Goal: Task Accomplishment & Management: Use online tool/utility

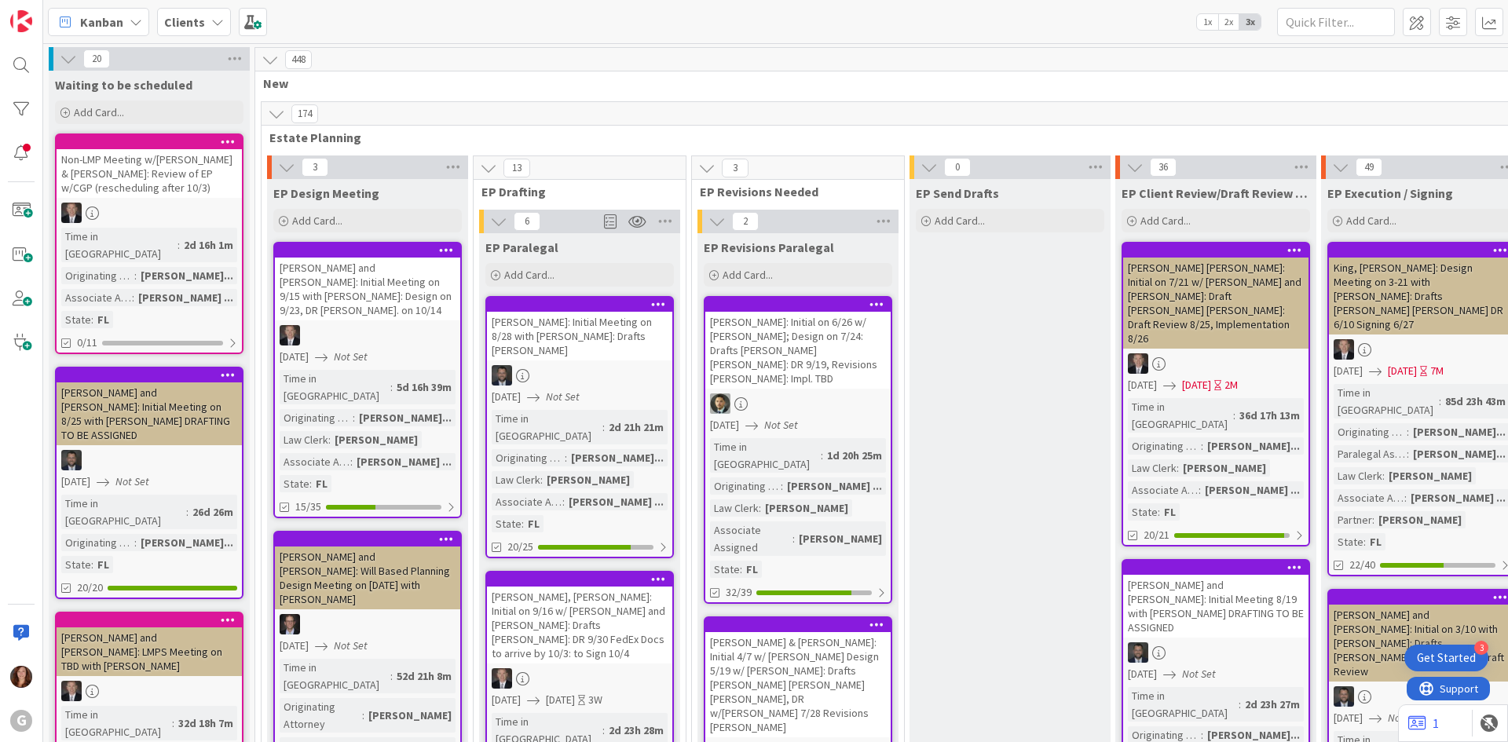
click at [192, 20] on b "Clients" at bounding box center [184, 22] width 41 height 16
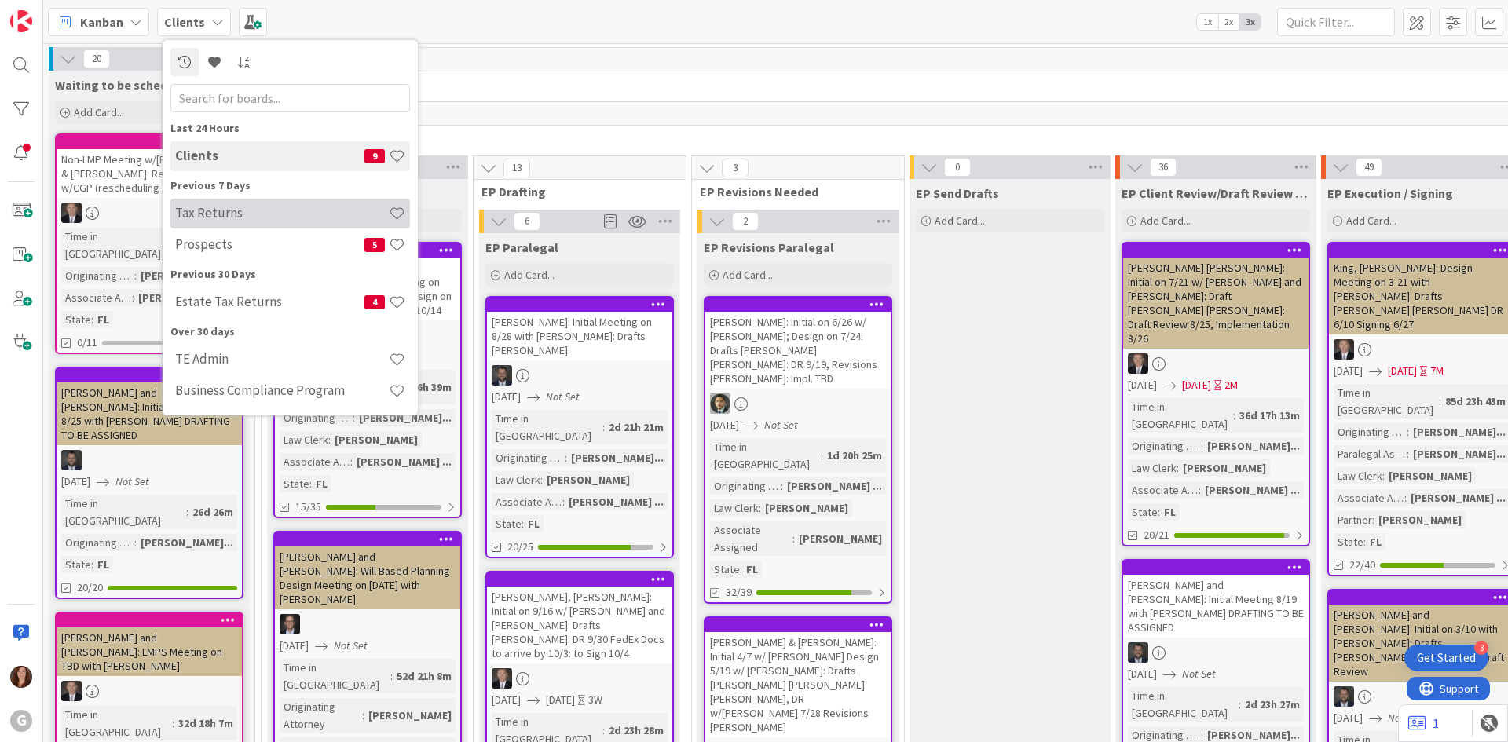
click at [218, 211] on h4 "Tax Returns" at bounding box center [282, 213] width 214 height 16
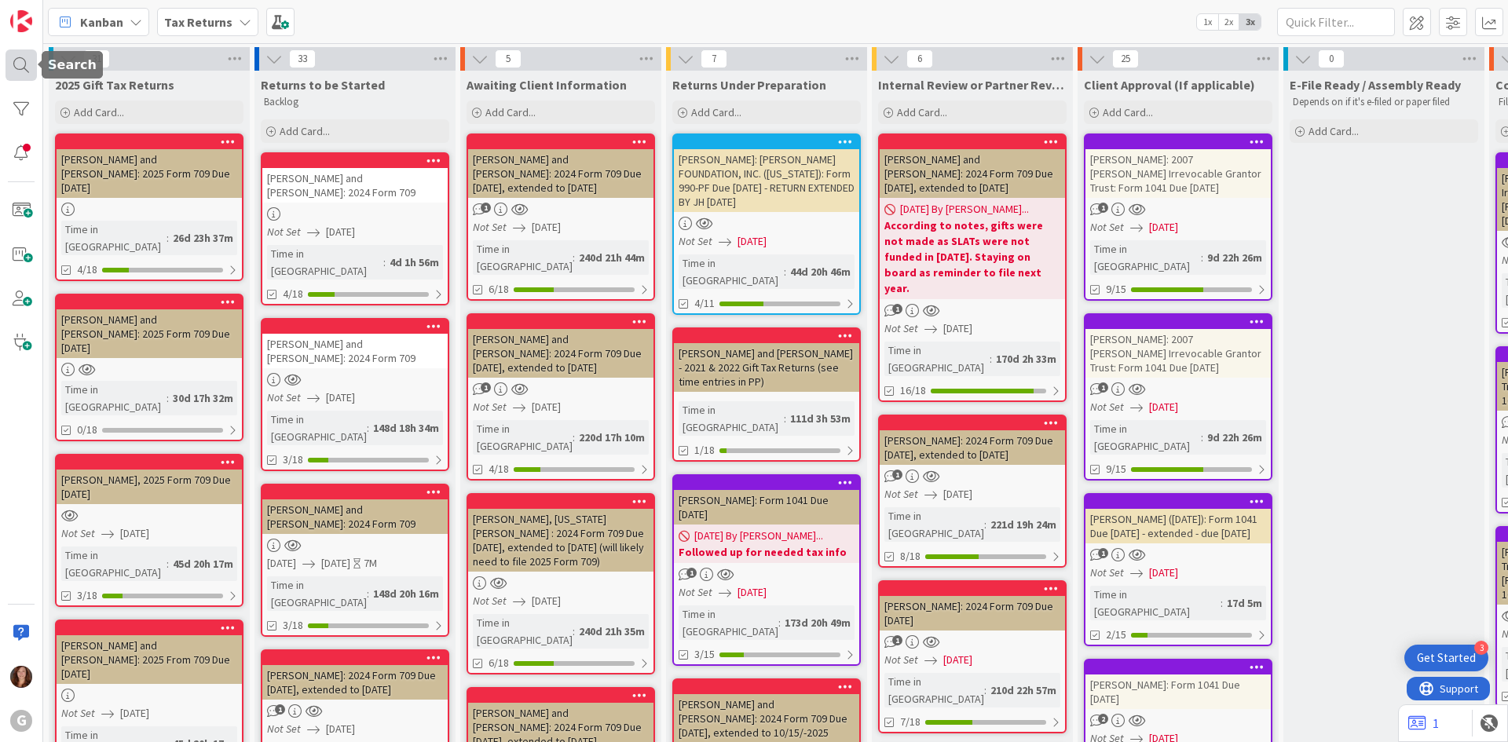
click at [24, 69] on div at bounding box center [20, 64] width 31 height 31
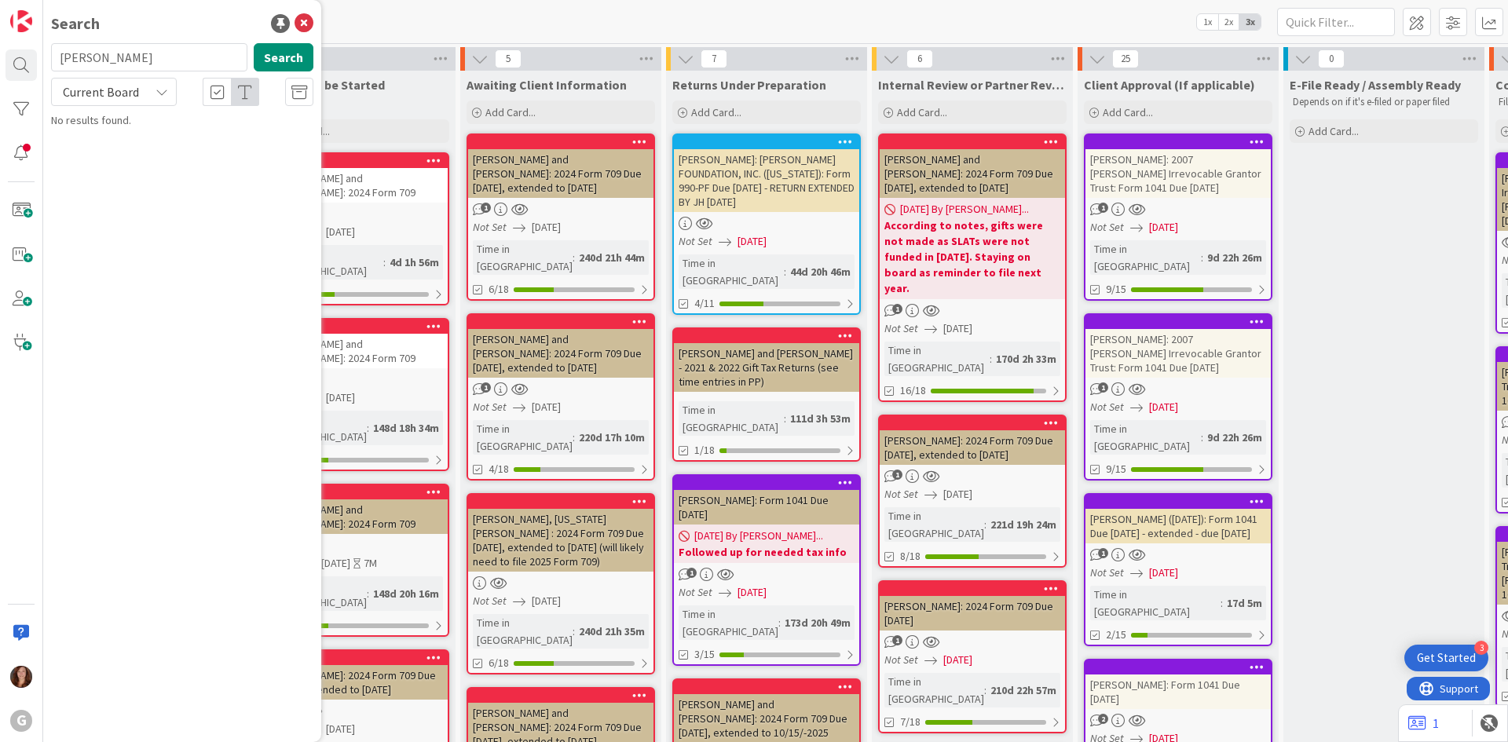
drag, startPoint x: 120, startPoint y: 62, endPoint x: 4, endPoint y: 56, distance: 116.4
click at [4, 56] on div "G Search [PERSON_NAME] Search Current Board No results found." at bounding box center [21, 371] width 43 height 742
type input "[PERSON_NAME]"
click at [137, 251] on div "Search [PERSON_NAME] Search Current Board No results found." at bounding box center [182, 371] width 278 height 742
click at [27, 222] on span at bounding box center [20, 210] width 31 height 31
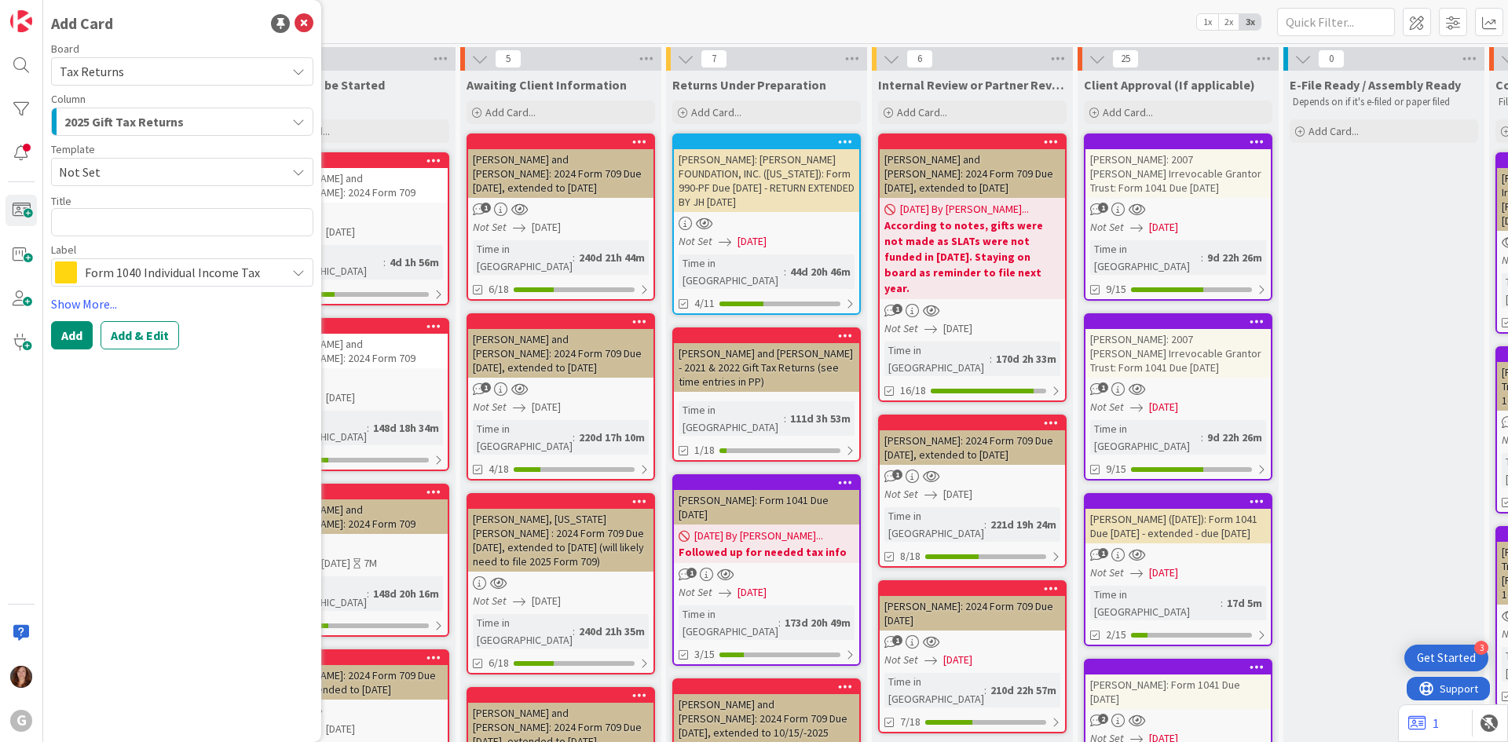
click at [148, 171] on span "Not Set" at bounding box center [166, 172] width 215 height 20
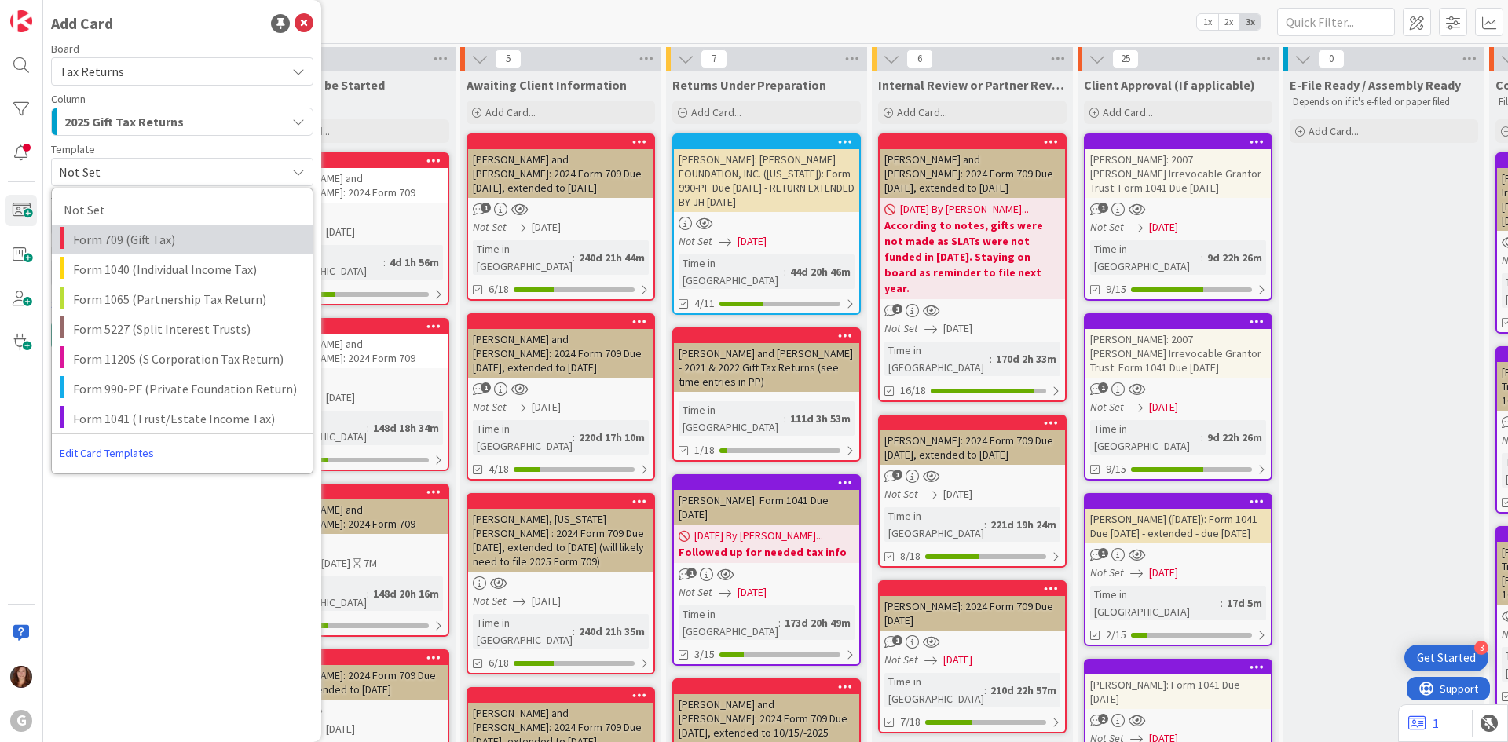
click at [149, 246] on span "Form 709 (Gift Tax)" at bounding box center [187, 239] width 228 height 20
type textarea "x"
type textarea "Form 709 (Gift Tax)"
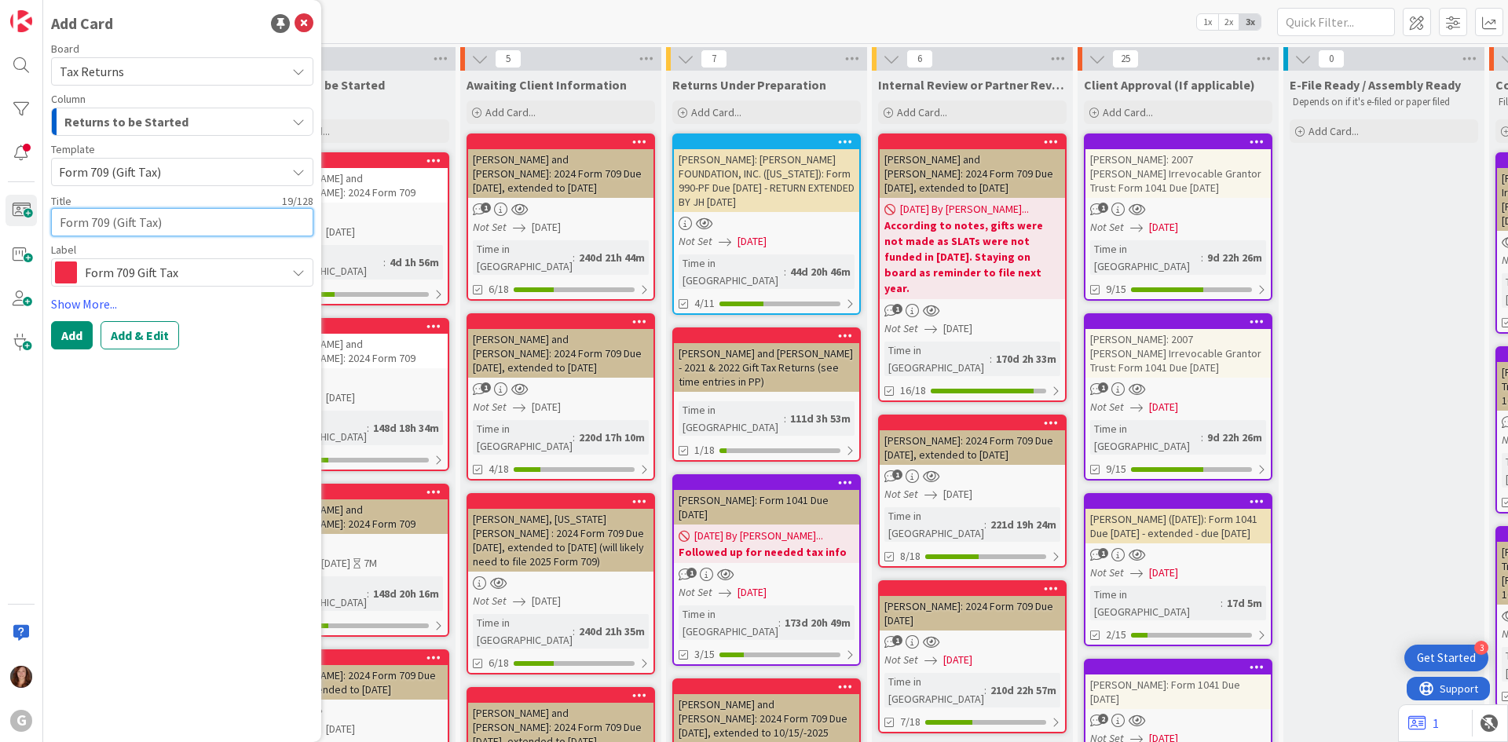
drag, startPoint x: 192, startPoint y: 221, endPoint x: -29, endPoint y: 202, distance: 221.6
click at [0, 202] on html "3 Get Started G Add Card Board Tax Returns Column Returns to be Started Templat…" at bounding box center [754, 371] width 1508 height 742
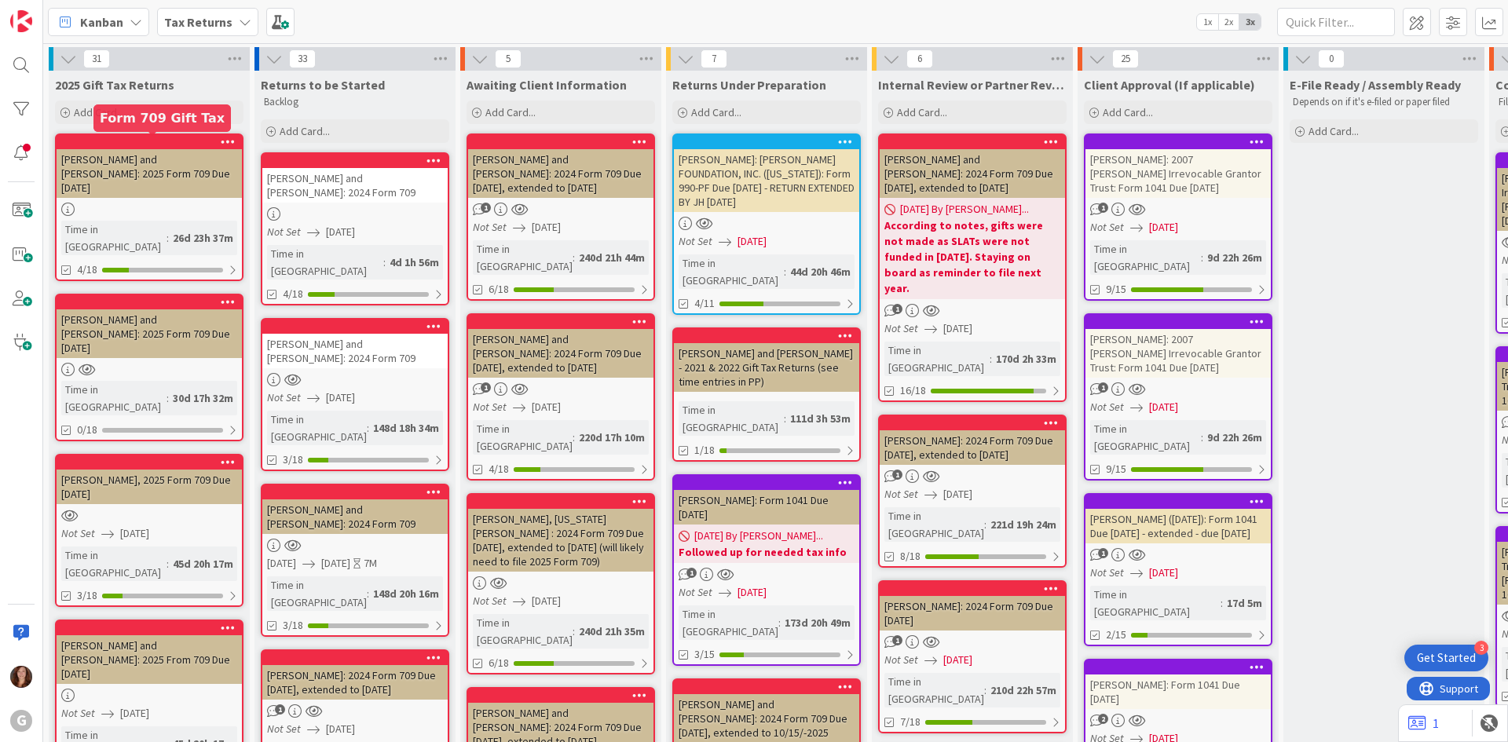
click at [108, 145] on div at bounding box center [153, 142] width 178 height 11
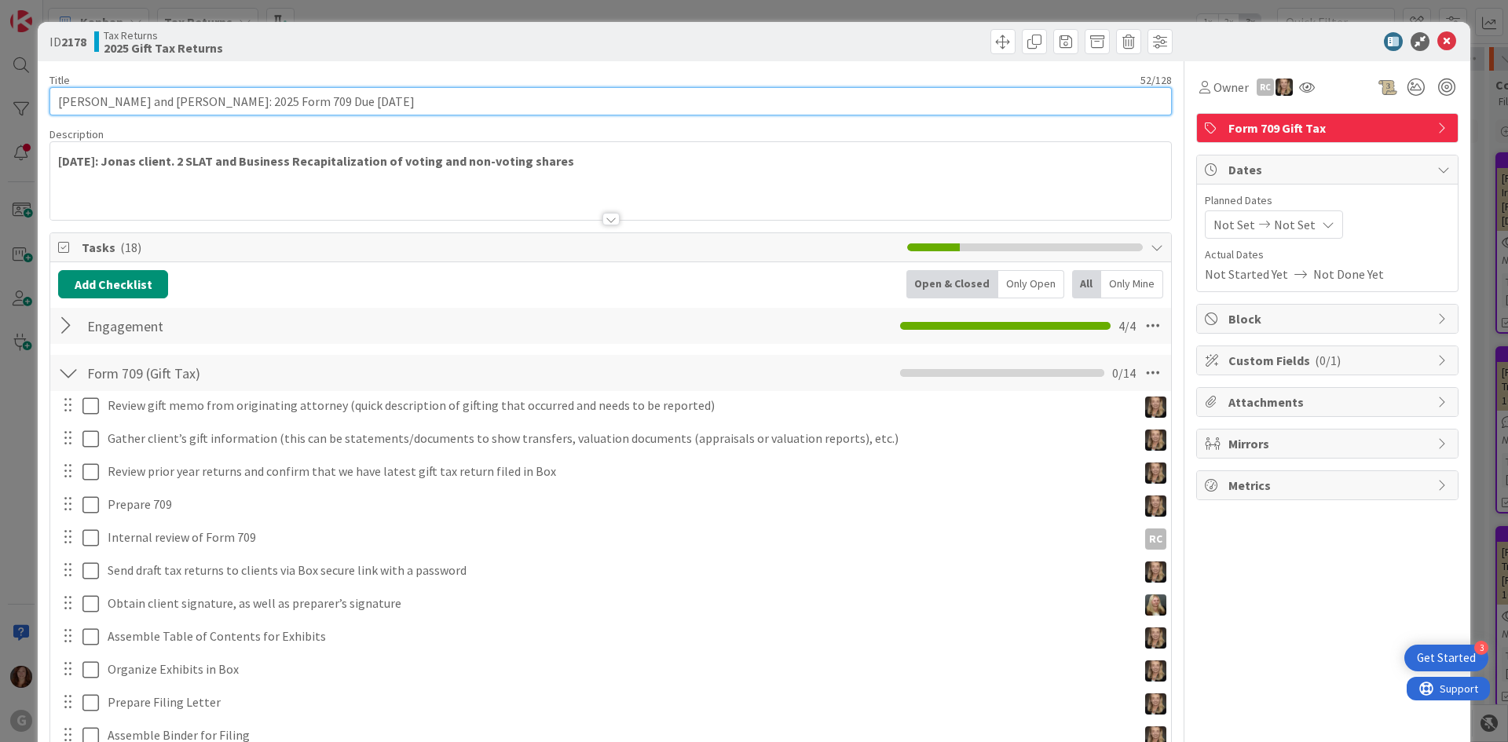
drag, startPoint x: 396, startPoint y: 90, endPoint x: 355, endPoint y: 96, distance: 41.3
click at [373, 97] on input "[PERSON_NAME] and [PERSON_NAME]: 2025 Form 709 Due [DATE]" at bounding box center [610, 101] width 1122 height 28
drag, startPoint x: 346, startPoint y: 97, endPoint x: -132, endPoint y: 76, distance: 478.8
click at [0, 76] on html "3 Get Started G Kanban Tax Returns 1x 2x 3x 31 2025 Gift Tax Returns Add Card..…" at bounding box center [754, 371] width 1508 height 742
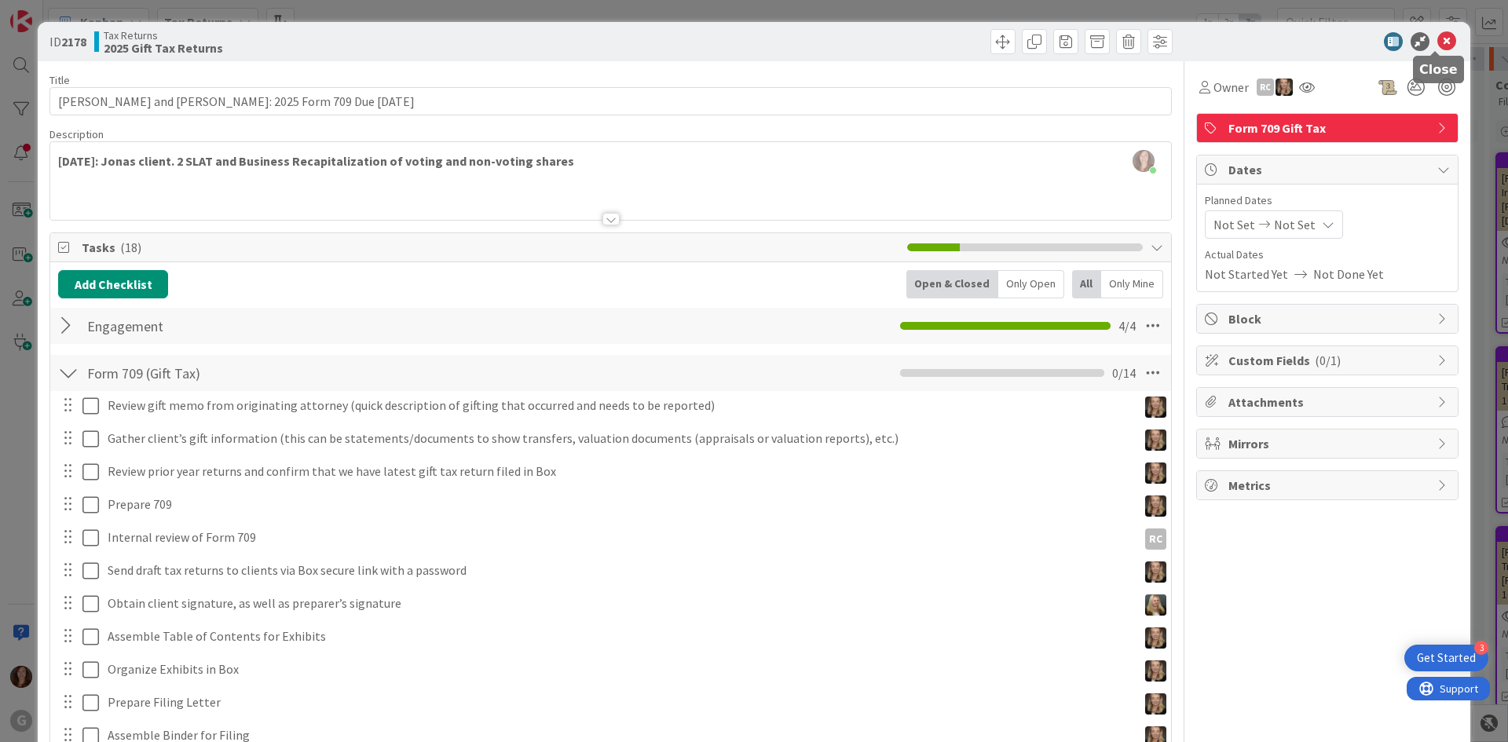
click at [1437, 40] on icon at bounding box center [1446, 41] width 19 height 19
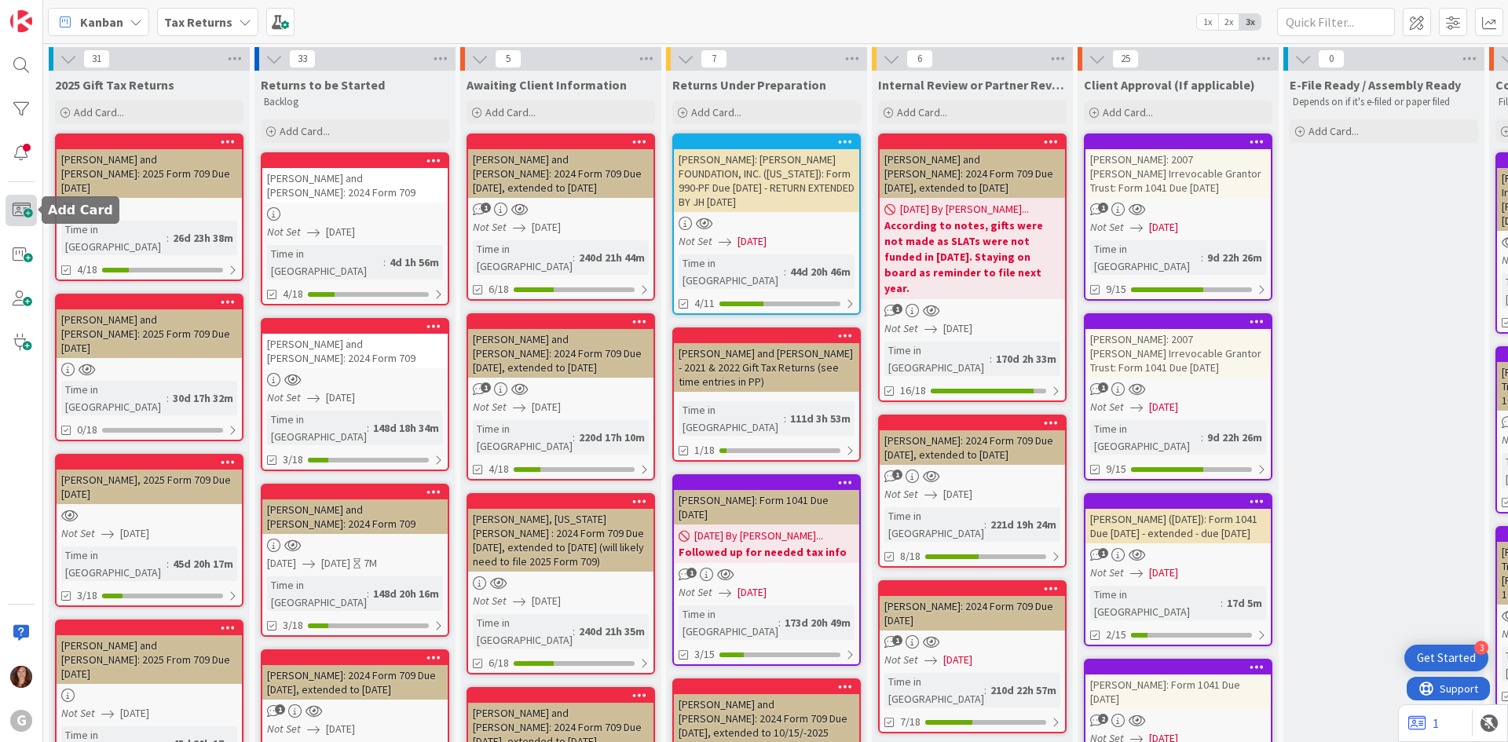
click at [25, 218] on span at bounding box center [20, 210] width 31 height 31
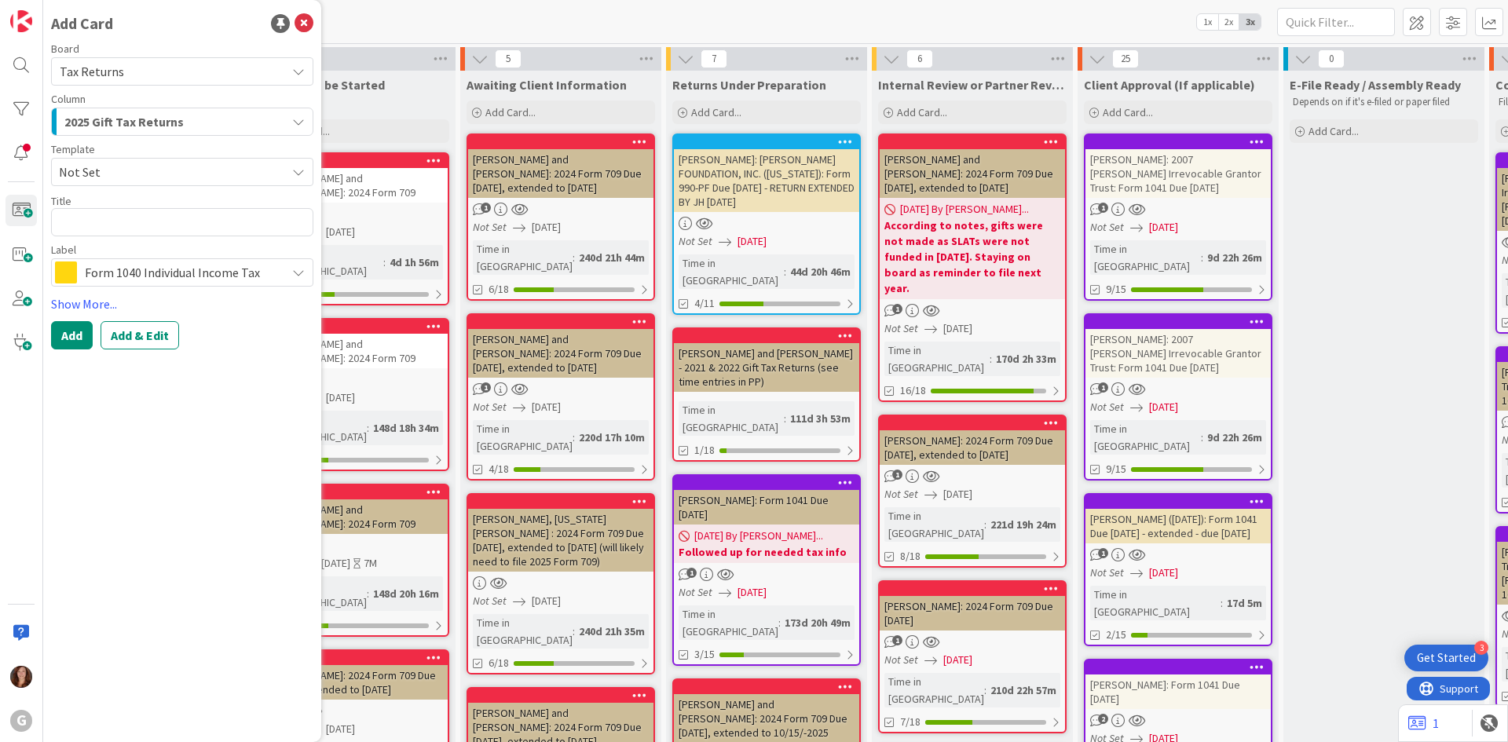
click at [186, 129] on div "2025 Gift Tax Returns" at bounding box center [172, 121] width 225 height 25
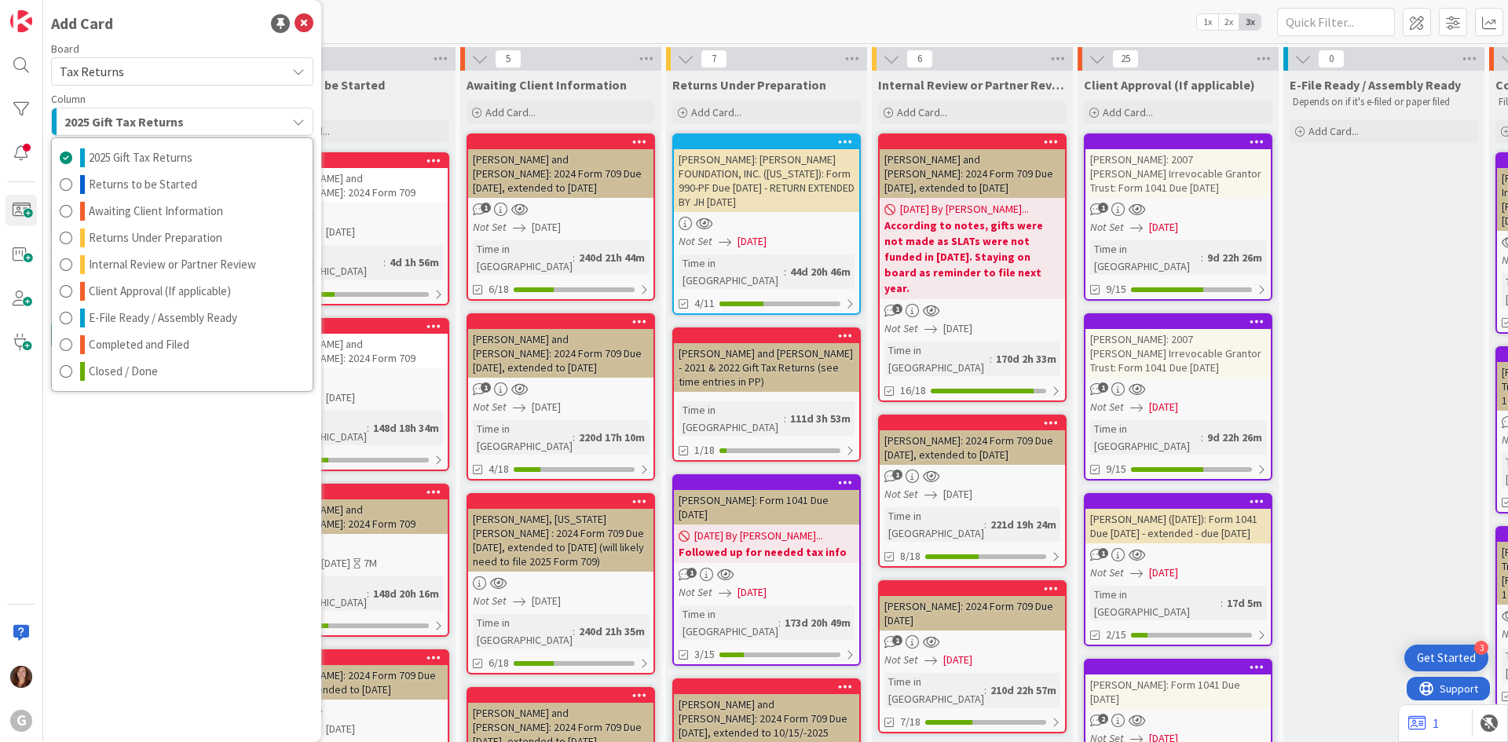
click at [219, 80] on span "Tax Returns" at bounding box center [169, 71] width 218 height 22
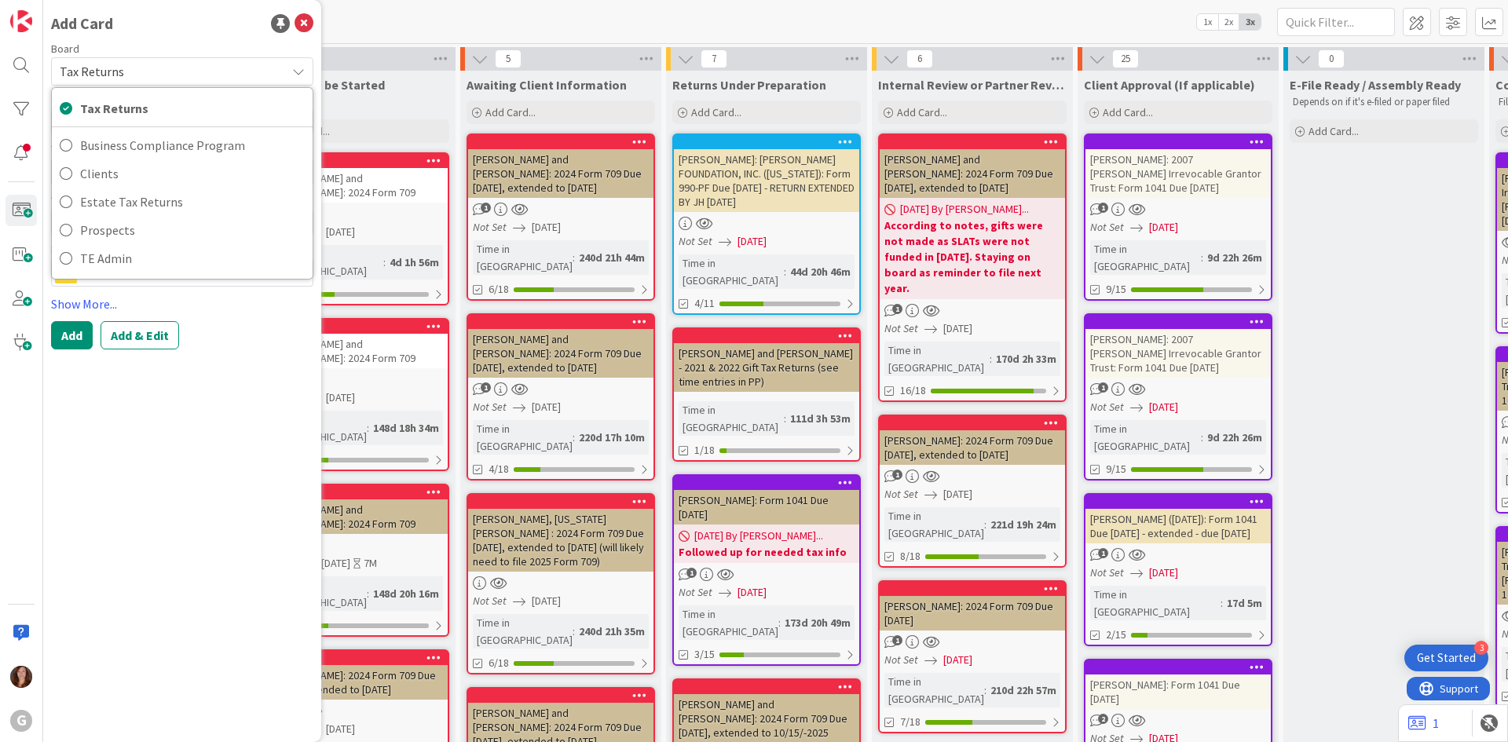
click at [254, 431] on div "Add Card Board Tax Returns Tax Returns Business Compliance Program Clients Esta…" at bounding box center [182, 371] width 278 height 742
click at [137, 172] on span "Not Set" at bounding box center [166, 172] width 215 height 20
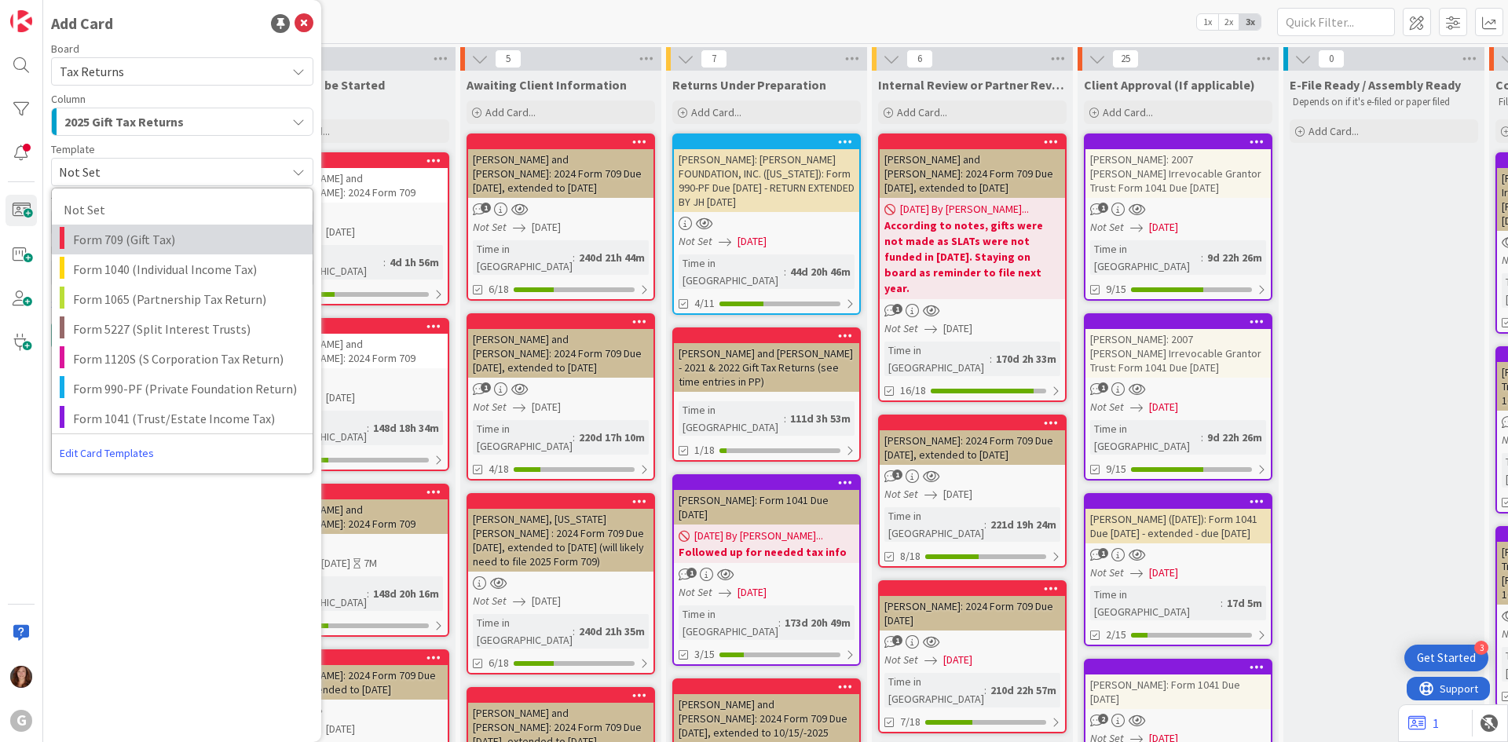
click at [123, 246] on span "Form 709 (Gift Tax)" at bounding box center [187, 239] width 228 height 20
type textarea "x"
type textarea "Form 709 (Gift Tax)"
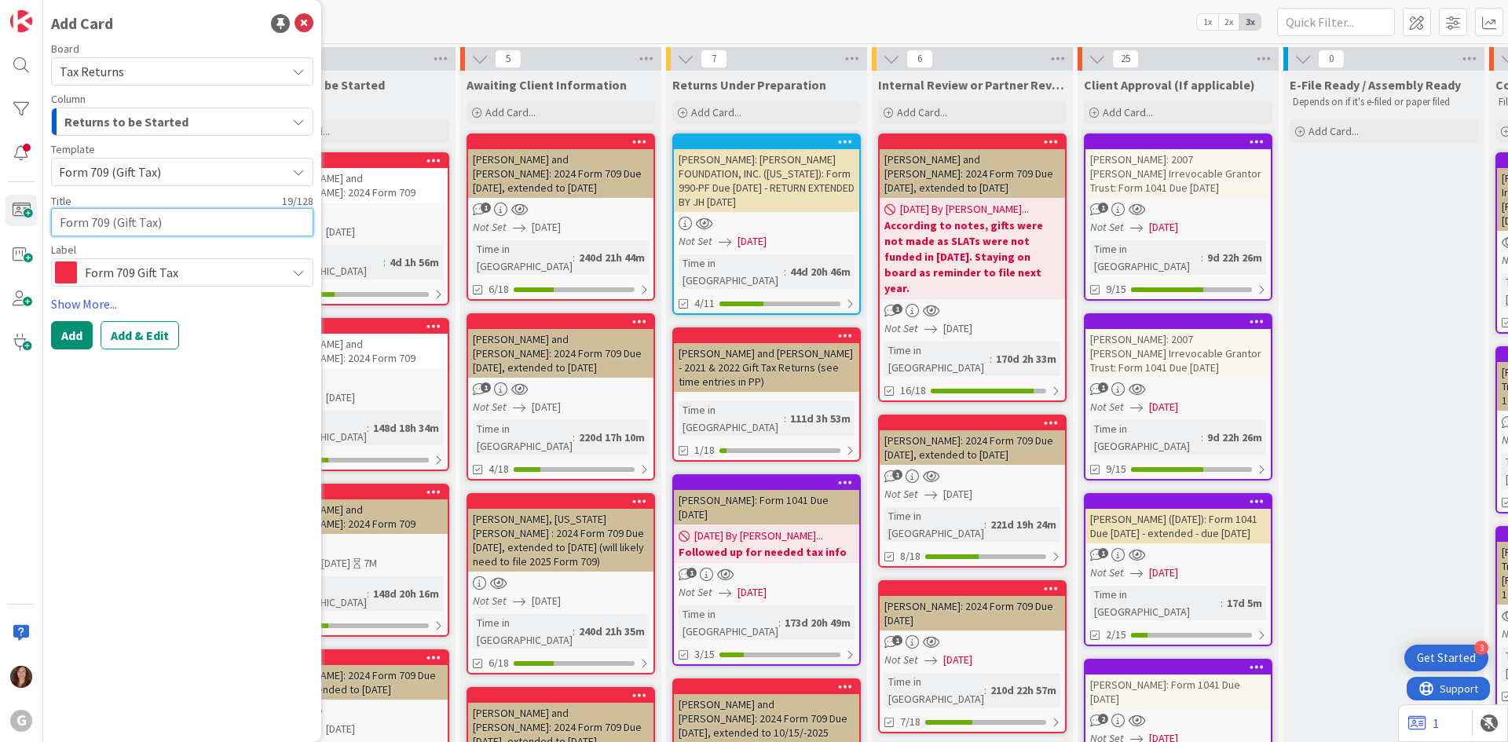
drag, startPoint x: 184, startPoint y: 223, endPoint x: -16, endPoint y: 214, distance: 200.5
click at [0, 214] on html "3 Get Started G Add Card Board Tax Returns Tax Returns Business Compliance Prog…" at bounding box center [754, 371] width 1508 height 742
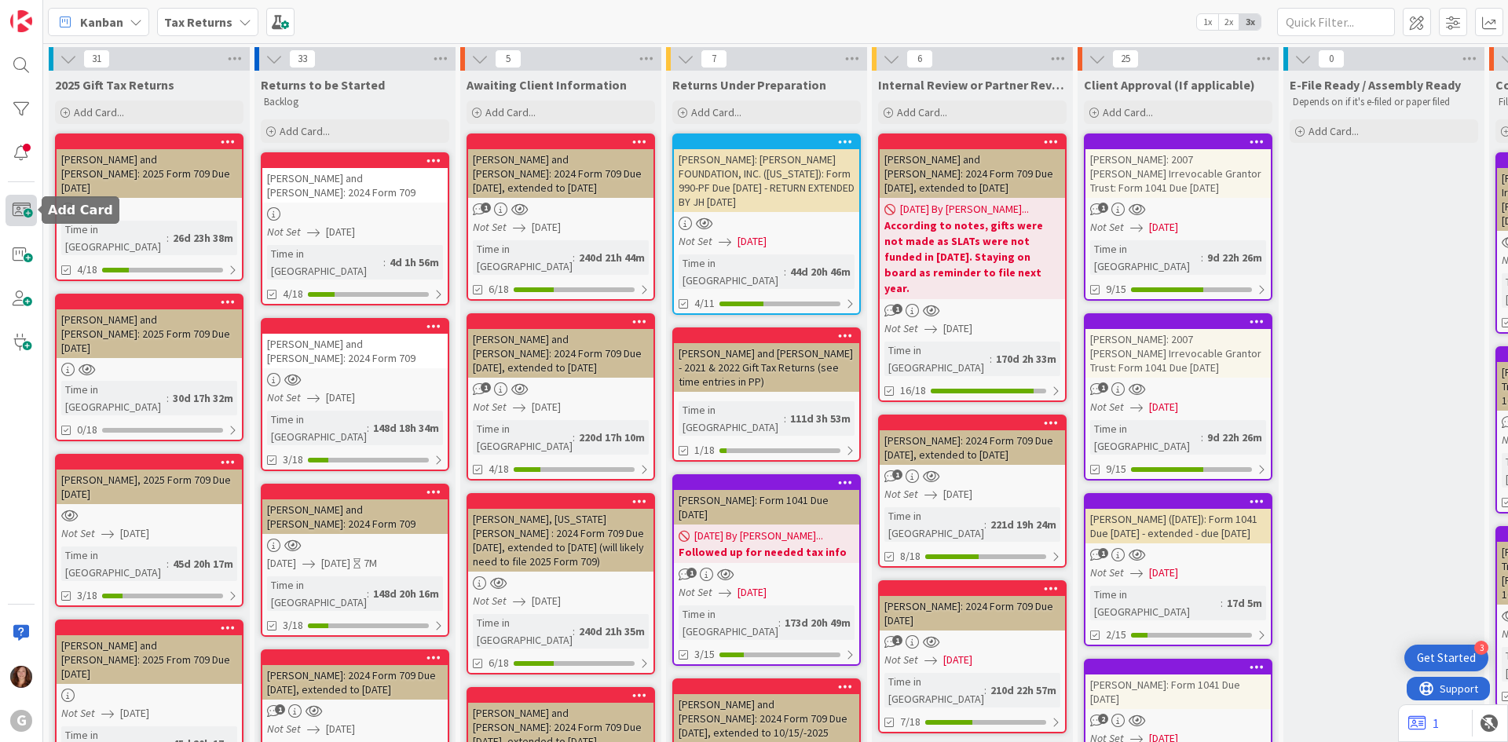
click at [20, 218] on span at bounding box center [20, 210] width 31 height 31
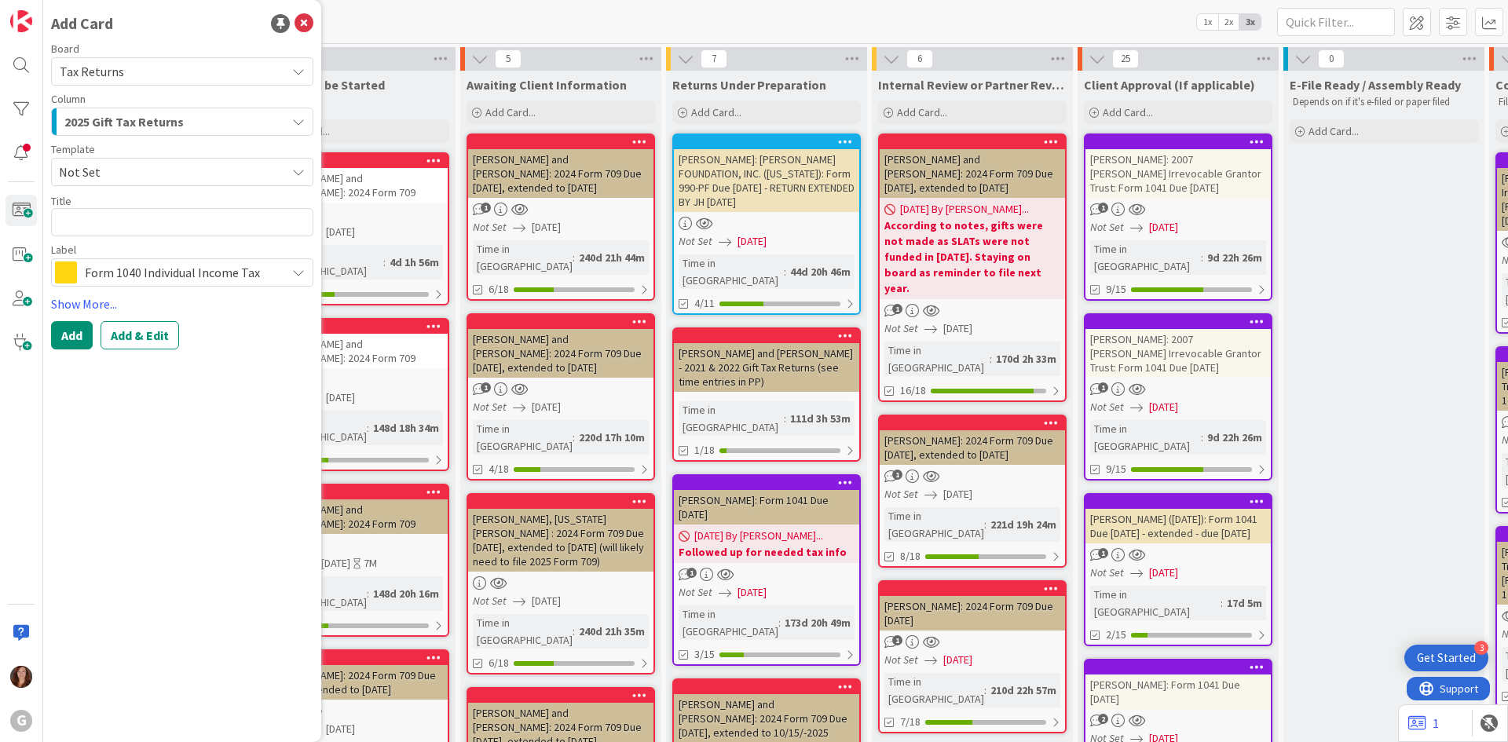
click at [134, 224] on textarea at bounding box center [182, 222] width 262 height 28
click at [144, 173] on span "Not Set" at bounding box center [166, 172] width 215 height 20
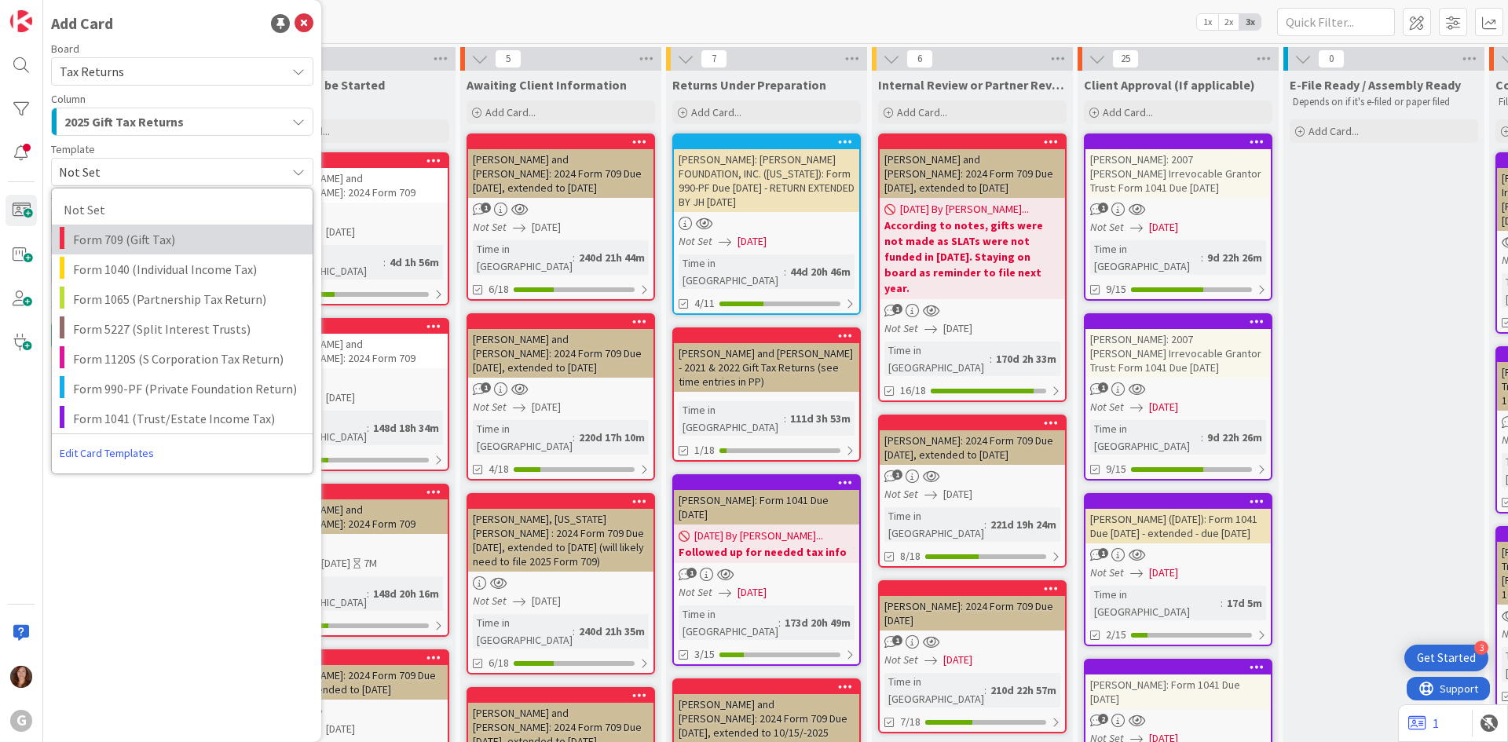
click at [117, 236] on span "Form 709 (Gift Tax)" at bounding box center [187, 239] width 228 height 20
type textarea "x"
type textarea "Form 709 (Gift Tax)"
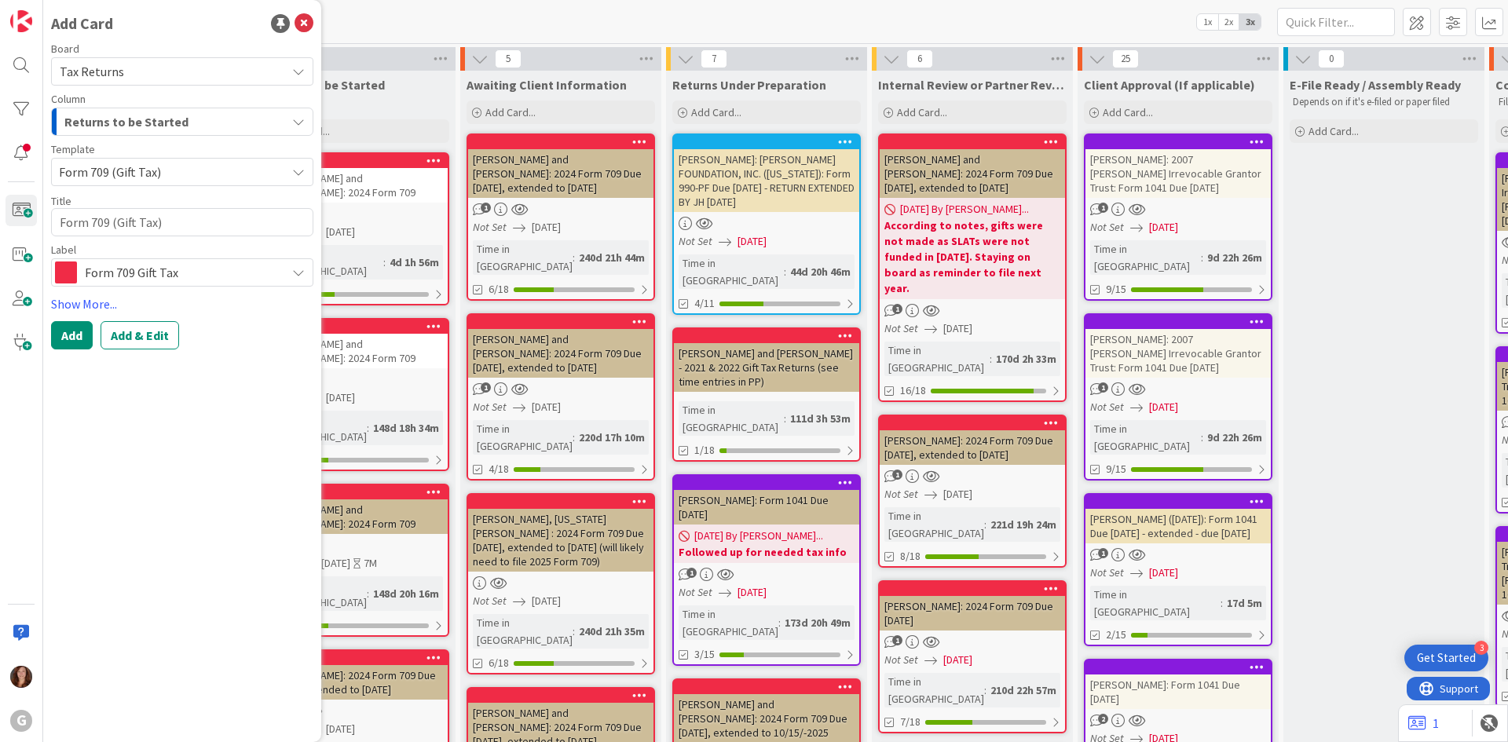
click at [104, 240] on div "Board Tax Returns Column Returns to be Started Template Form 709 (Gift Tax) Not…" at bounding box center [182, 164] width 262 height 243
click at [107, 228] on textarea "Form 709 (Gift Tax)" at bounding box center [182, 222] width 262 height 28
drag, startPoint x: 181, startPoint y: 234, endPoint x: 43, endPoint y: 224, distance: 138.6
click at [43, 224] on div "Add Card Board Tax Returns Column Returns to be Started Template Form 709 (Gift…" at bounding box center [182, 371] width 278 height 742
paste textarea "llick, [PERSON_NAME] and [PERSON_NAME]: 2025 Form 709 Due [DATE]"
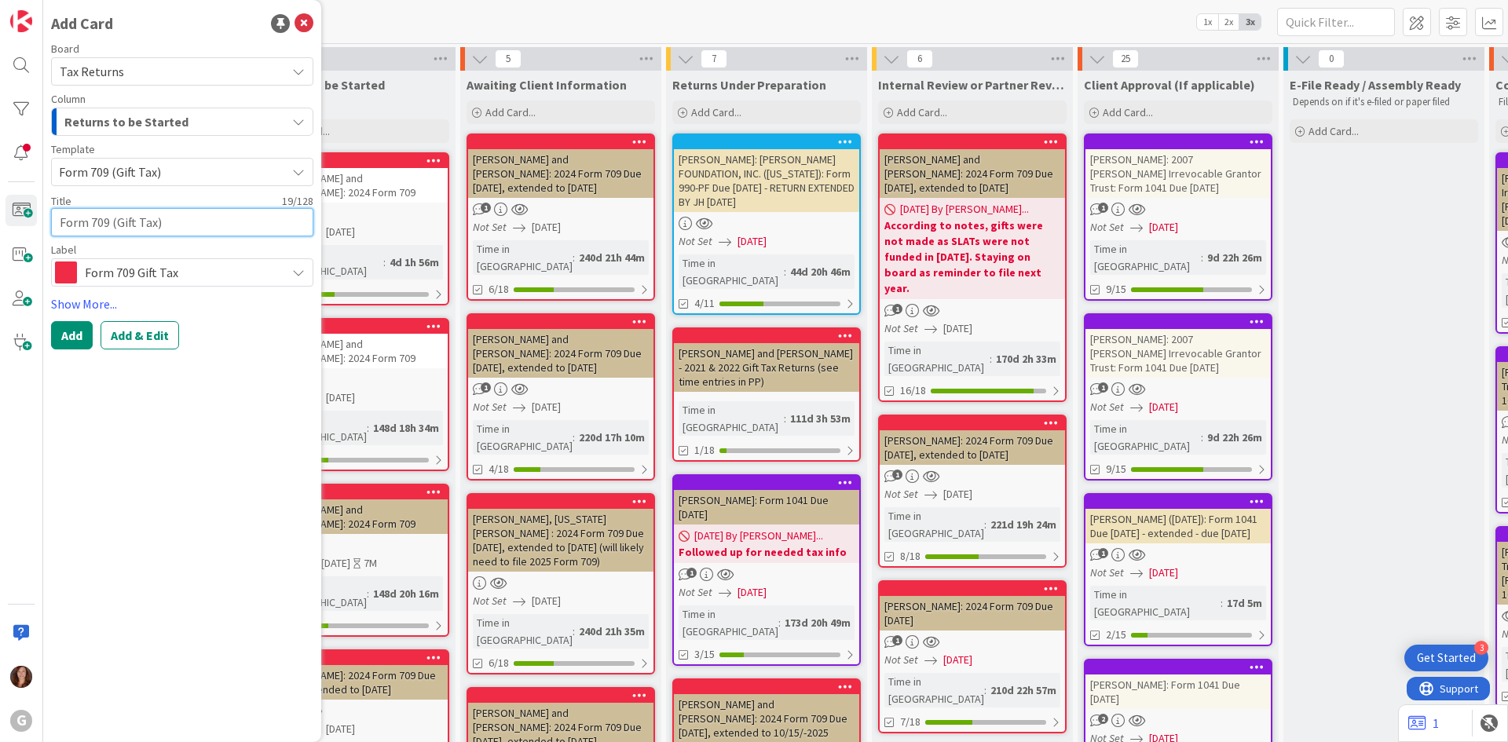
type textarea "x"
type textarea "[PERSON_NAME] and [PERSON_NAME]: 2025 Form 709 Due [DATE]"
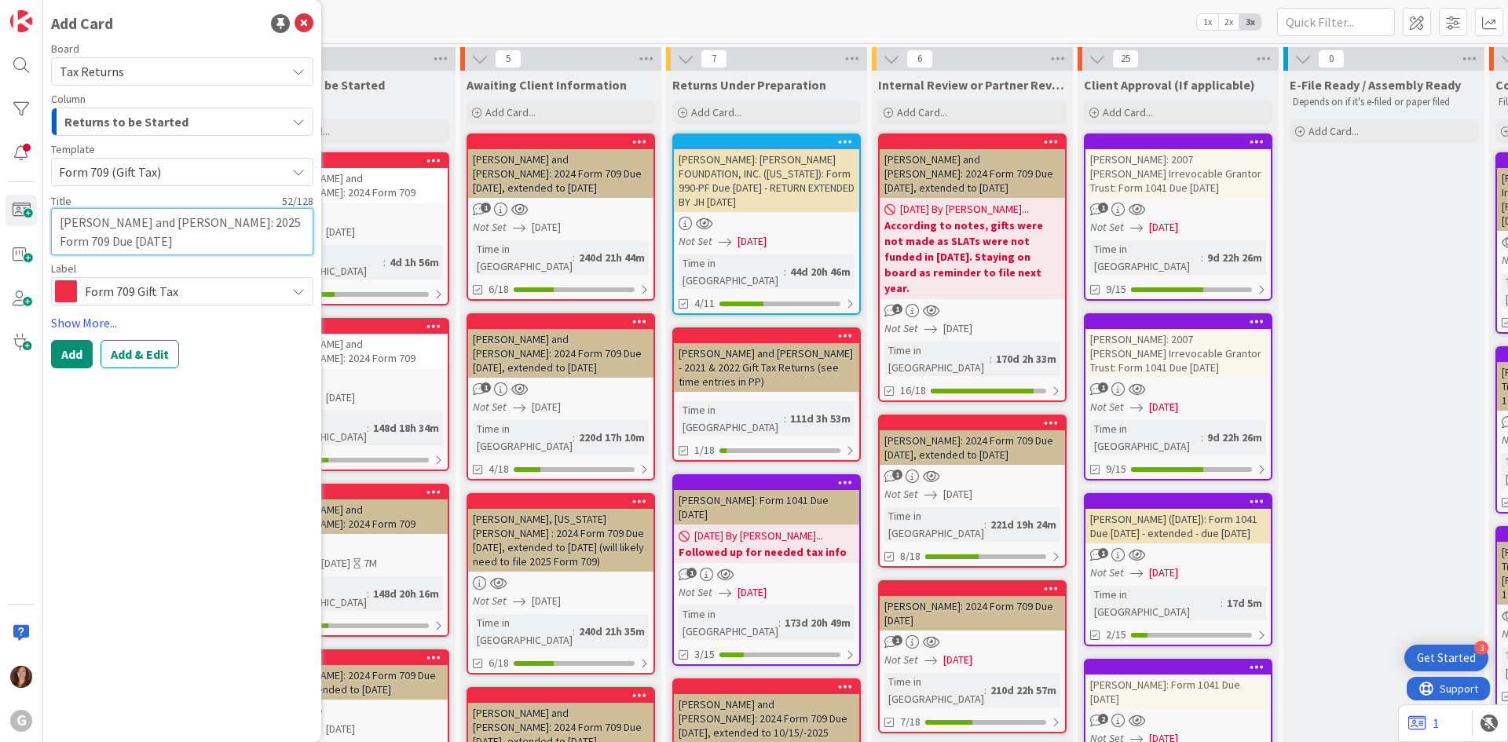
drag, startPoint x: 176, startPoint y: 225, endPoint x: 3, endPoint y: 229, distance: 172.9
click at [3, 229] on div "G Add Card Board Tax Returns Column Returns to be Started Template Form 709 (Gi…" at bounding box center [21, 371] width 43 height 742
type textarea "x"
type textarea "L: 2025 Form 709 Due [DATE]"
type textarea "x"
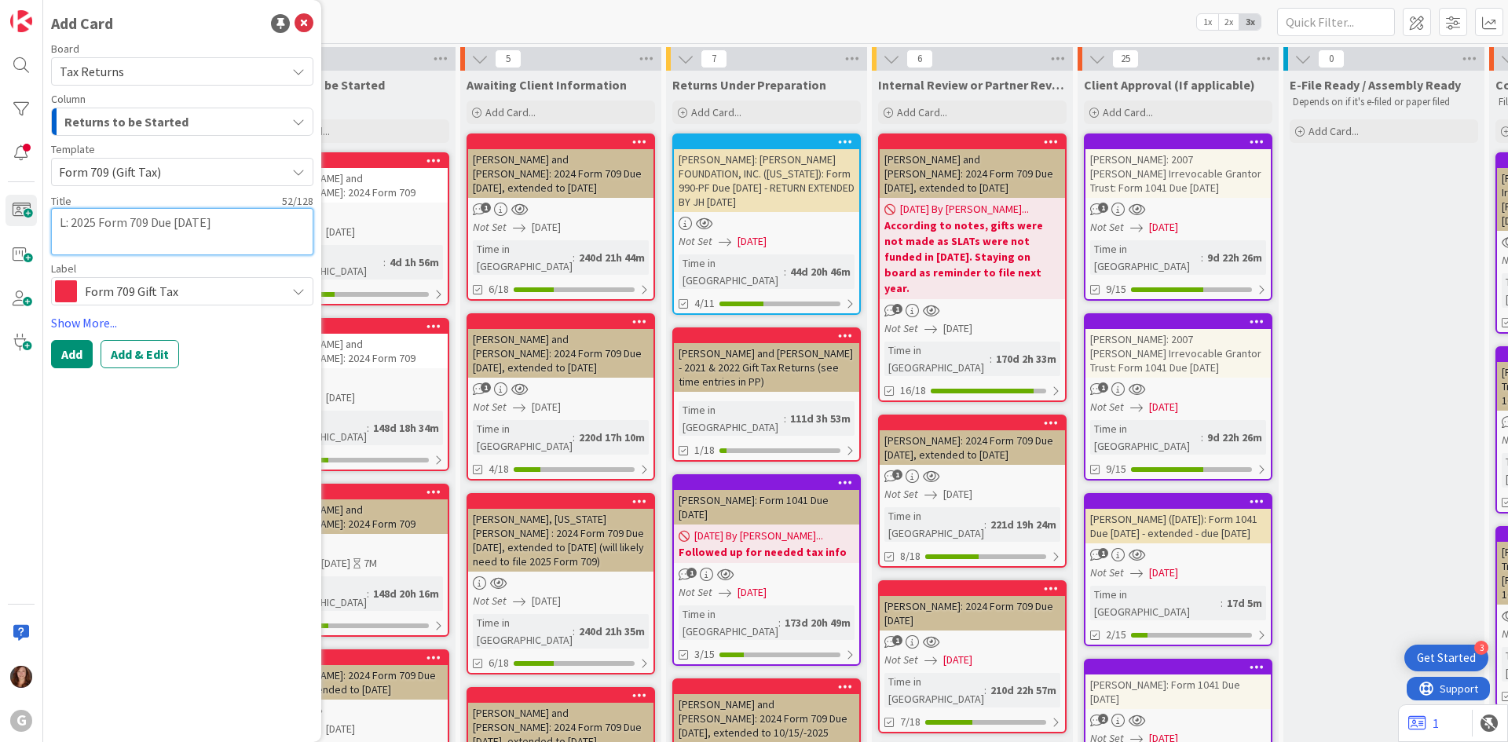
type textarea "Le: 2025 Form 709 Due [DATE]"
type textarea "x"
type textarea "Lea: 2025 Form 709 Due [DATE]"
type textarea "x"
type textarea "[PERSON_NAME]: 2025 Form 709 Due [DATE]"
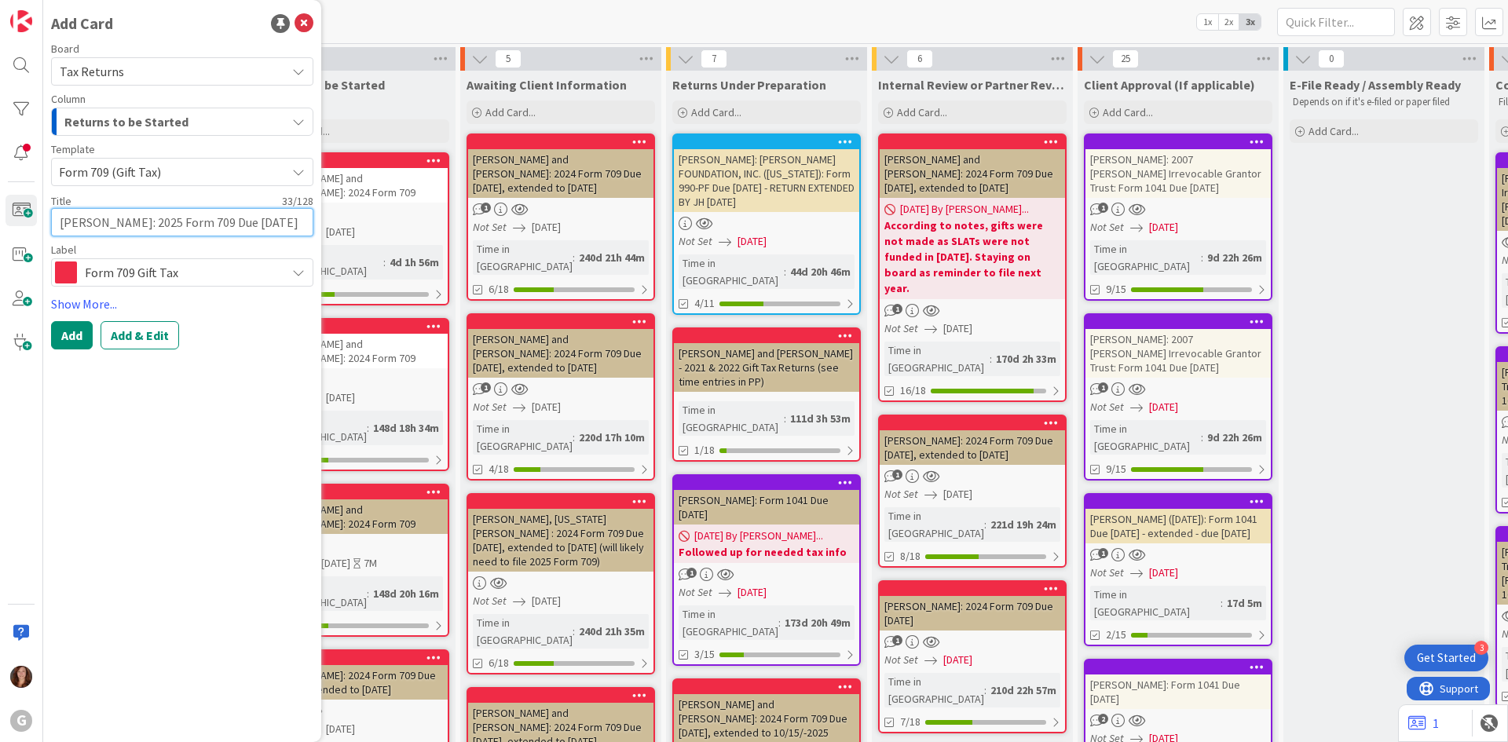
type textarea "x"
type textarea "[PERSON_NAME]: 2025 Form 709 Due [DATE]"
type textarea "x"
type textarea "[PERSON_NAME],: 2025 Form 709 Due [DATE]"
type textarea "x"
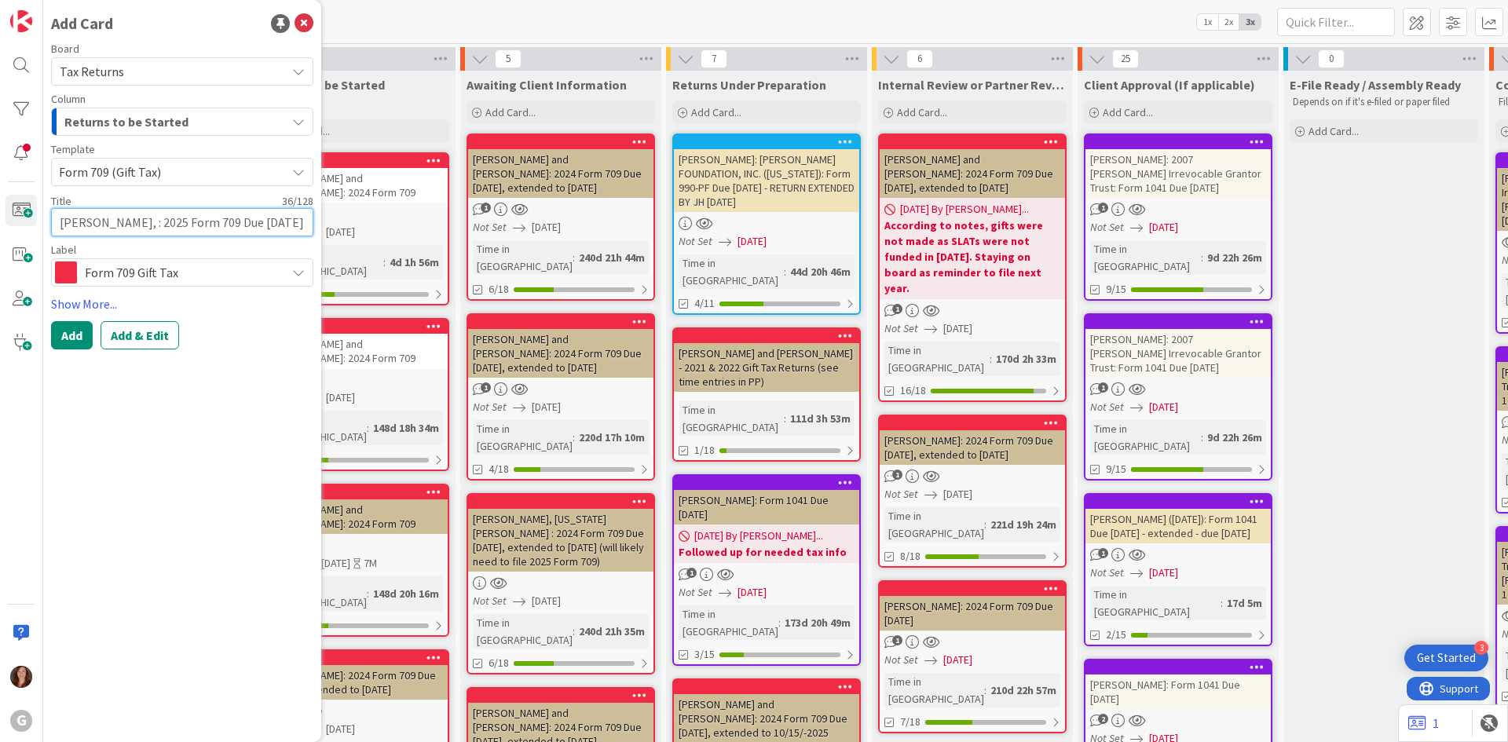
type textarea "[PERSON_NAME], M: 2025 Form 709 Due [DATE]"
type textarea "x"
type textarea "[PERSON_NAME], Ma: 2025 Form 709 Due [DATE]"
type textarea "x"
type textarea "[PERSON_NAME], Mar: 2025 Form 709 Due [DATE]"
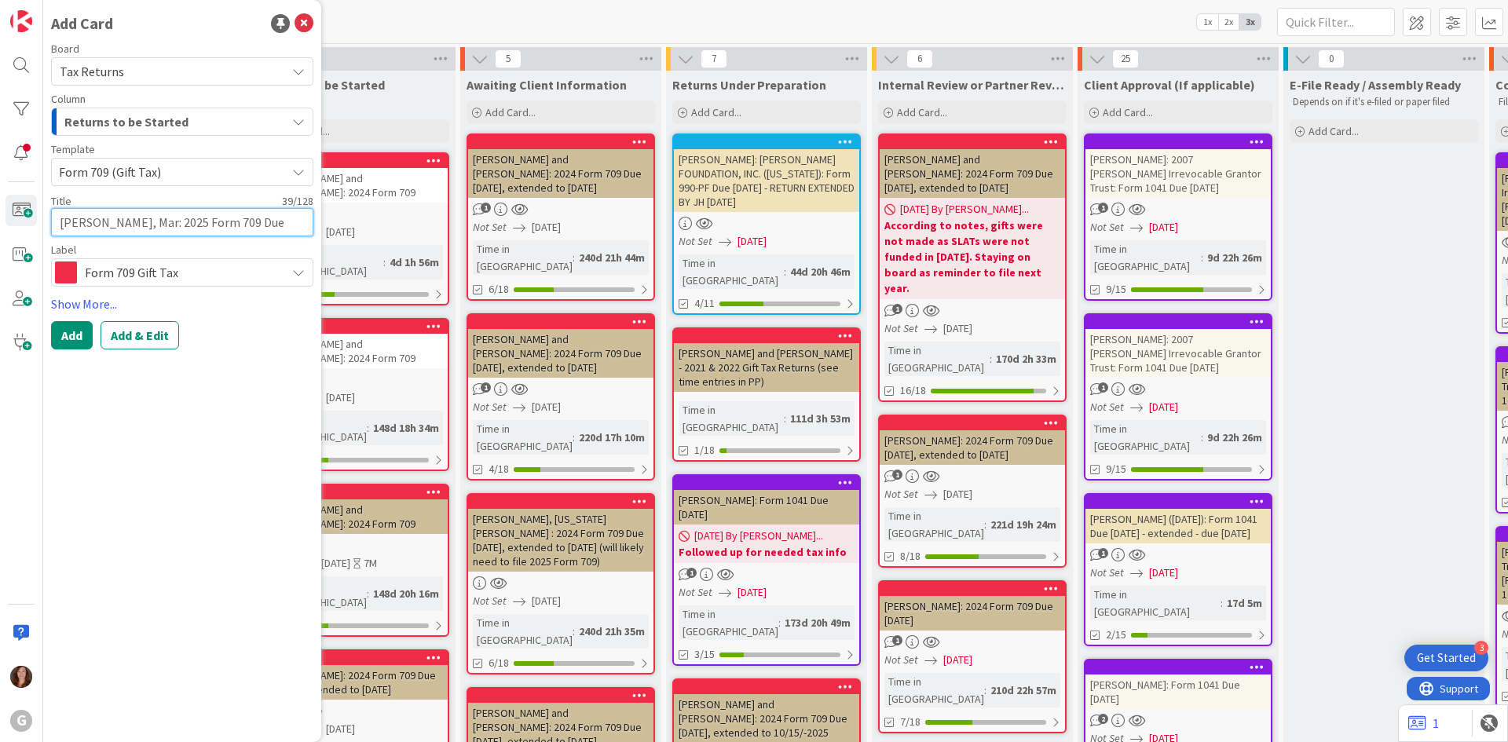
type textarea "x"
type textarea "[PERSON_NAME]: 2025 Form 709 Due [DATE]"
type textarea "x"
type textarea "[PERSON_NAME], Mar: 2025 Form 709 Due [DATE]"
type textarea "x"
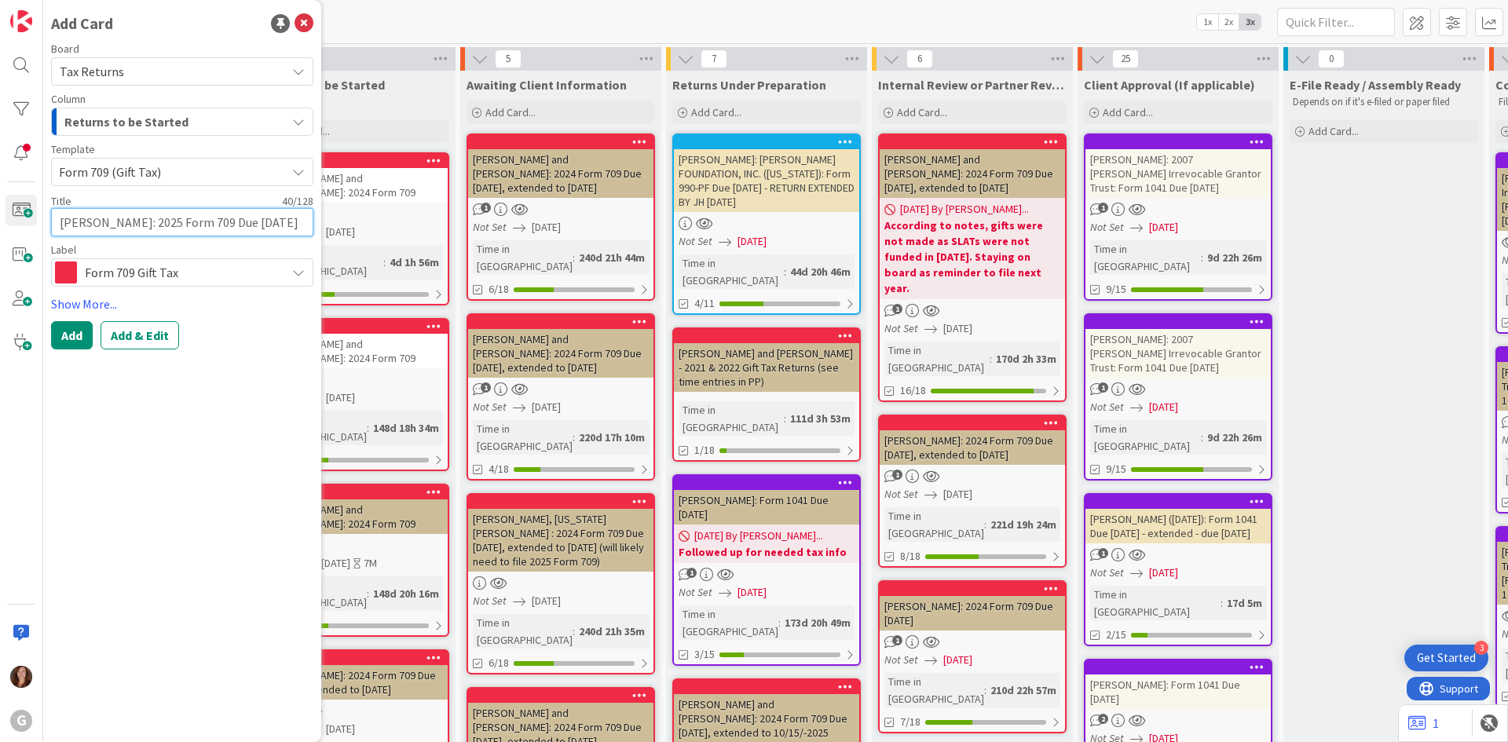
type textarea "[PERSON_NAME]: 2025 Form 709 Due [DATE]"
click at [199, 126] on div "Returns to be Started" at bounding box center [172, 121] width 225 height 25
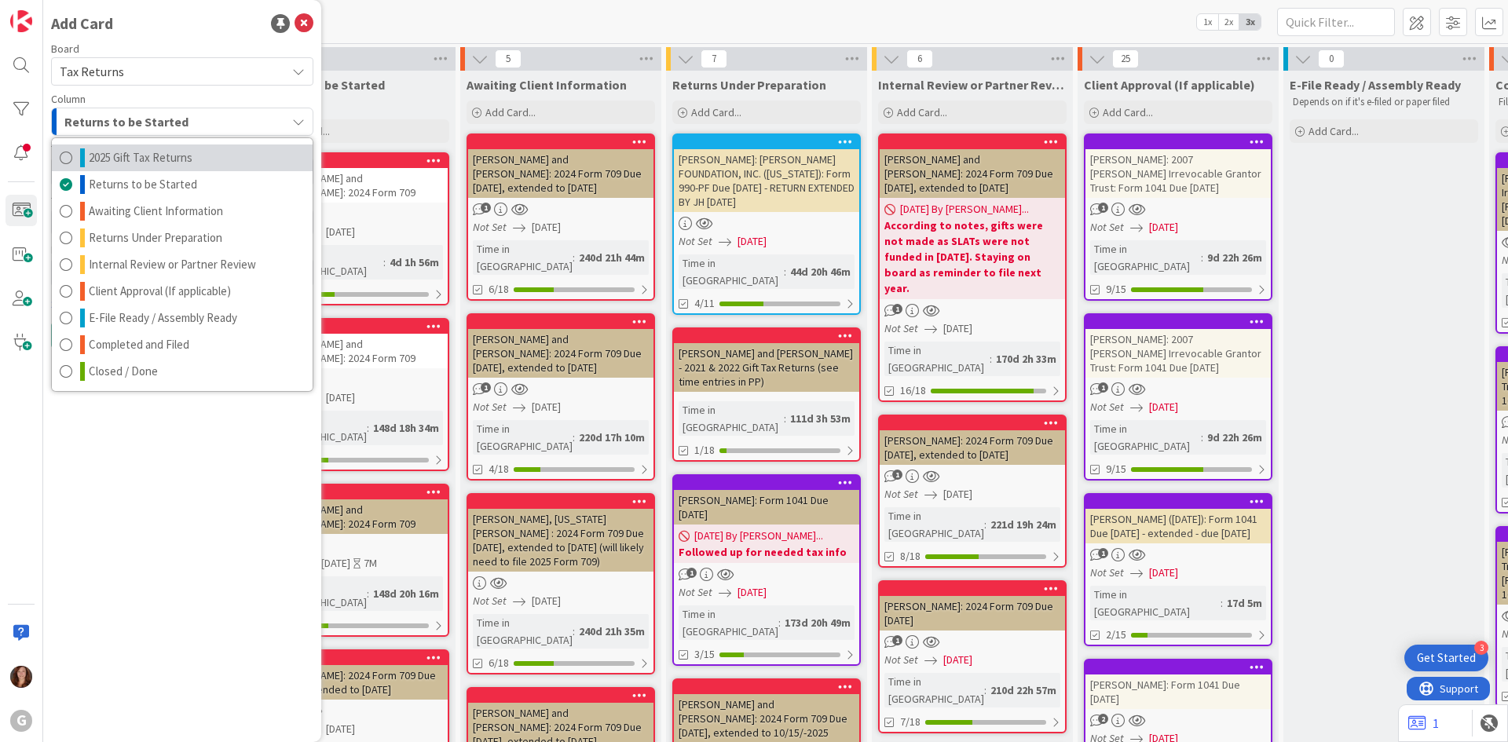
click at [194, 156] on link "2025 Gift Tax Returns" at bounding box center [182, 158] width 261 height 27
type textarea "x"
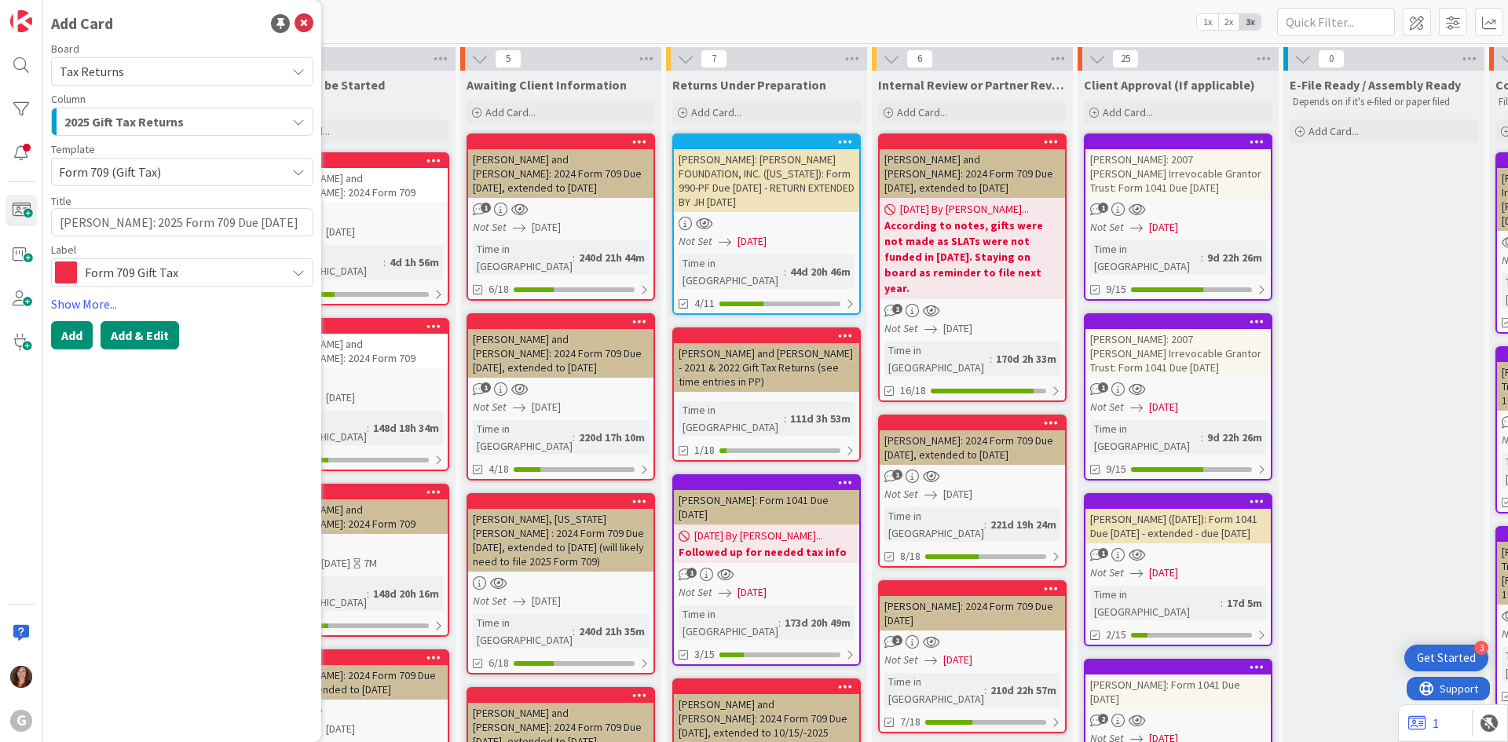
click at [141, 340] on button "Add & Edit" at bounding box center [140, 335] width 79 height 28
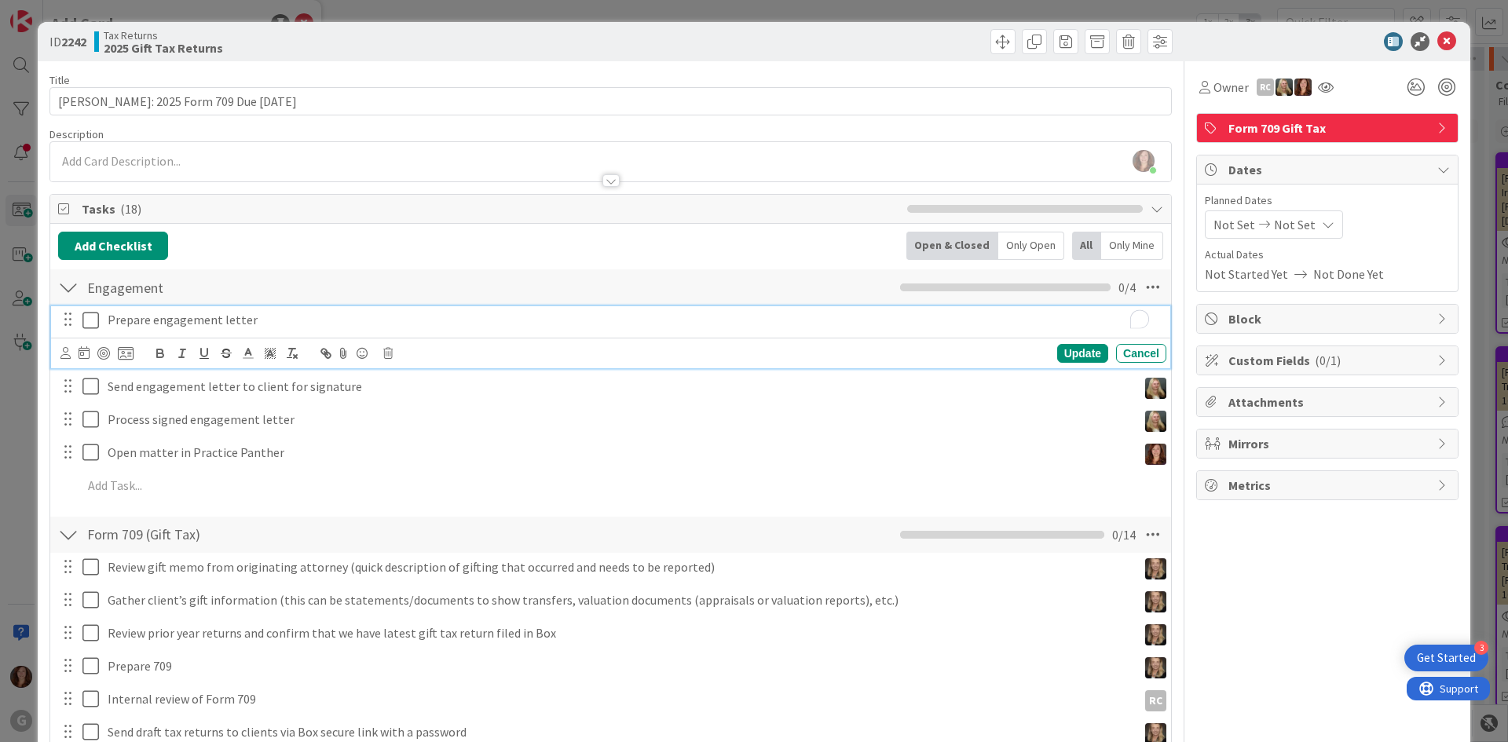
click at [226, 320] on p "Prepare engagement letter" at bounding box center [634, 320] width 1052 height 18
click at [64, 352] on icon at bounding box center [65, 353] width 10 height 12
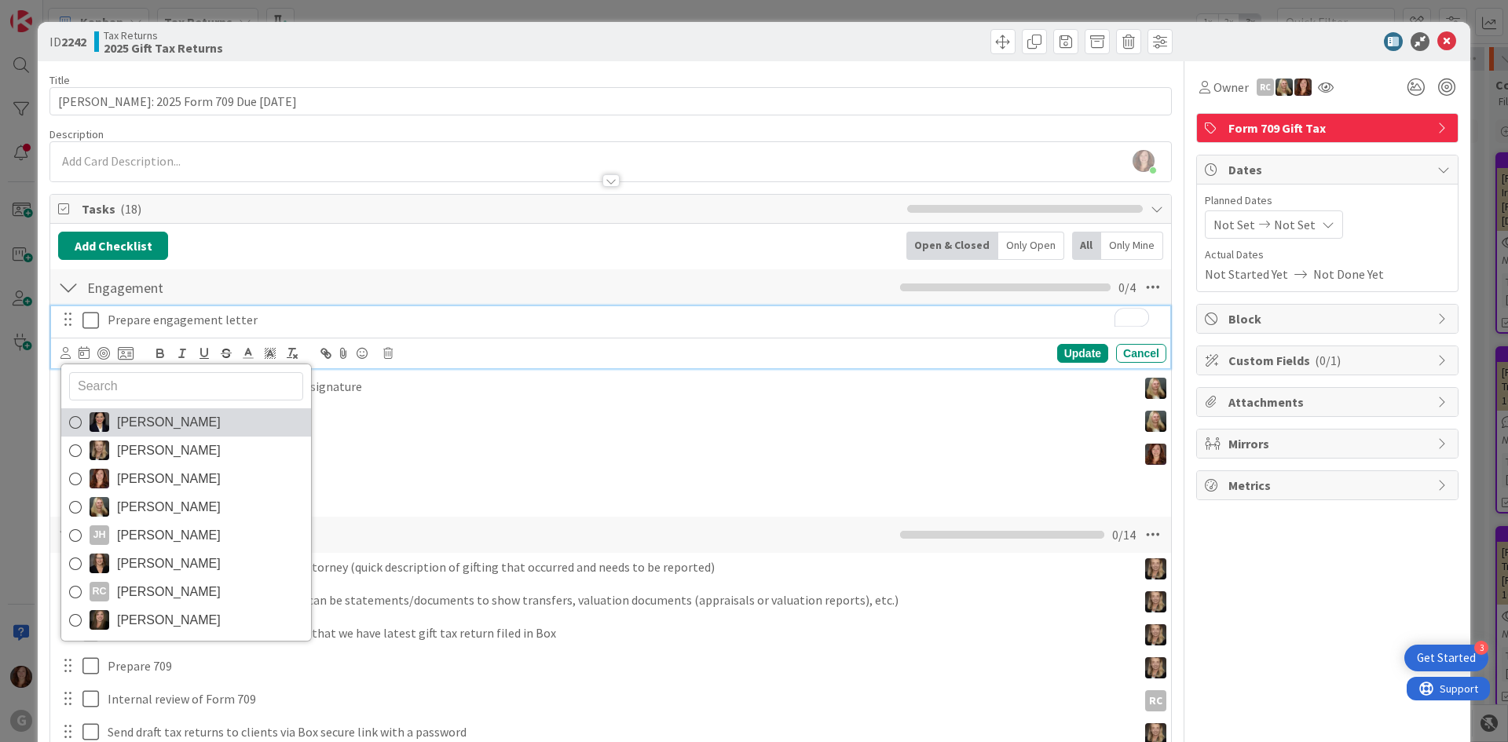
click at [76, 430] on icon at bounding box center [75, 423] width 13 height 24
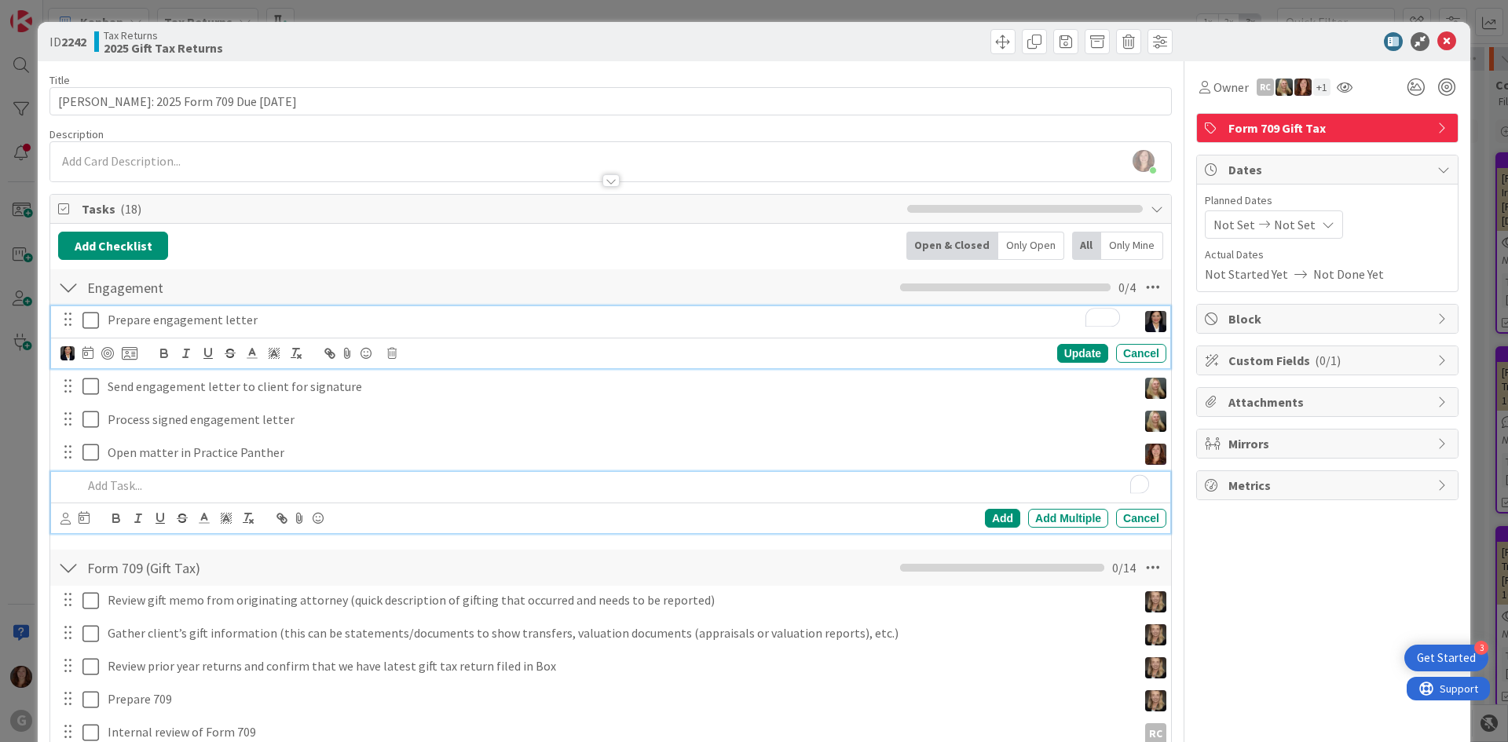
click at [496, 483] on p "To enrich screen reader interactions, please activate Accessibility in Grammarl…" at bounding box center [621, 486] width 1078 height 18
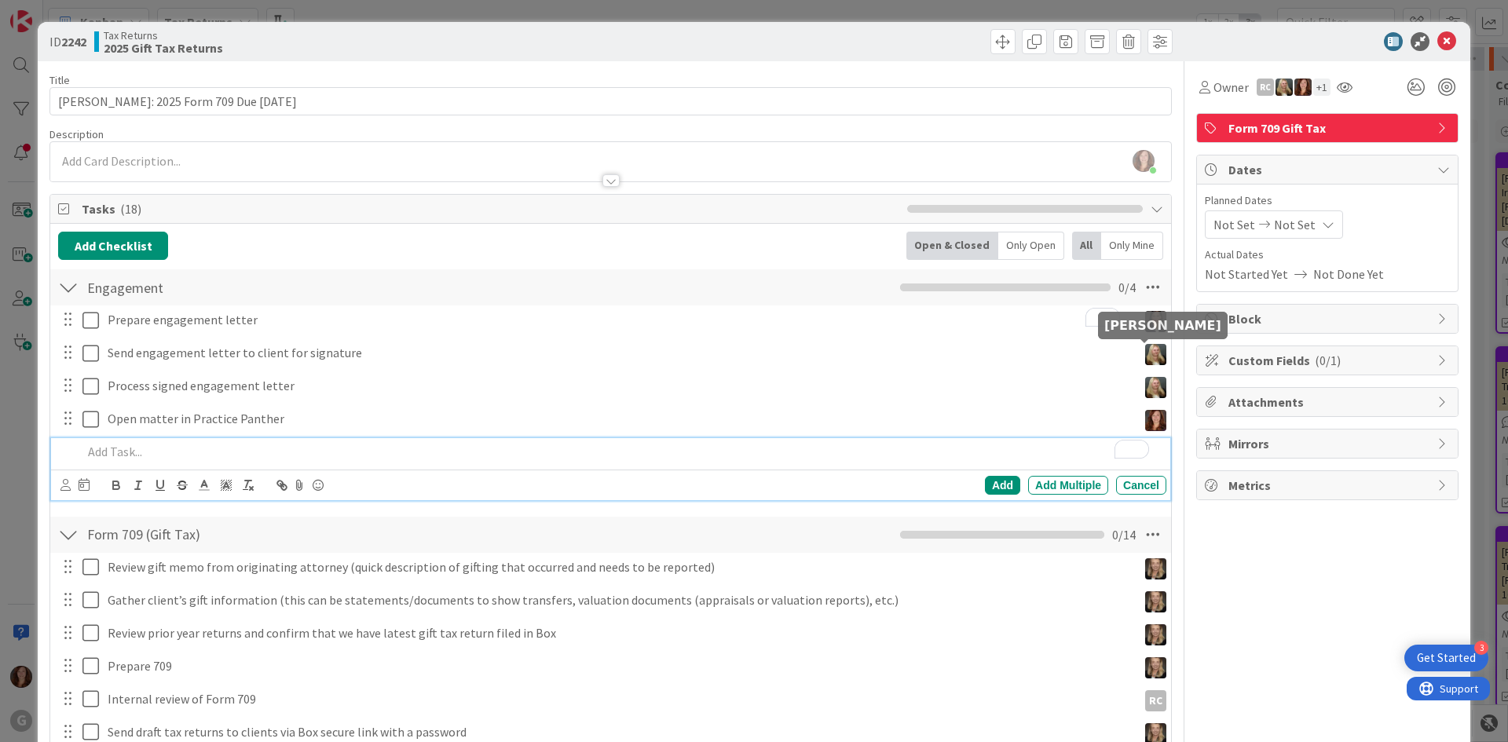
click at [1145, 354] on img at bounding box center [1155, 354] width 21 height 21
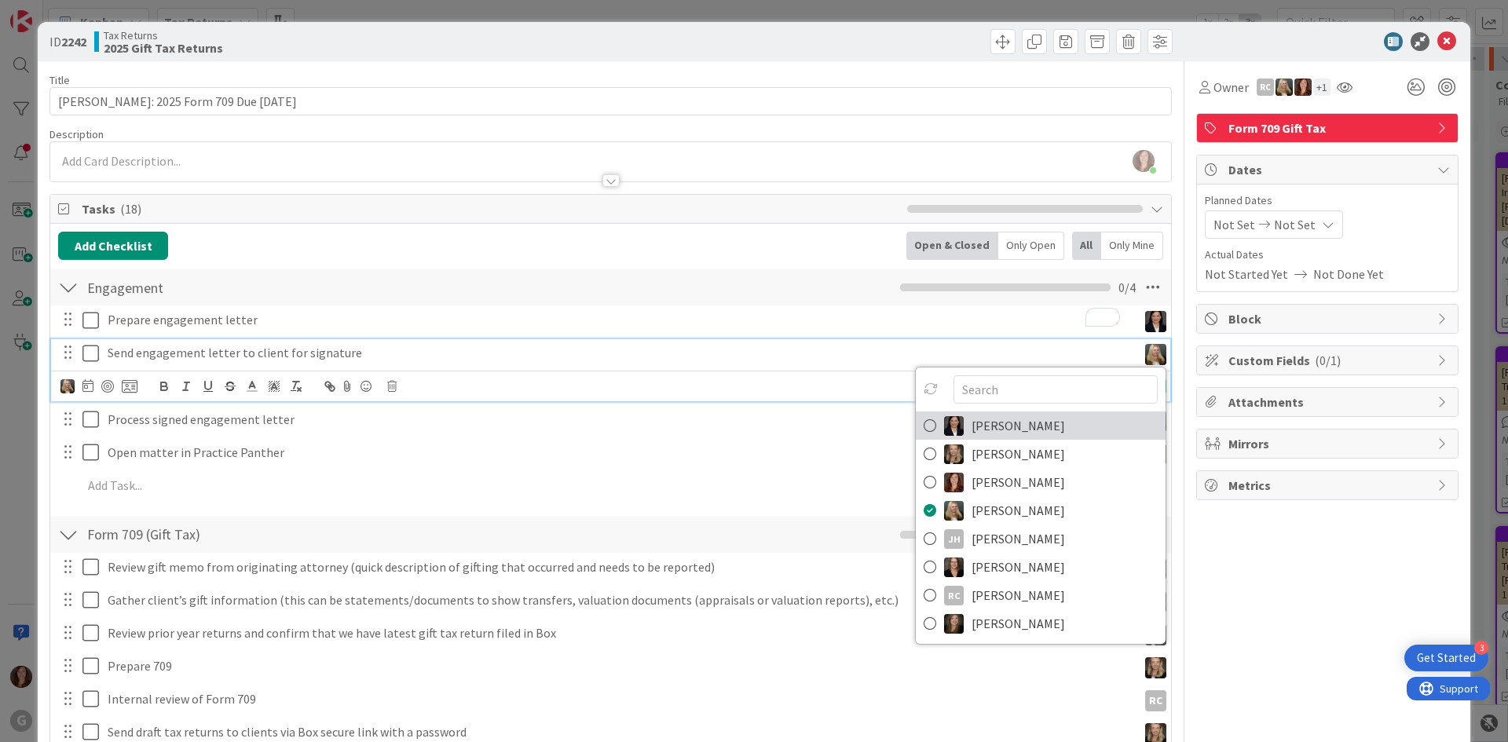
click at [978, 435] on span "[PERSON_NAME]" at bounding box center [1018, 426] width 93 height 24
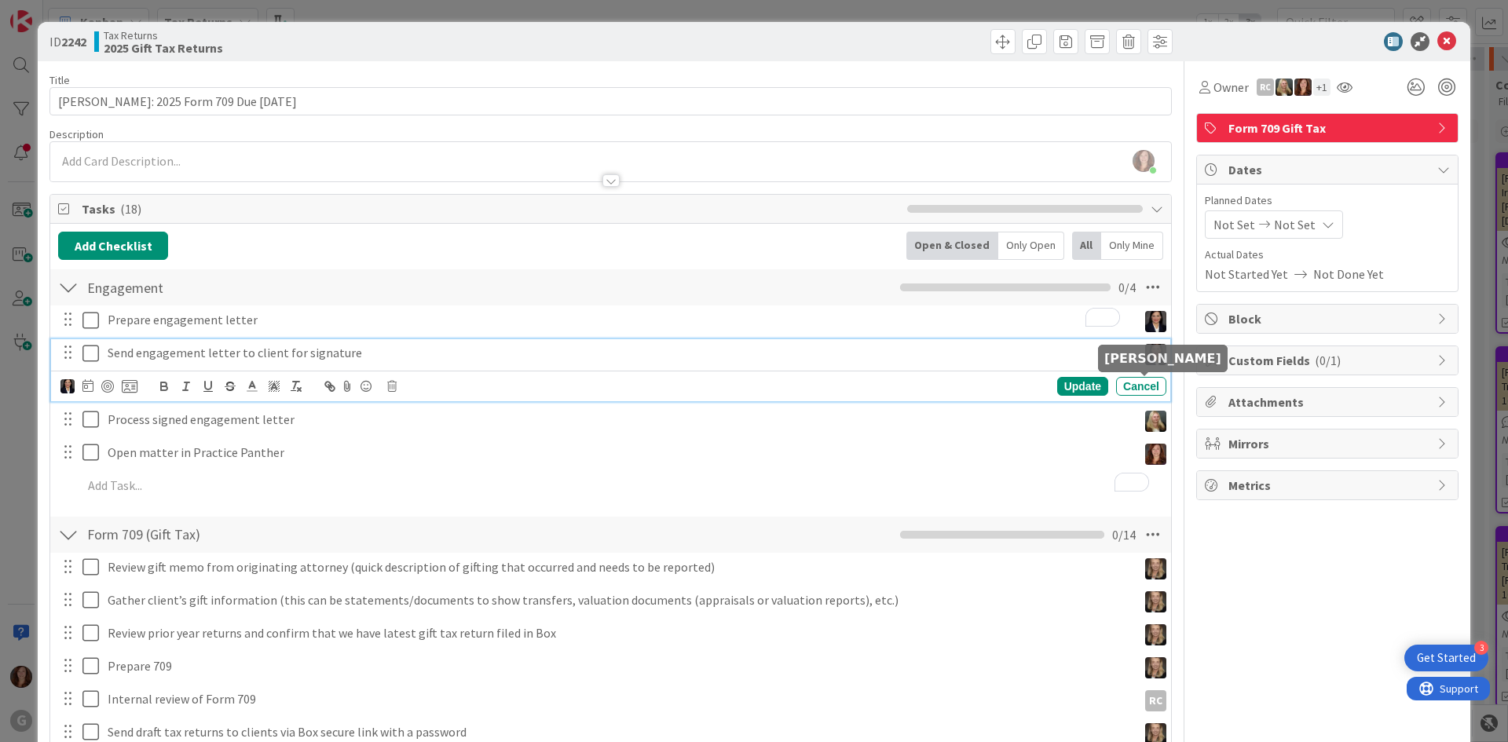
click at [1147, 411] on img at bounding box center [1155, 421] width 21 height 21
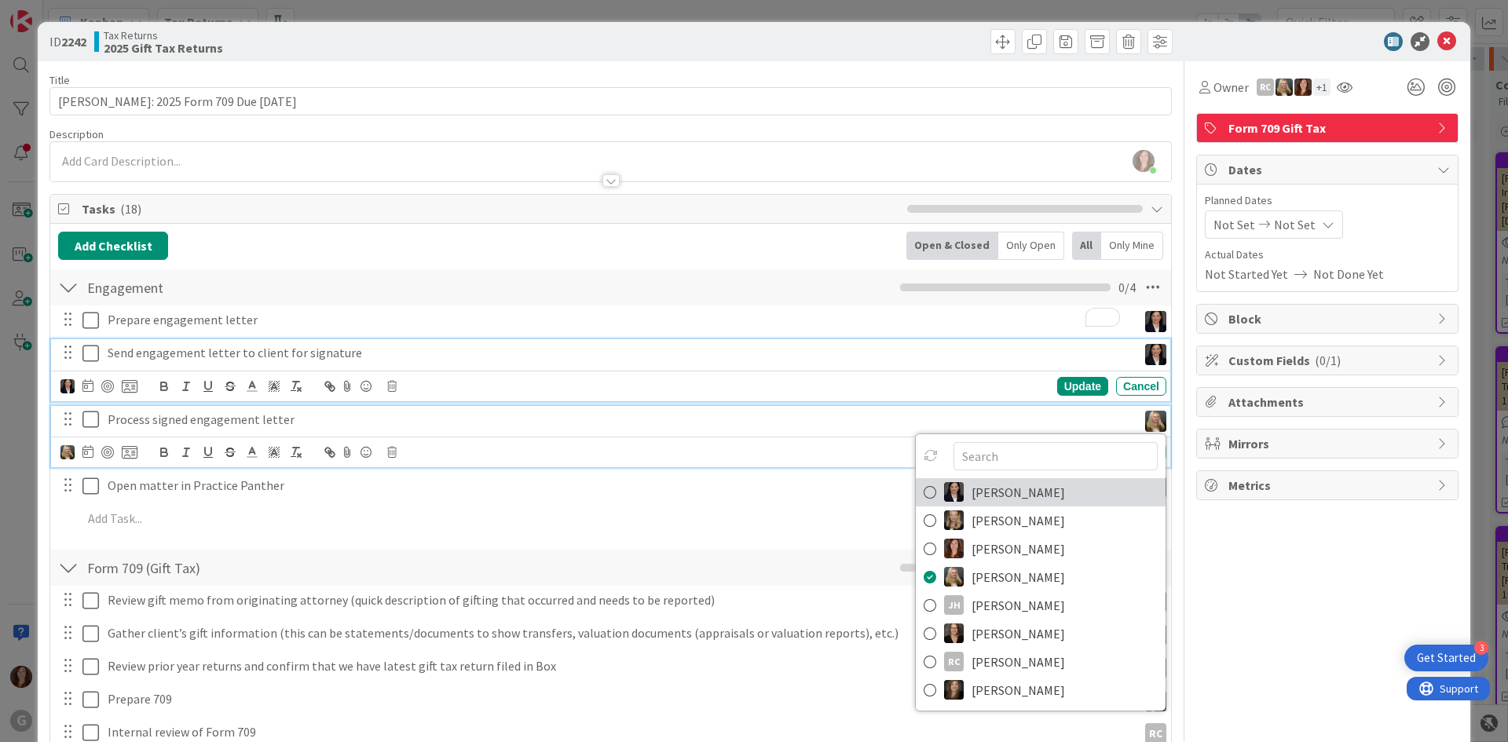
click at [988, 481] on span "[PERSON_NAME]" at bounding box center [1018, 493] width 93 height 24
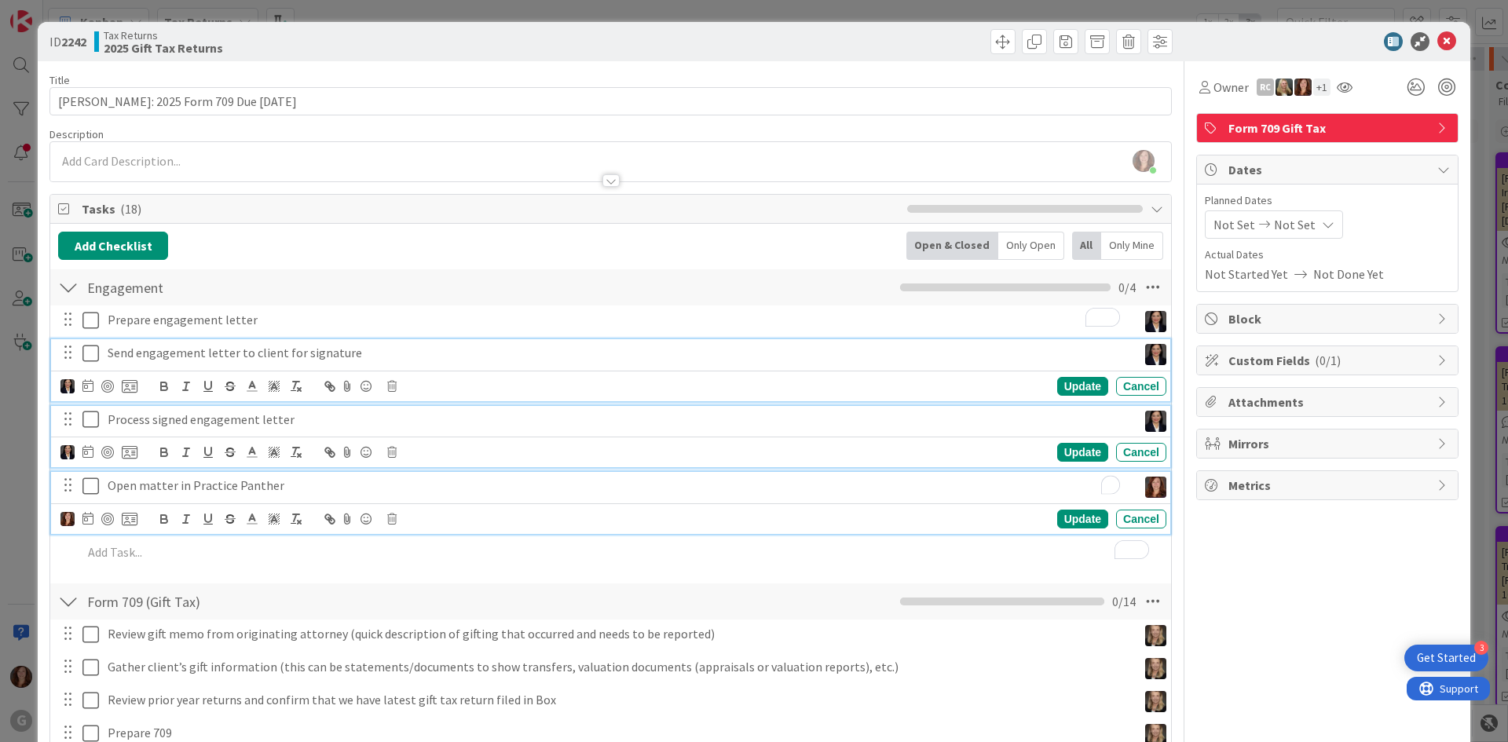
click at [881, 477] on p "Open matter in Practice Panther" at bounding box center [619, 486] width 1023 height 18
click at [1399, 584] on div "Owner RC + 1 Form 709 Gift Tax Dates Planned Dates Not Set Not Set Actual Dates…" at bounding box center [1327, 656] width 262 height 1190
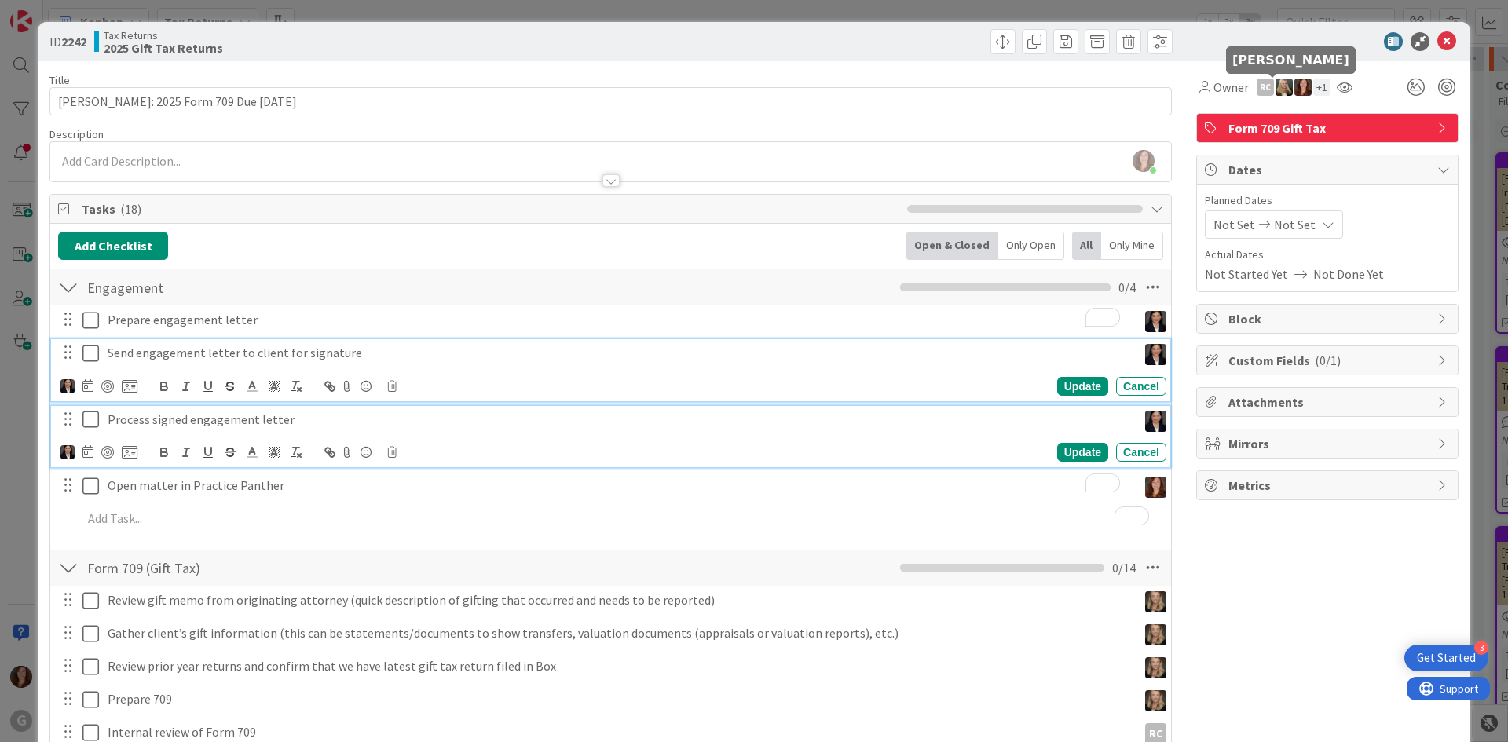
click at [1275, 93] on img at bounding box center [1283, 87] width 17 height 17
click at [1228, 119] on link "Remove" at bounding box center [1230, 116] width 124 height 25
click at [1318, 89] on icon at bounding box center [1326, 87] width 16 height 13
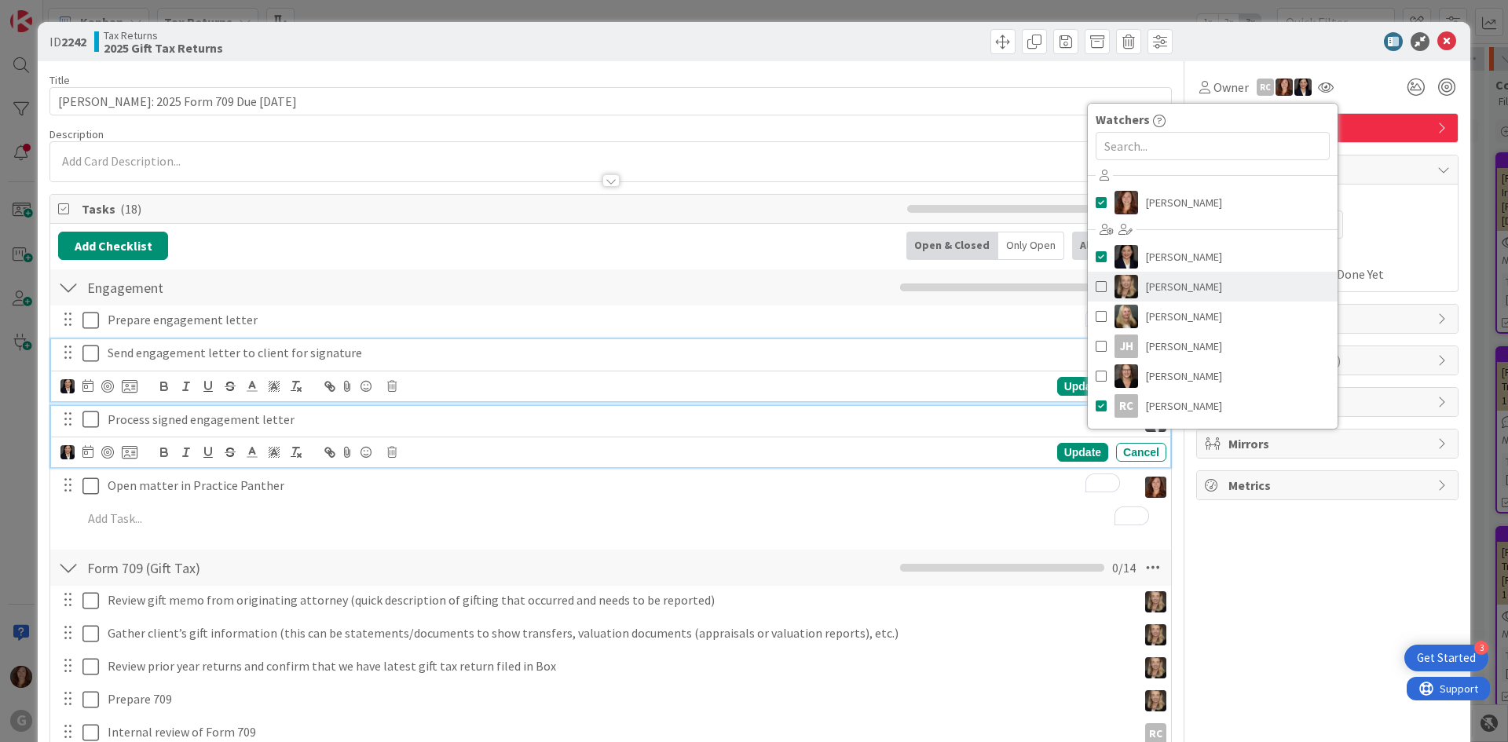
click at [1096, 287] on span at bounding box center [1101, 287] width 11 height 24
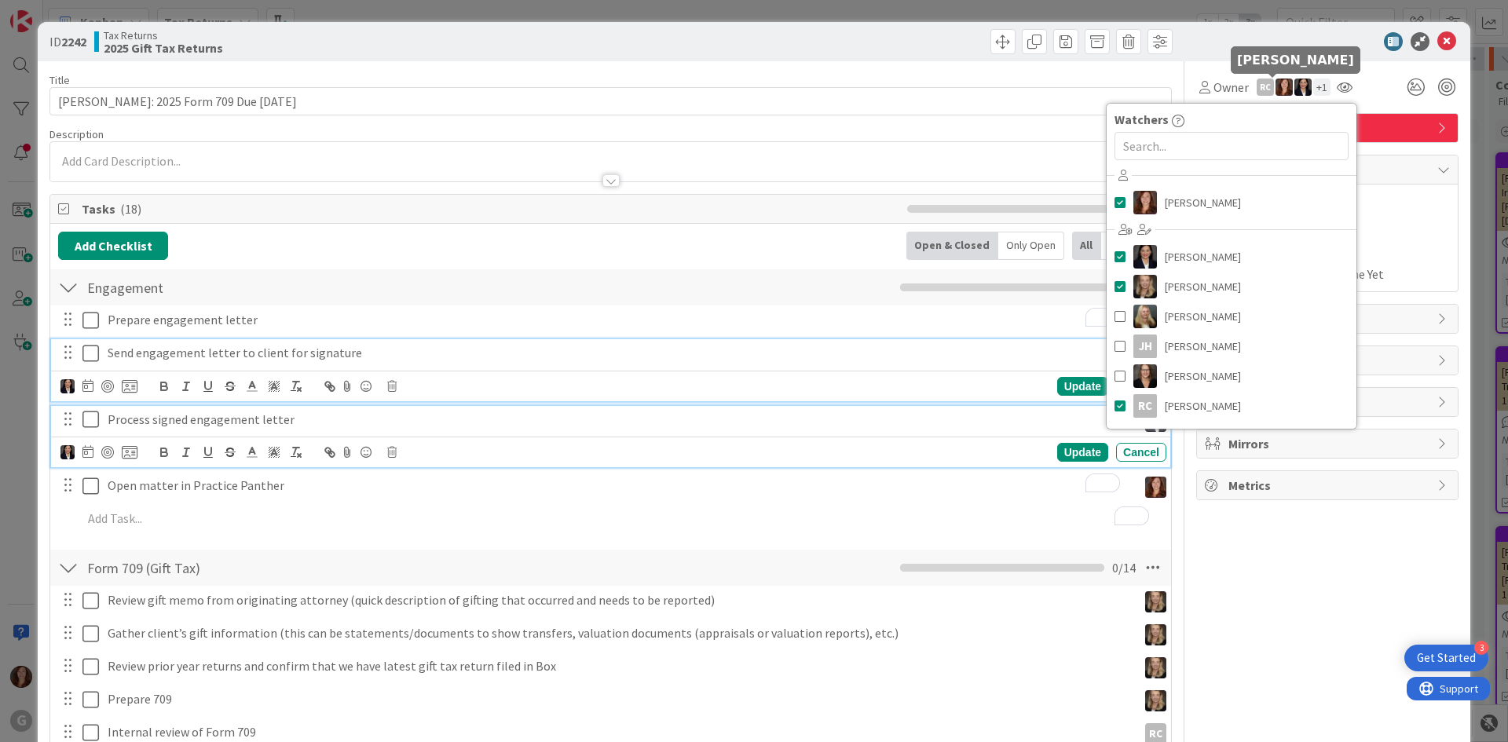
click at [1275, 90] on img at bounding box center [1283, 87] width 17 height 17
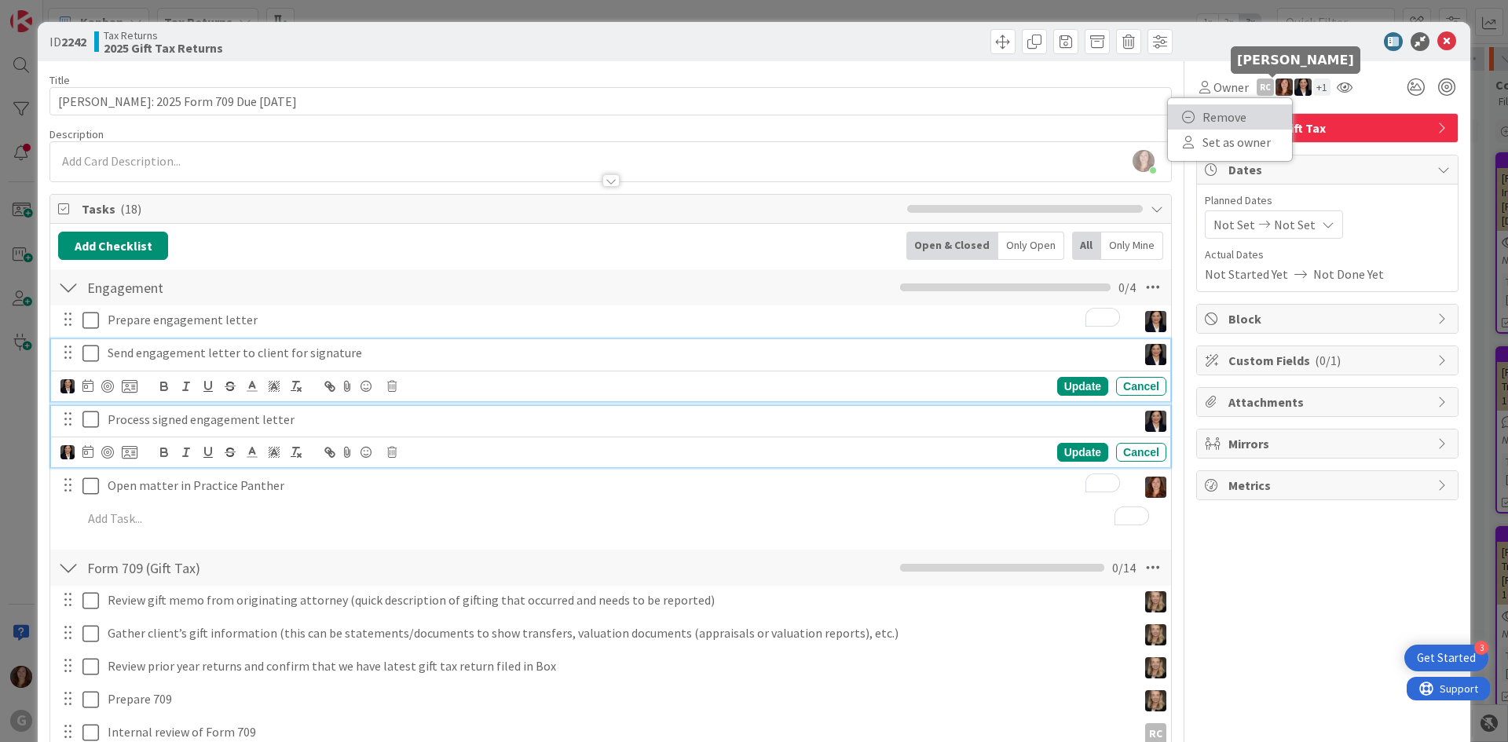
click at [1237, 111] on link "Remove" at bounding box center [1230, 116] width 124 height 25
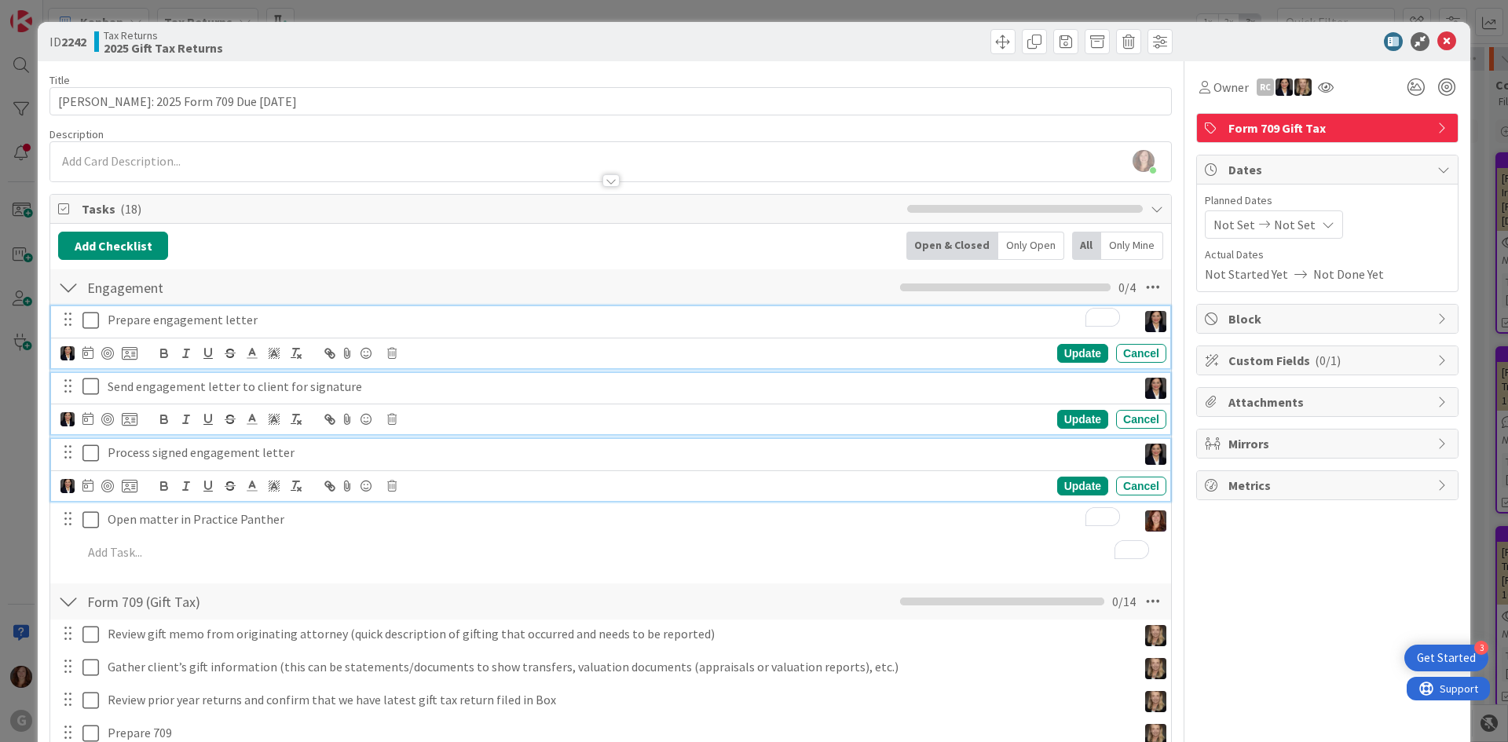
click at [607, 316] on p "Prepare engagement letter" at bounding box center [619, 320] width 1023 height 18
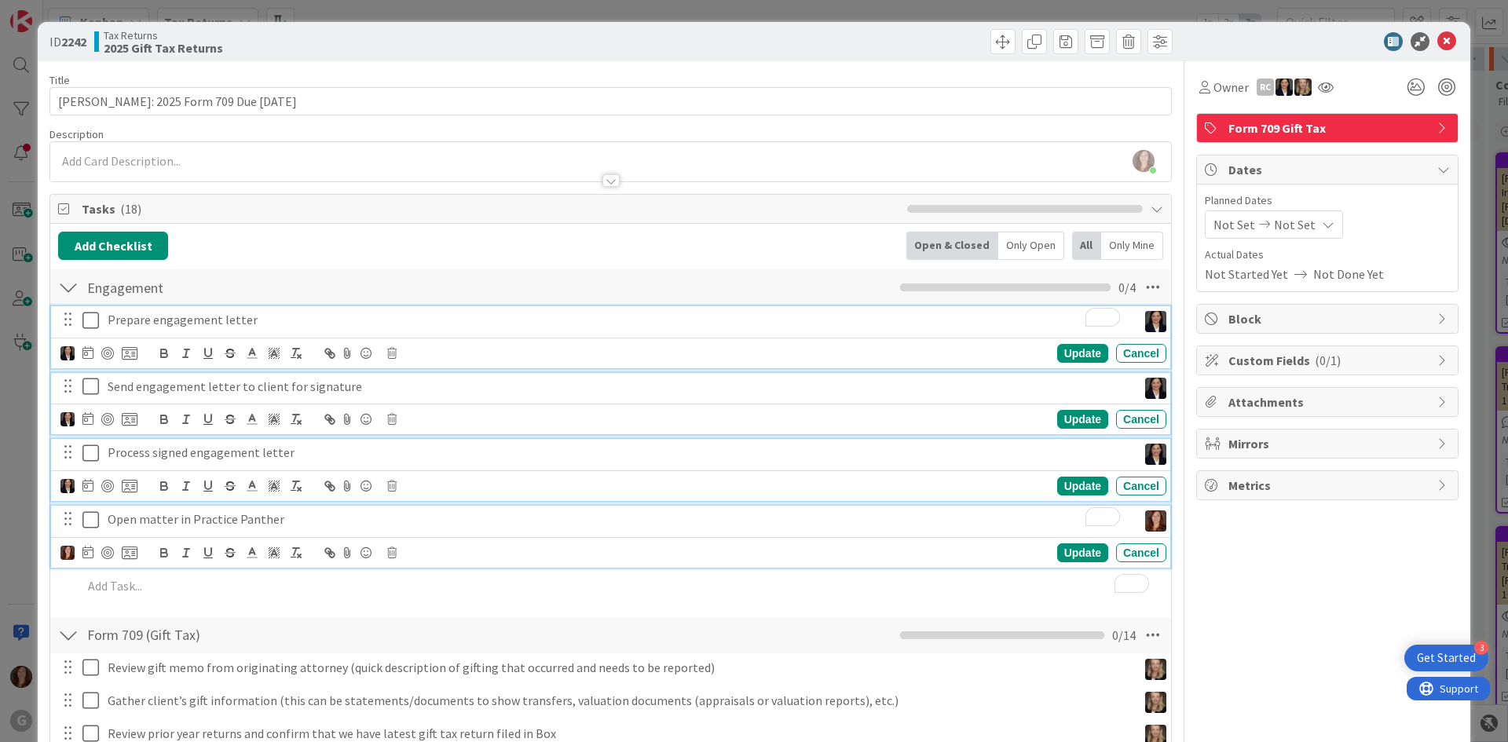
click at [84, 511] on icon at bounding box center [90, 520] width 16 height 19
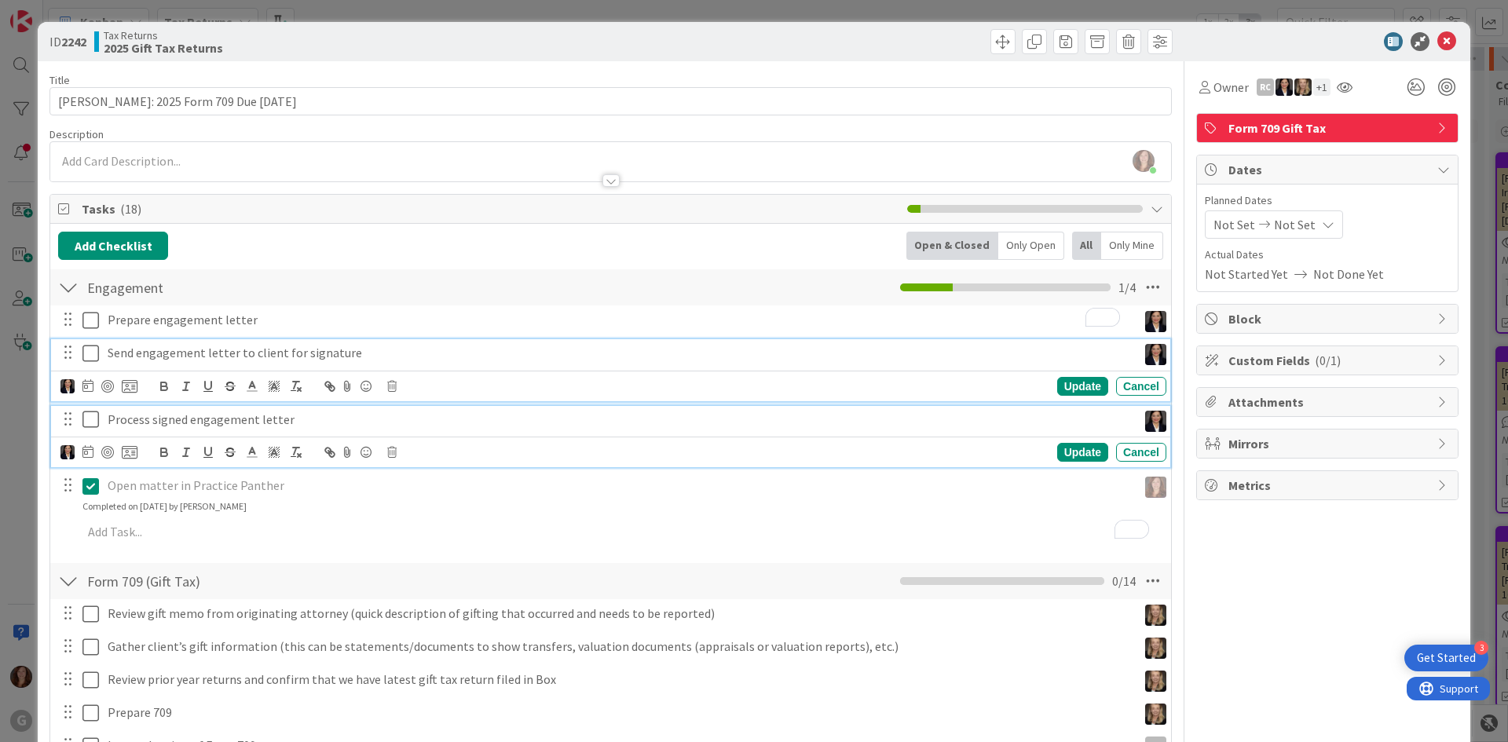
click at [1274, 220] on span "Not Set" at bounding box center [1295, 224] width 42 height 19
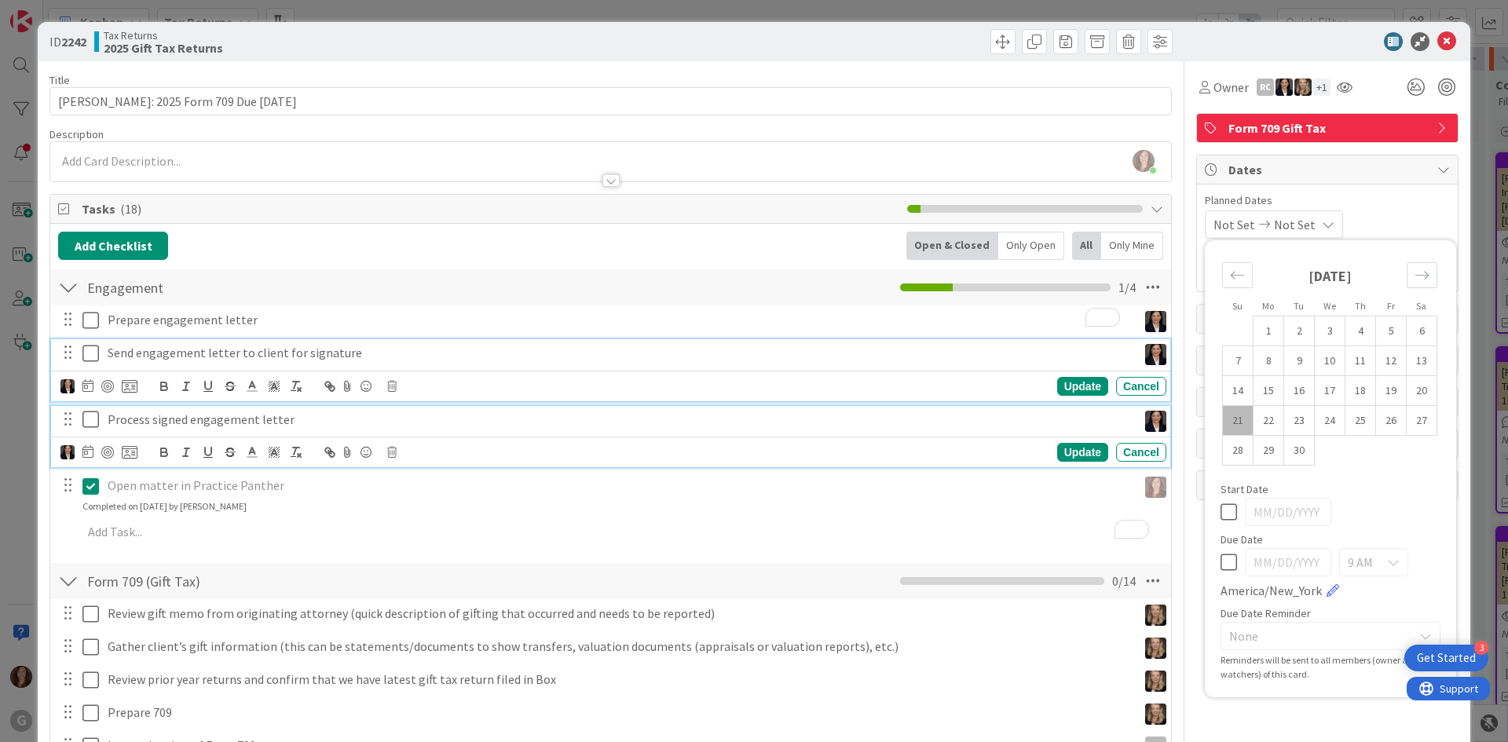
click at [1274, 225] on span "Not Set" at bounding box center [1295, 224] width 42 height 19
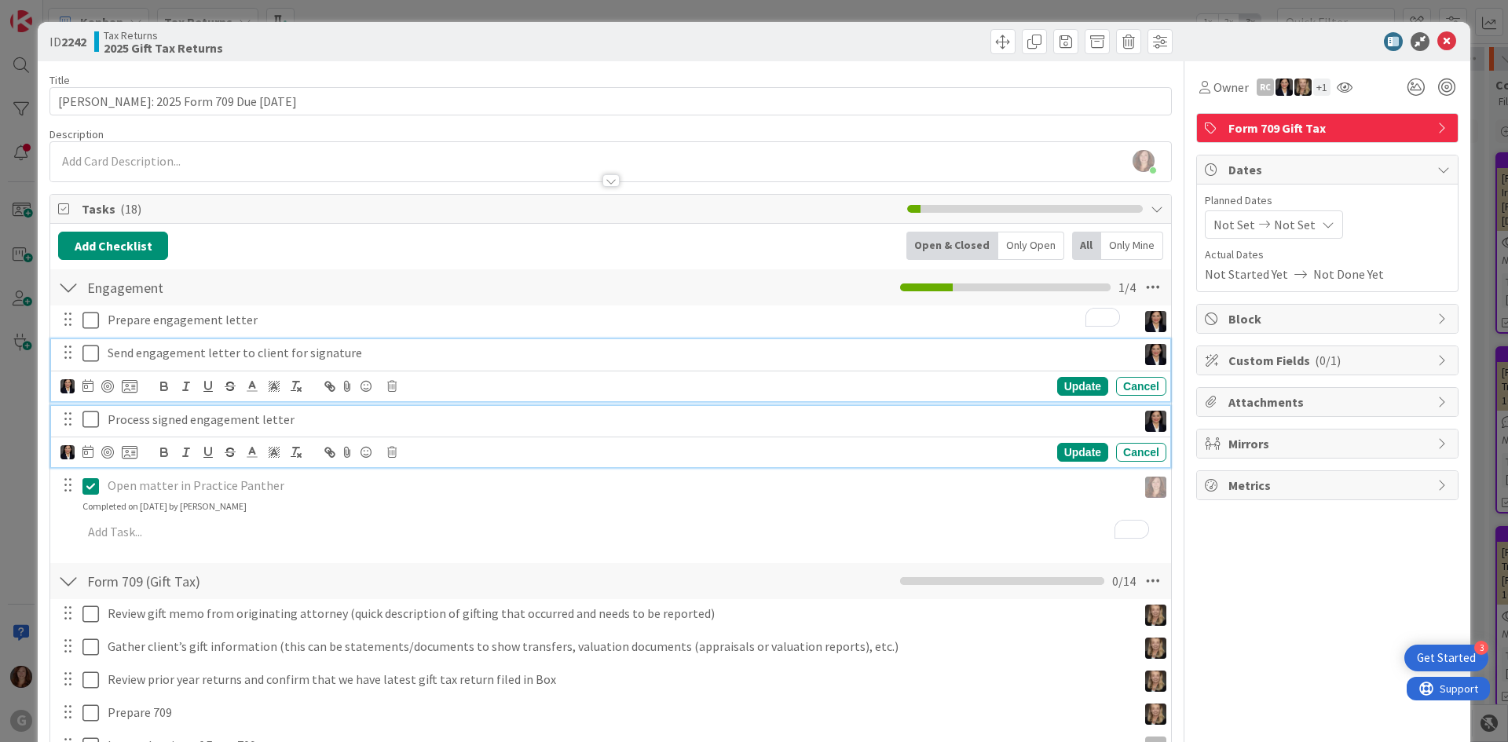
click at [1286, 225] on span "Not Set" at bounding box center [1295, 224] width 42 height 19
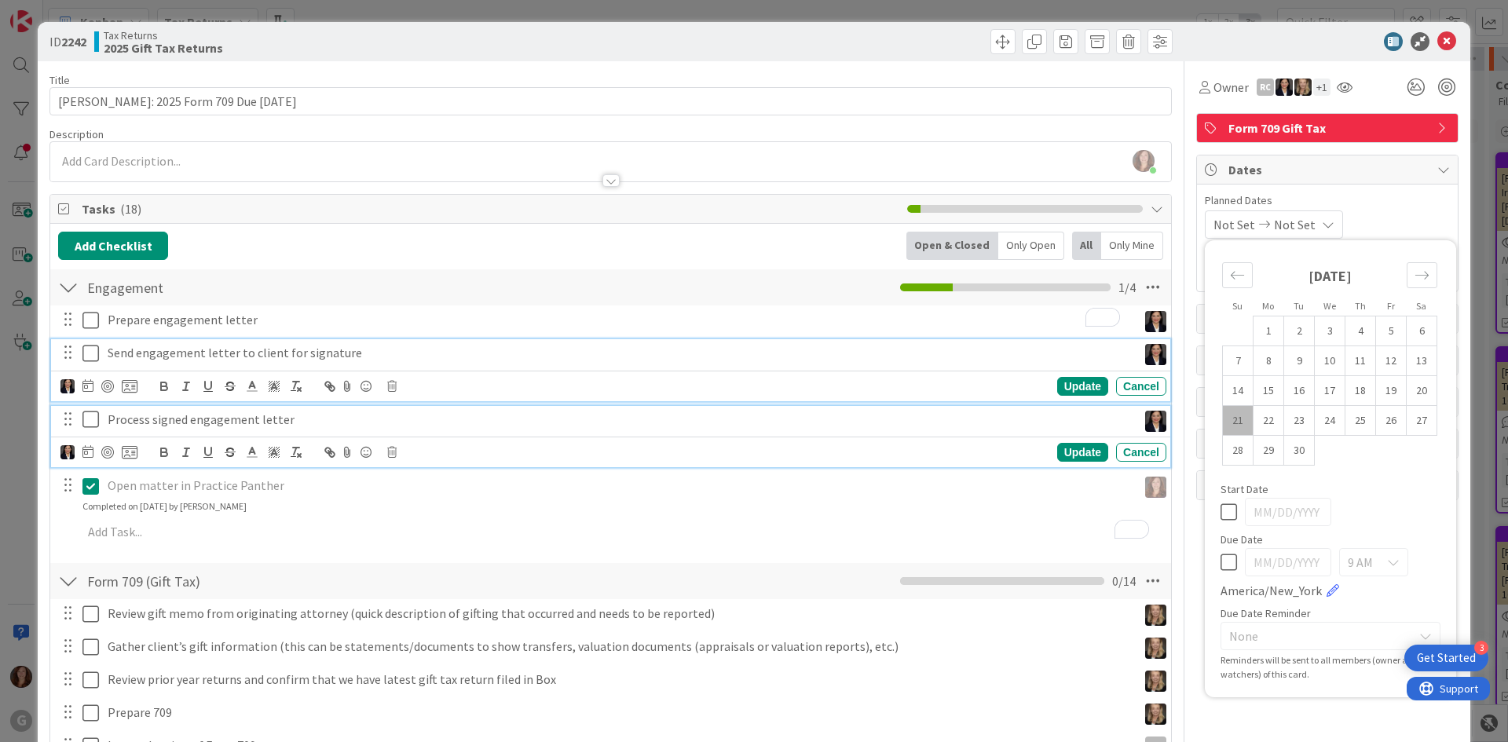
click at [1221, 565] on icon at bounding box center [1229, 562] width 16 height 19
drag, startPoint x: 1305, startPoint y: 562, endPoint x: 1178, endPoint y: 562, distance: 126.5
click at [1178, 562] on div "Title 40 / 128 [PERSON_NAME]: 2025 Form 709 Due [DATE] Description [PERSON_NAME…" at bounding box center [753, 645] width 1409 height 1169
type input "[DATE]"
click at [1380, 497] on div "Start Date" at bounding box center [1331, 505] width 220 height 42
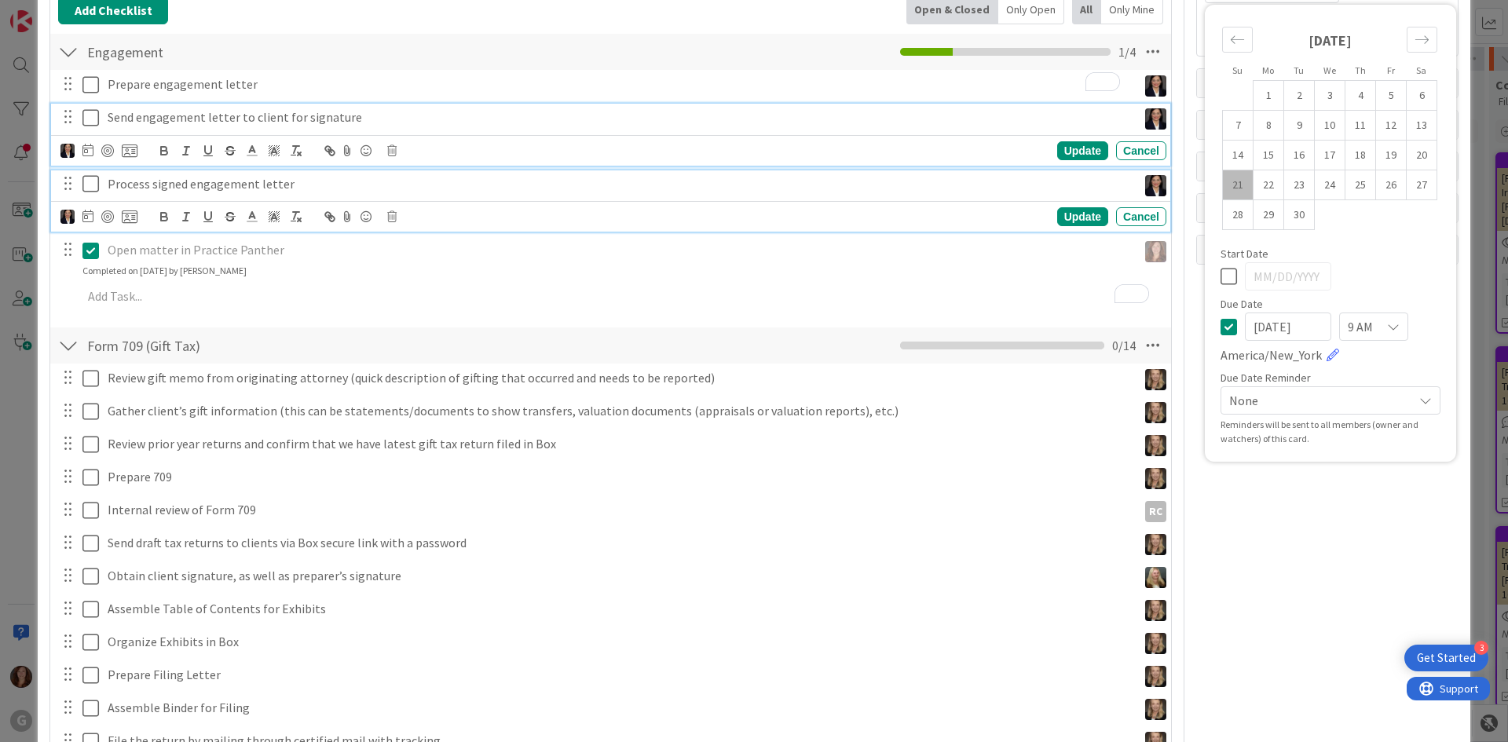
click at [1323, 522] on div "Owner RC + 1 Watchers [PERSON_NAME] [PERSON_NAME] [PERSON_NAME] [PERSON_NAME] […" at bounding box center [1327, 410] width 262 height 1169
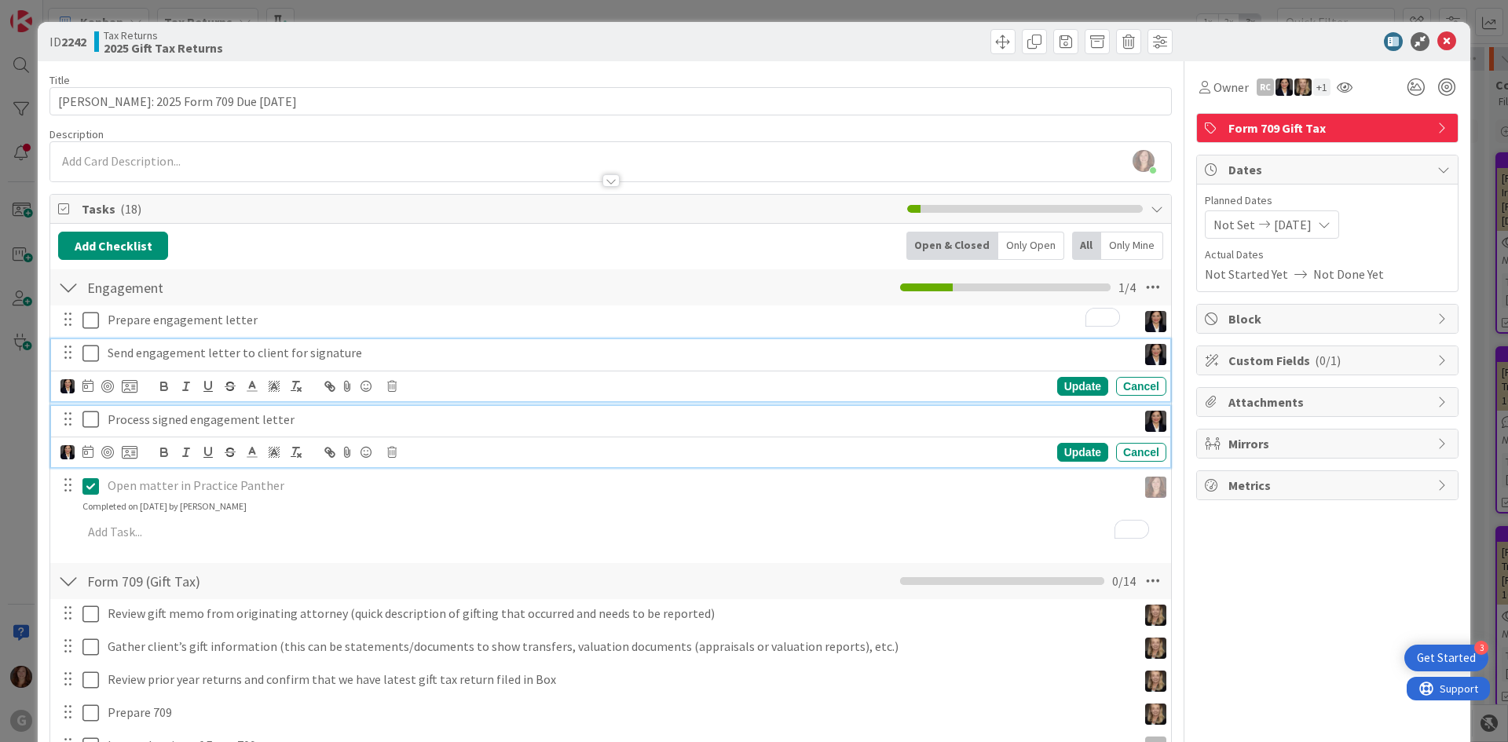
click at [1246, 364] on span "Custom Fields ( 0/1 )" at bounding box center [1328, 360] width 201 height 19
click at [1231, 418] on span "Select Member" at bounding box center [1253, 411] width 81 height 19
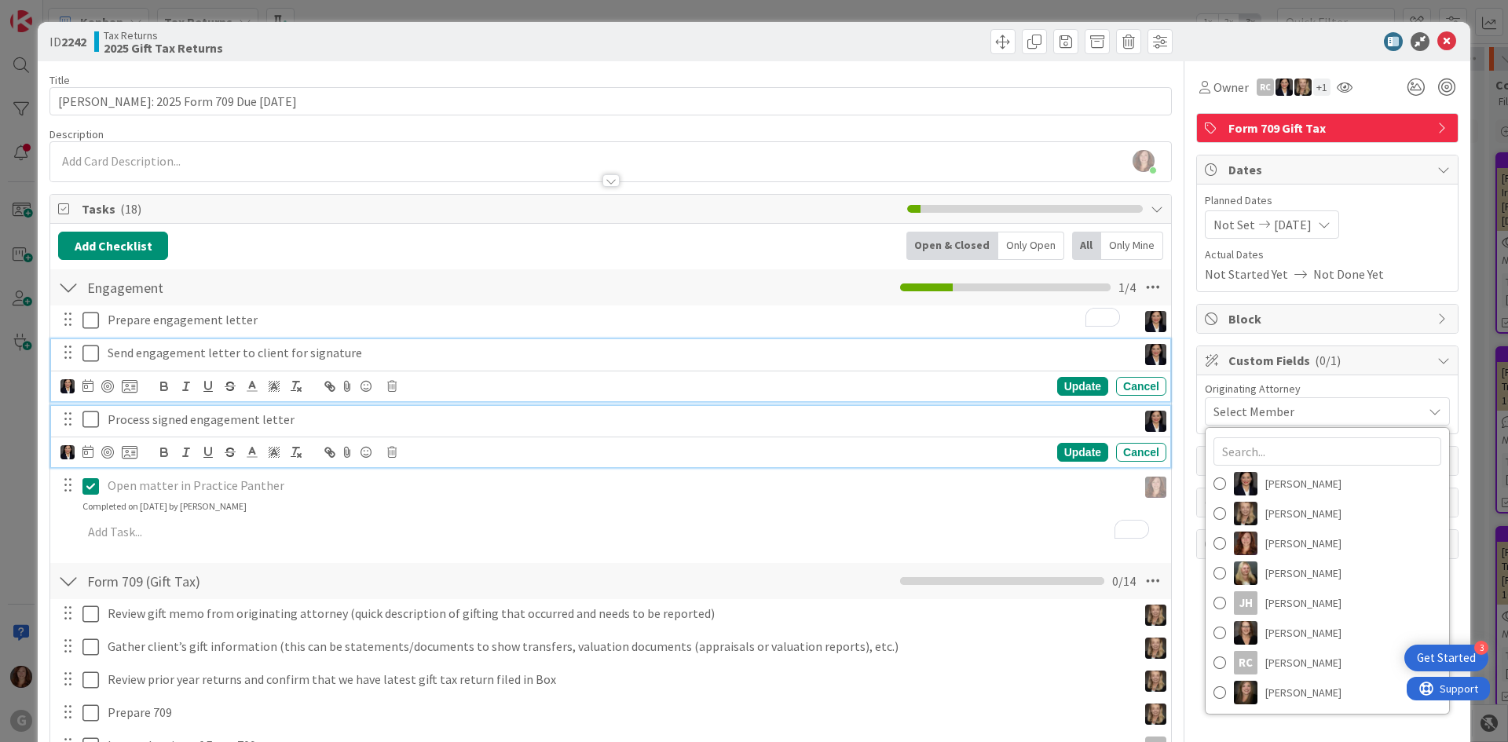
click at [1261, 728] on div "Owner RC + 1 Watchers [PERSON_NAME] [PERSON_NAME] [PERSON_NAME] [PERSON_NAME] […" at bounding box center [1327, 645] width 262 height 1169
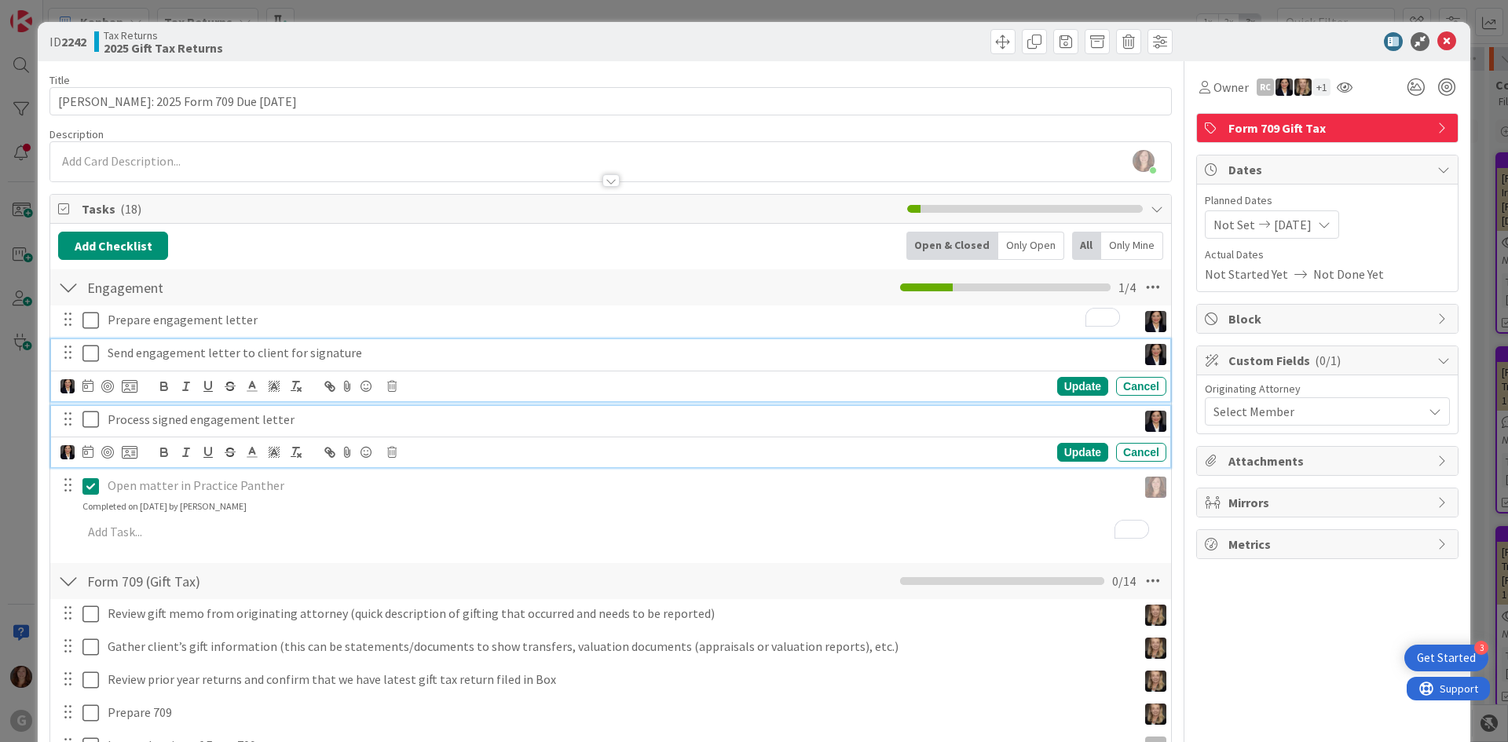
click at [1284, 409] on div "Select Member" at bounding box center [1317, 411] width 209 height 19
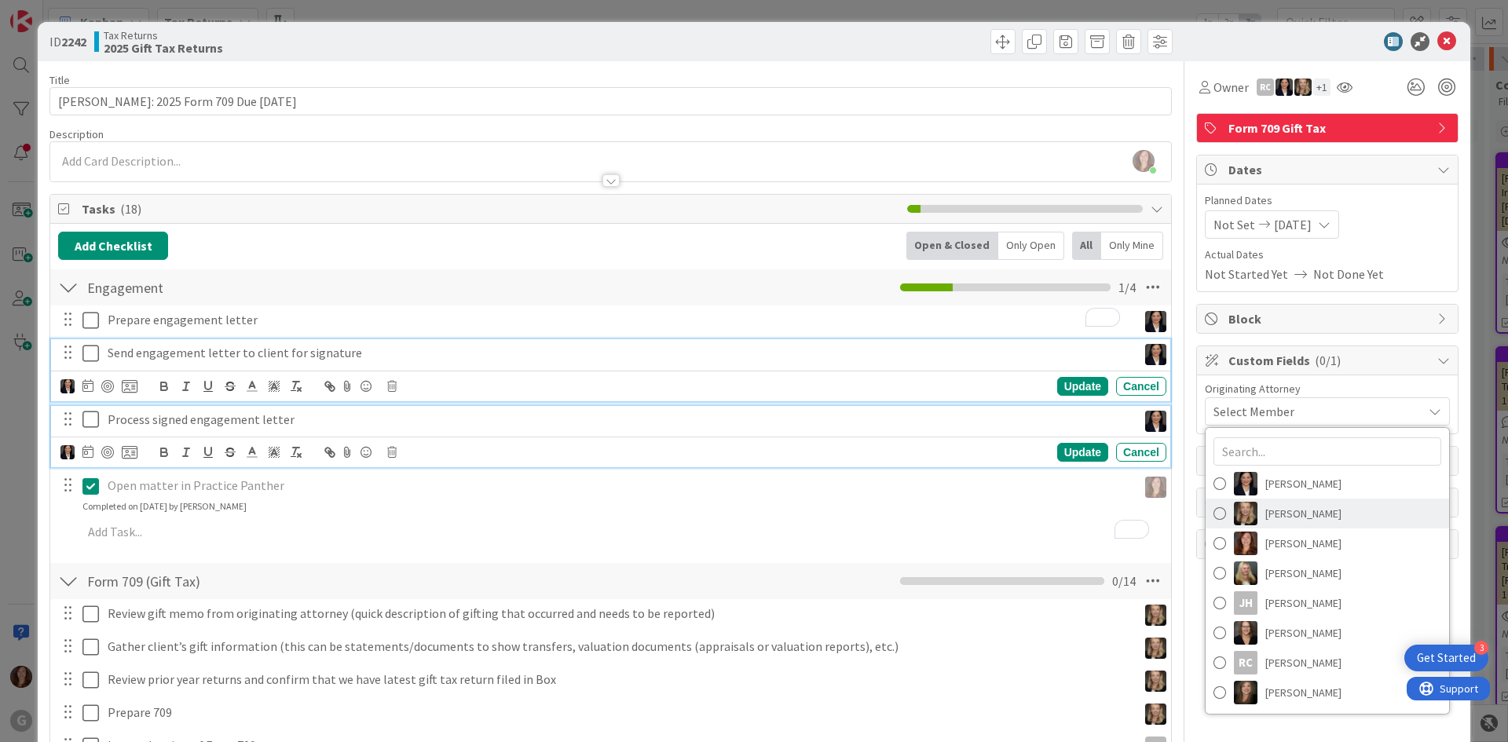
scroll to position [79, 0]
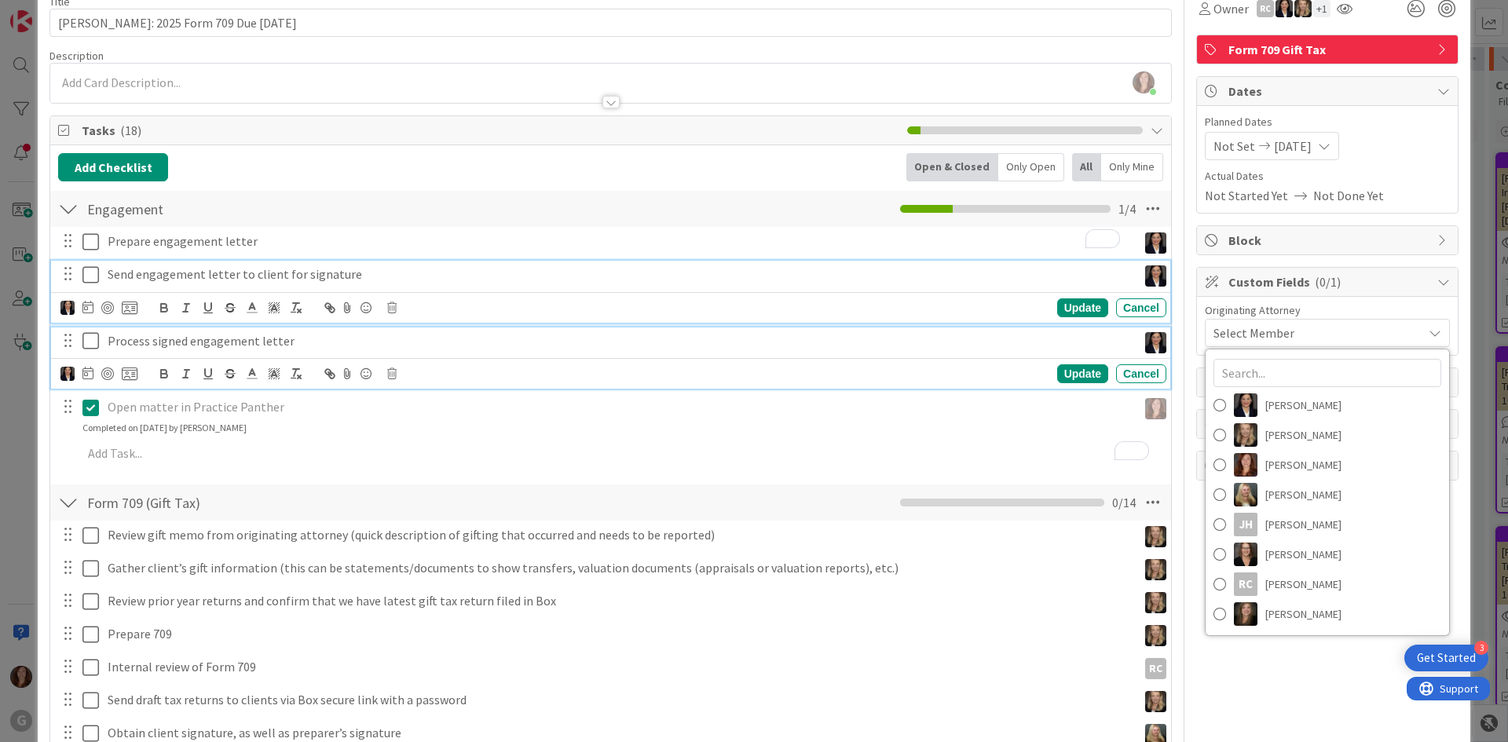
click at [1255, 686] on div "Owner RC + 1 Watchers [PERSON_NAME] [PERSON_NAME] [PERSON_NAME] [PERSON_NAME] […" at bounding box center [1327, 567] width 262 height 1169
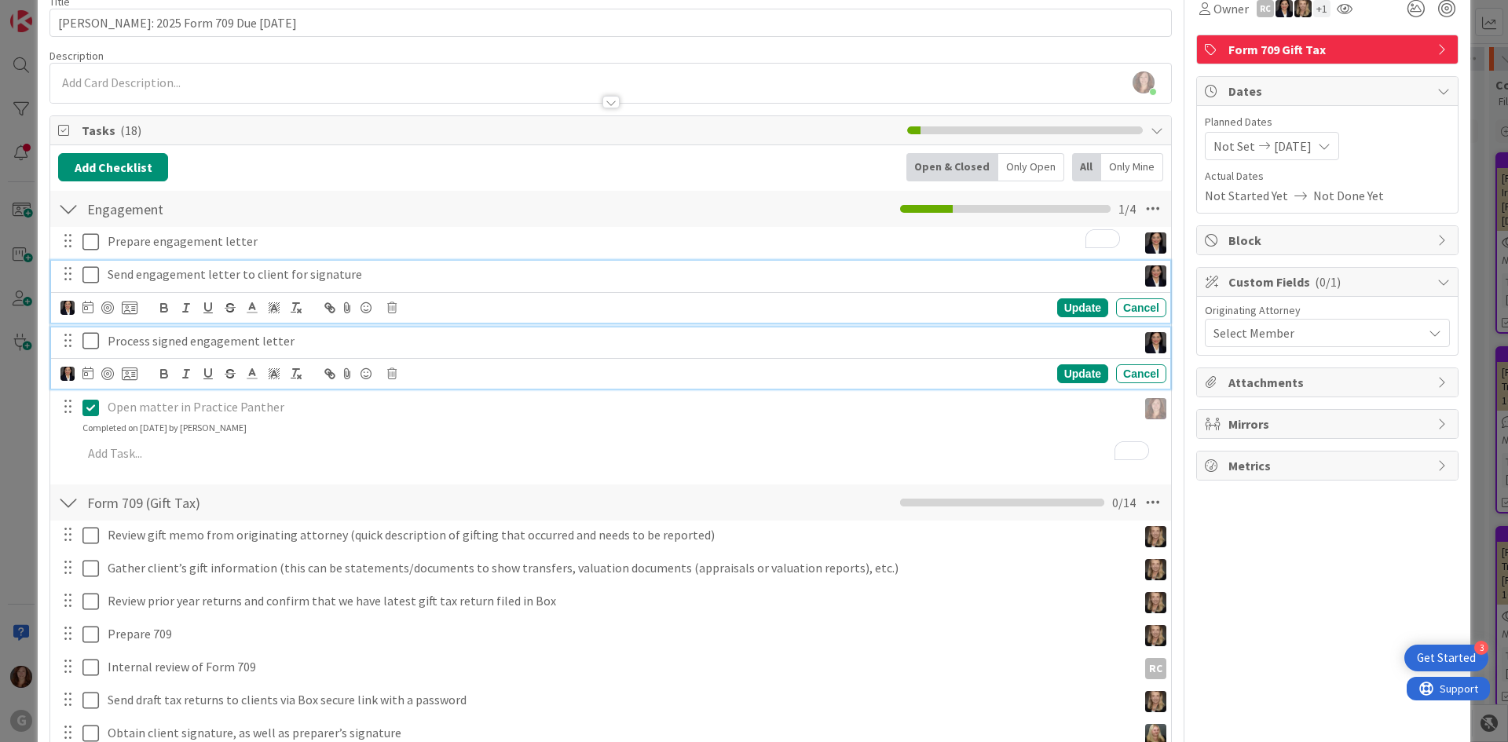
scroll to position [0, 0]
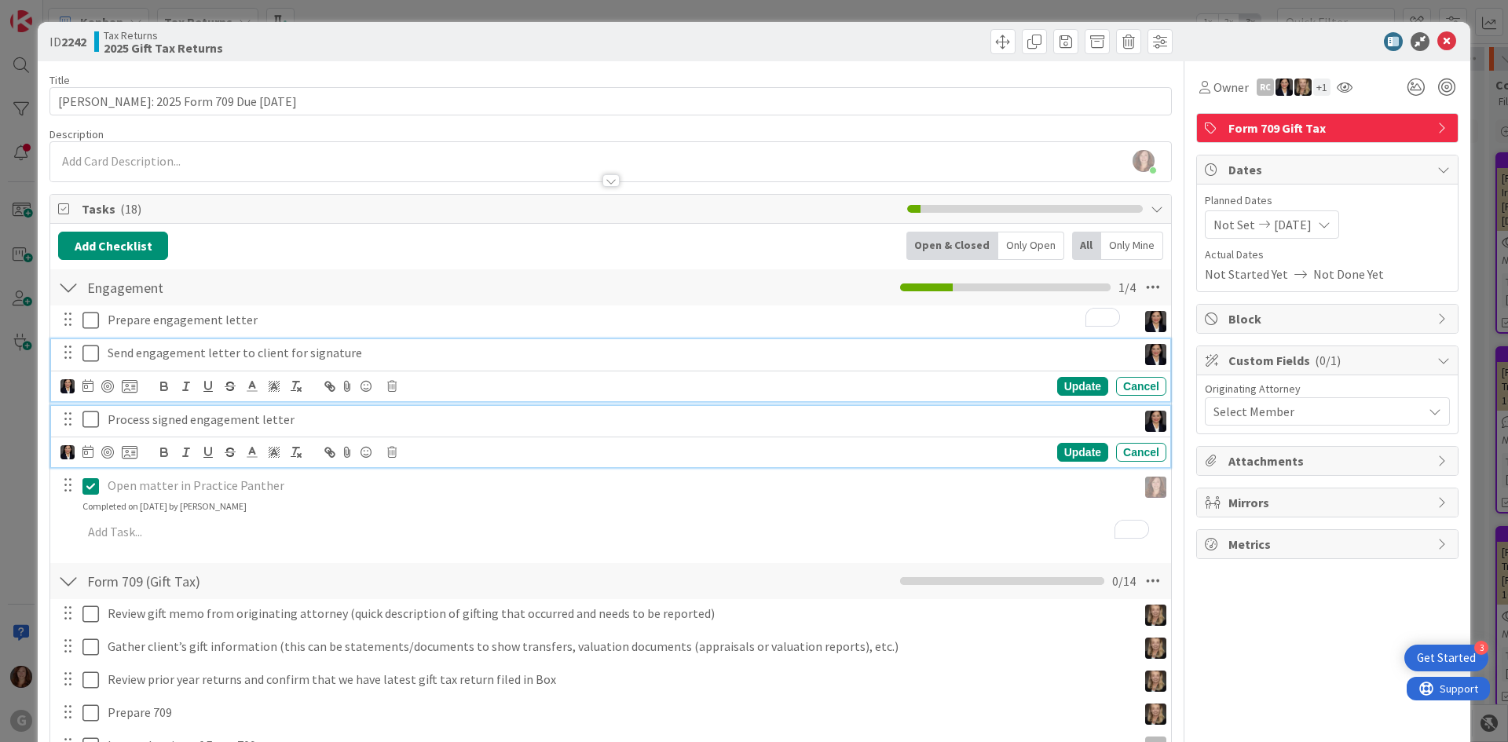
click at [112, 165] on div at bounding box center [610, 173] width 1121 height 16
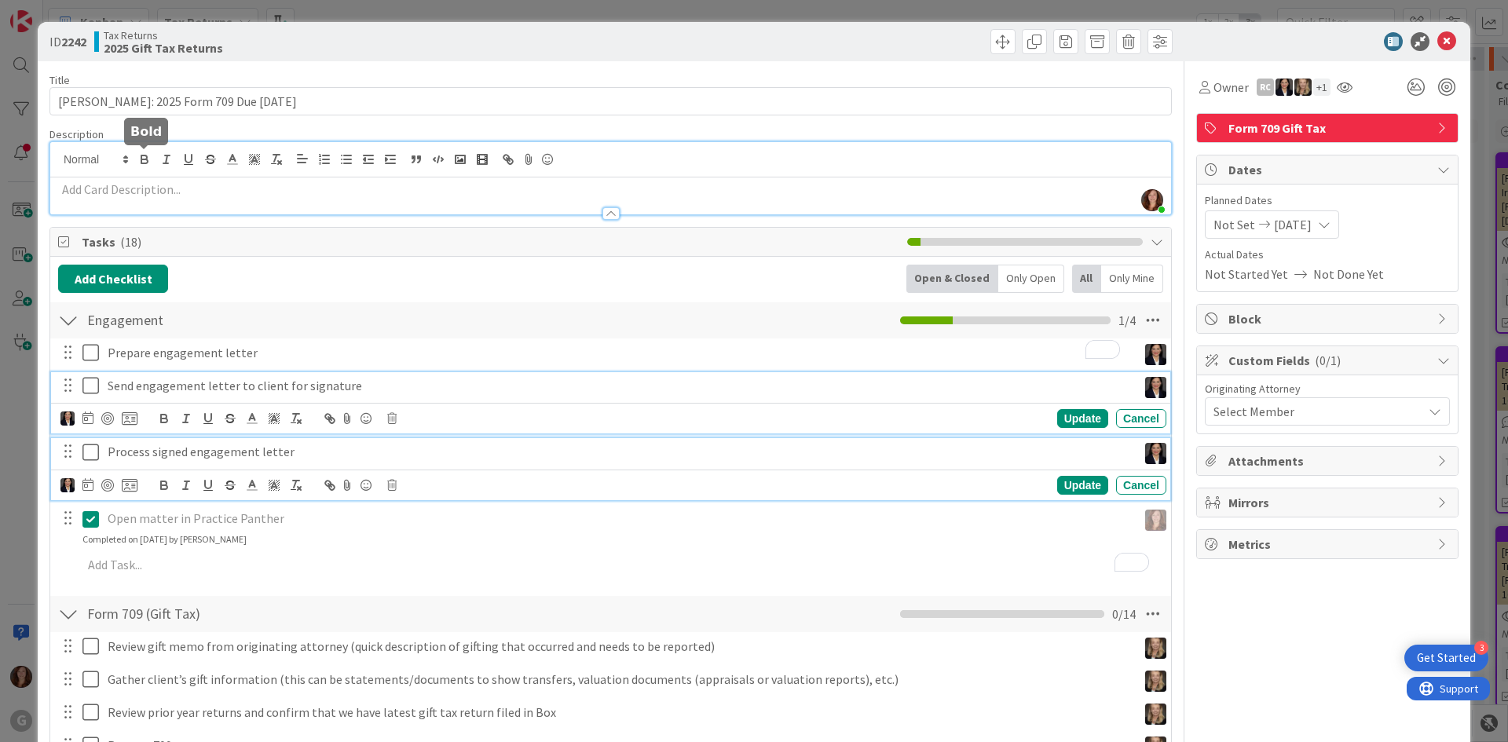
click at [139, 162] on icon "button" at bounding box center [144, 159] width 14 height 14
click at [97, 188] on p "﻿" at bounding box center [610, 190] width 1105 height 18
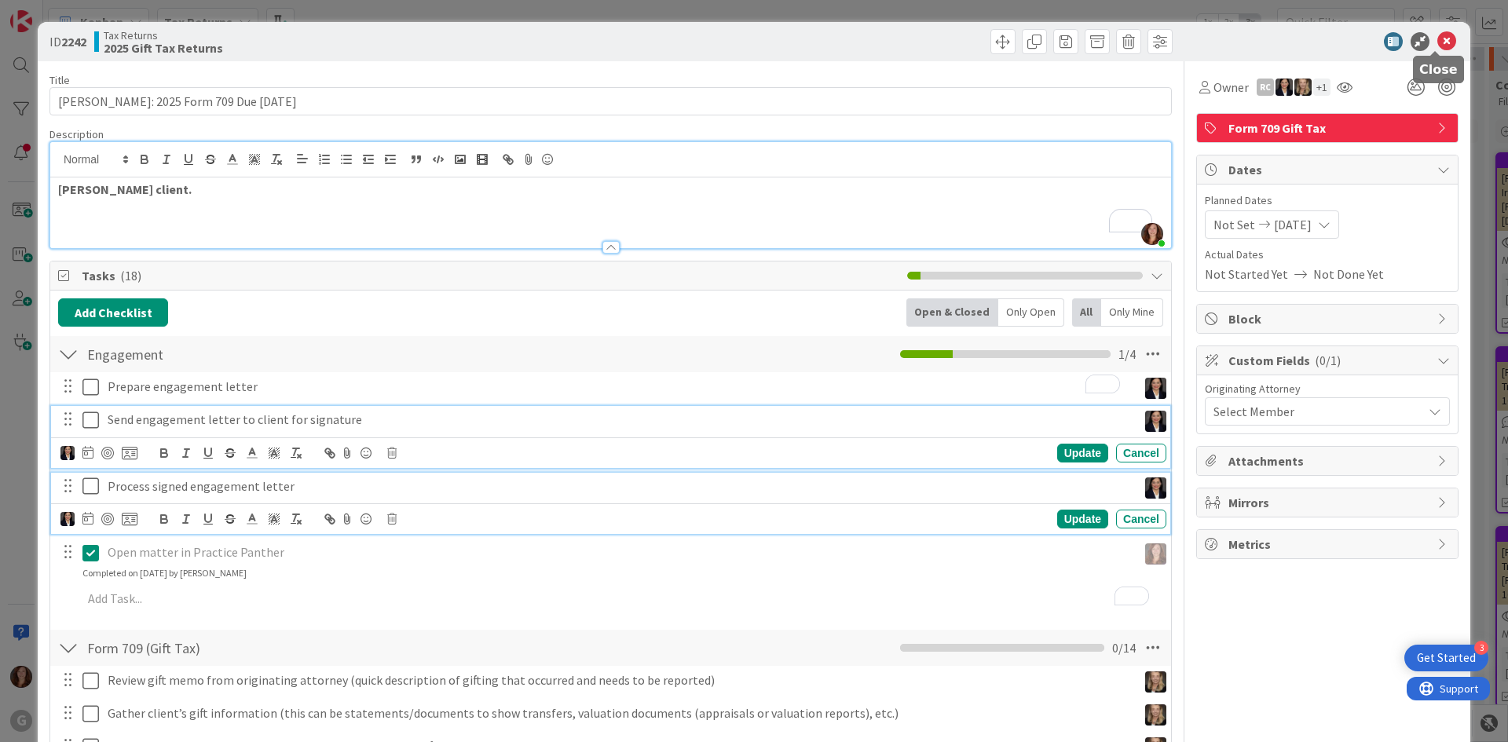
click at [1438, 43] on icon at bounding box center [1446, 41] width 19 height 19
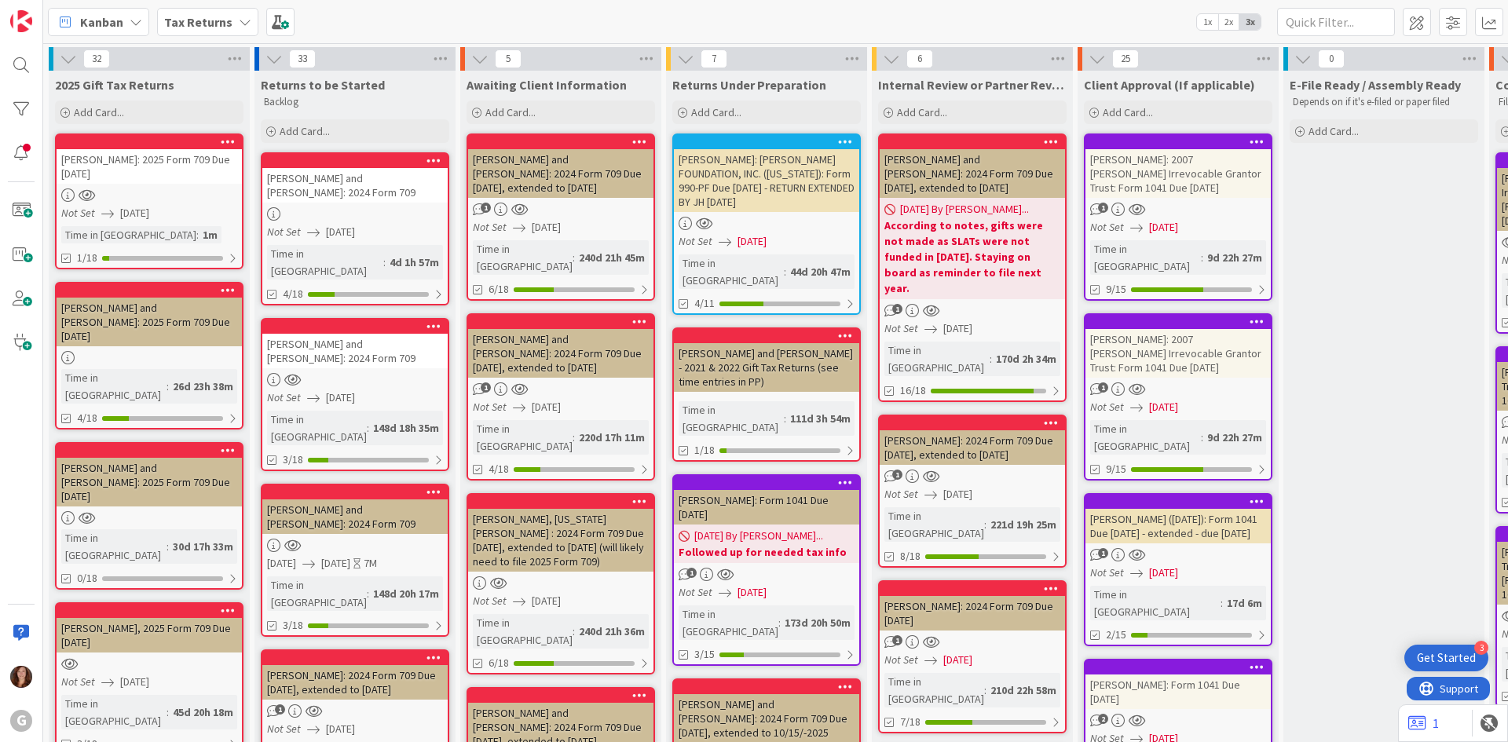
click at [120, 297] on div at bounding box center [149, 291] width 185 height 14
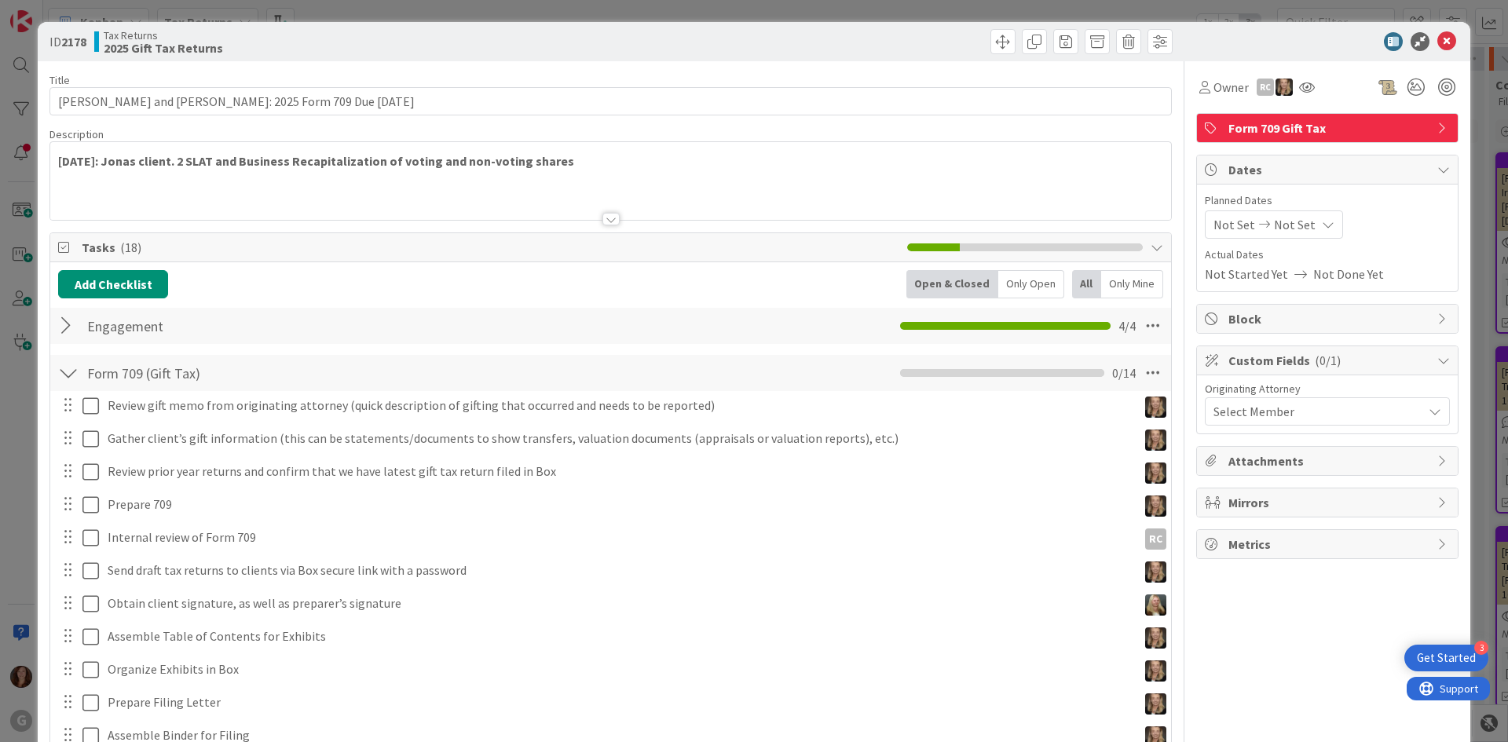
click at [1274, 230] on span "Not Set" at bounding box center [1295, 224] width 42 height 19
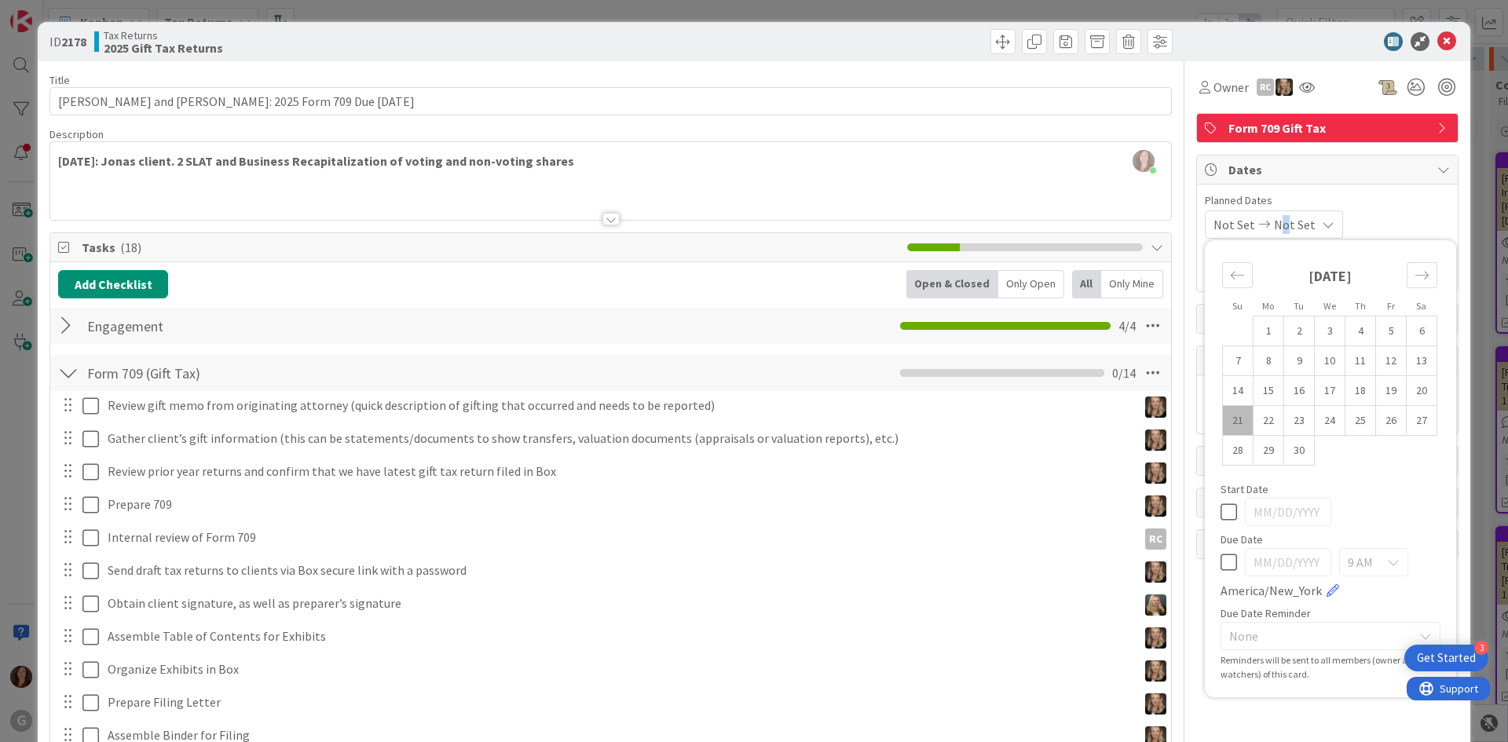
click at [1221, 565] on icon at bounding box center [1229, 562] width 16 height 19
click at [1247, 563] on input "[DATE]" at bounding box center [1288, 562] width 86 height 28
click at [1245, 562] on input "[DATE]" at bounding box center [1288, 562] width 86 height 28
drag, startPoint x: 1303, startPoint y: 561, endPoint x: 1226, endPoint y: 559, distance: 77.0
click at [1226, 559] on div "[DATE] 9 AM [GEOGRAPHIC_DATA]/New_York" at bounding box center [1331, 574] width 220 height 52
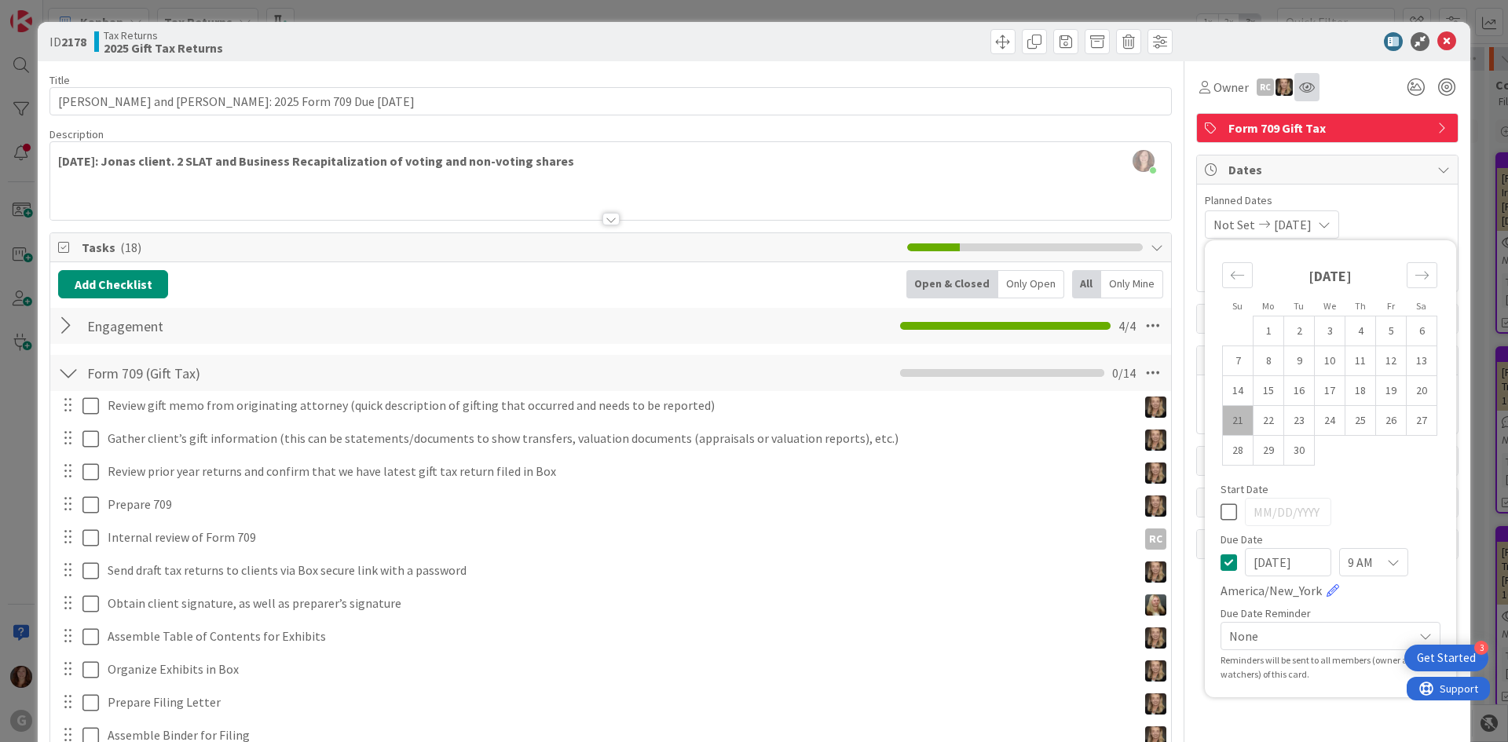
type input "[DATE]"
click at [1300, 85] on icon at bounding box center [1307, 87] width 16 height 13
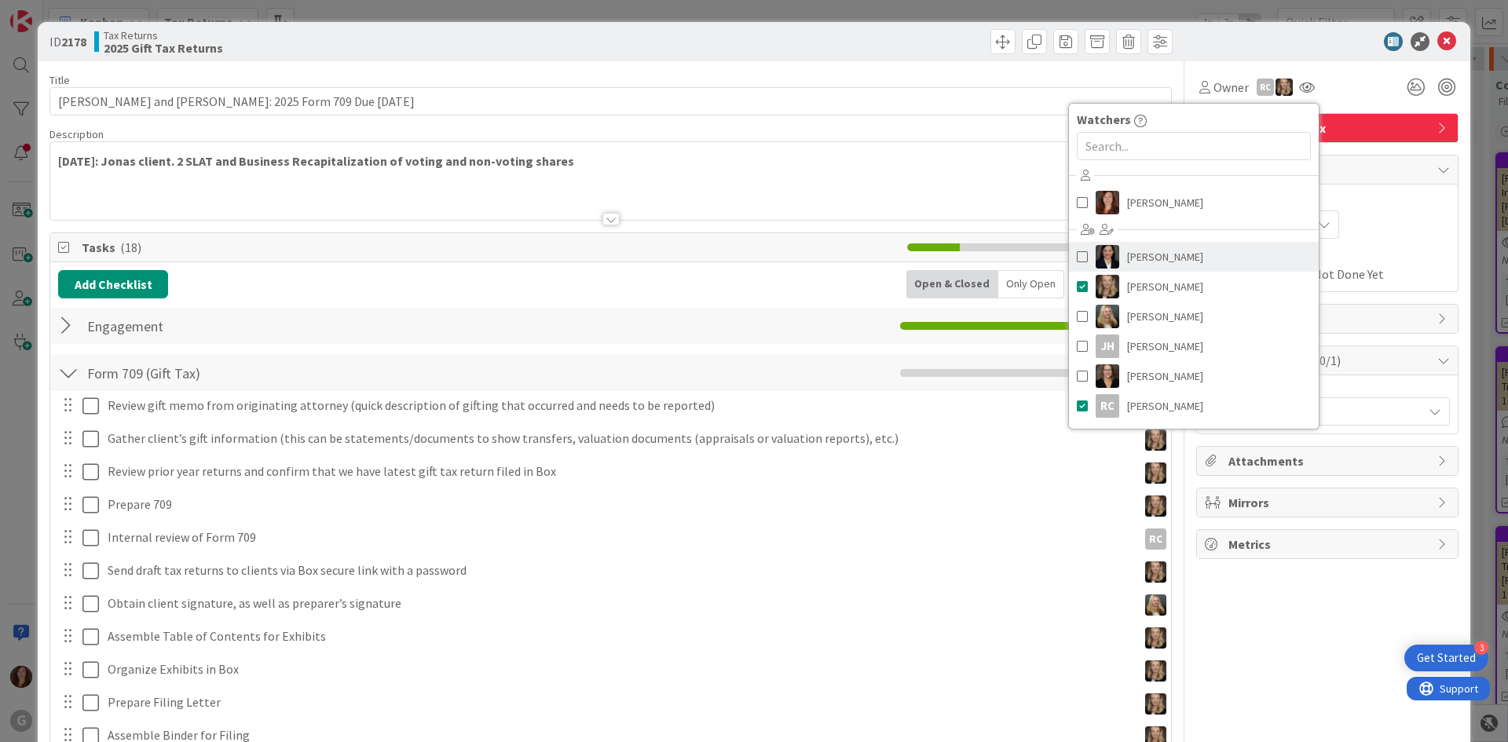
click at [1136, 253] on span "[PERSON_NAME]" at bounding box center [1165, 257] width 76 height 24
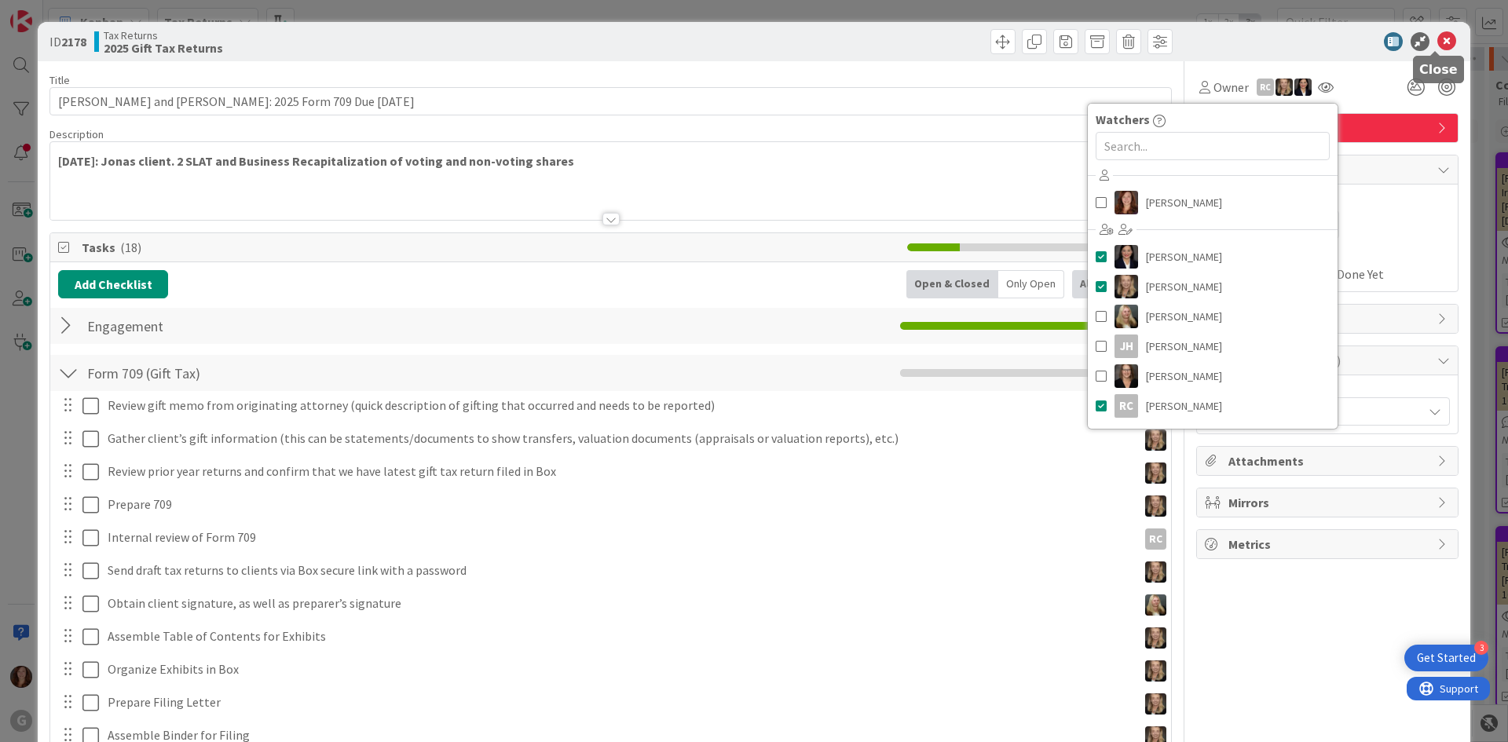
click at [1437, 46] on icon at bounding box center [1446, 41] width 19 height 19
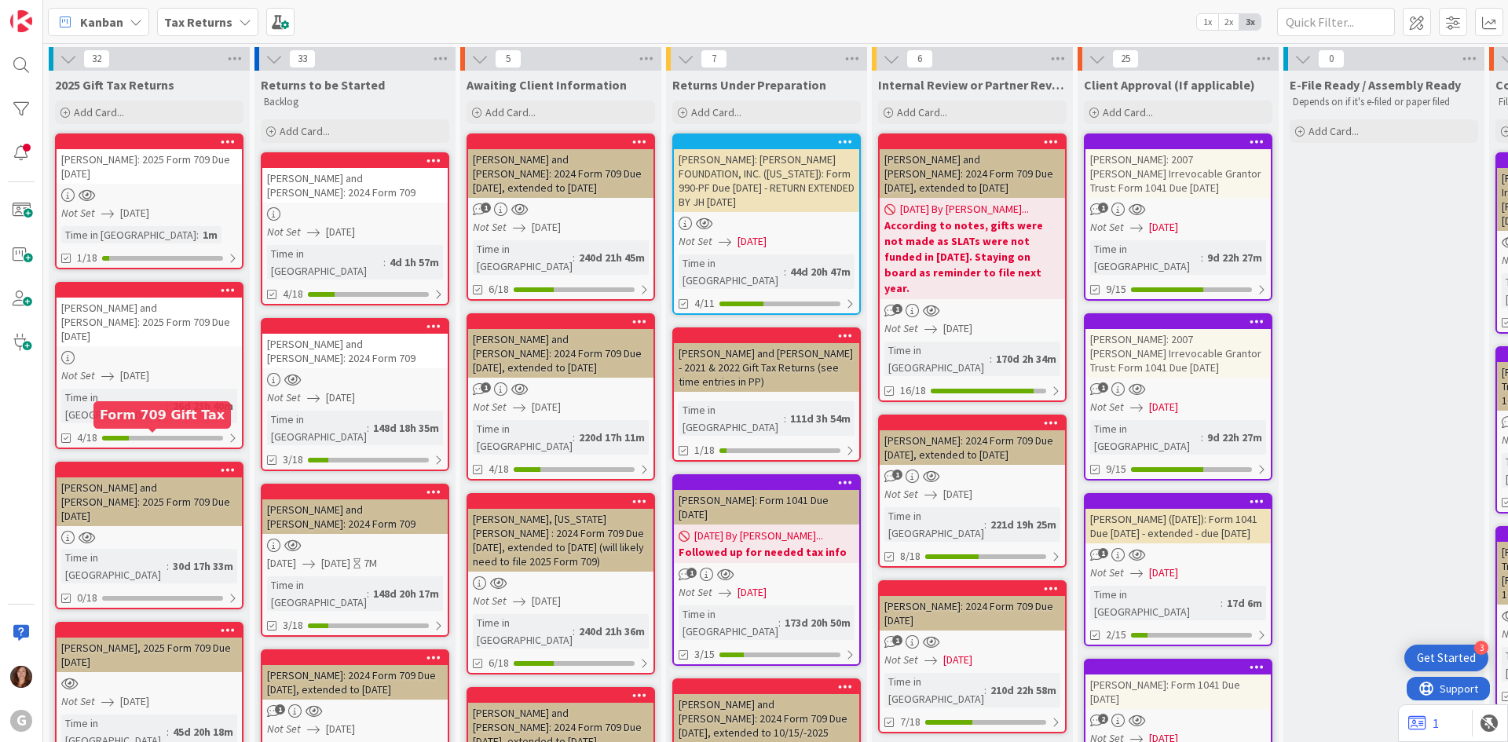
click at [170, 465] on div at bounding box center [153, 470] width 178 height 11
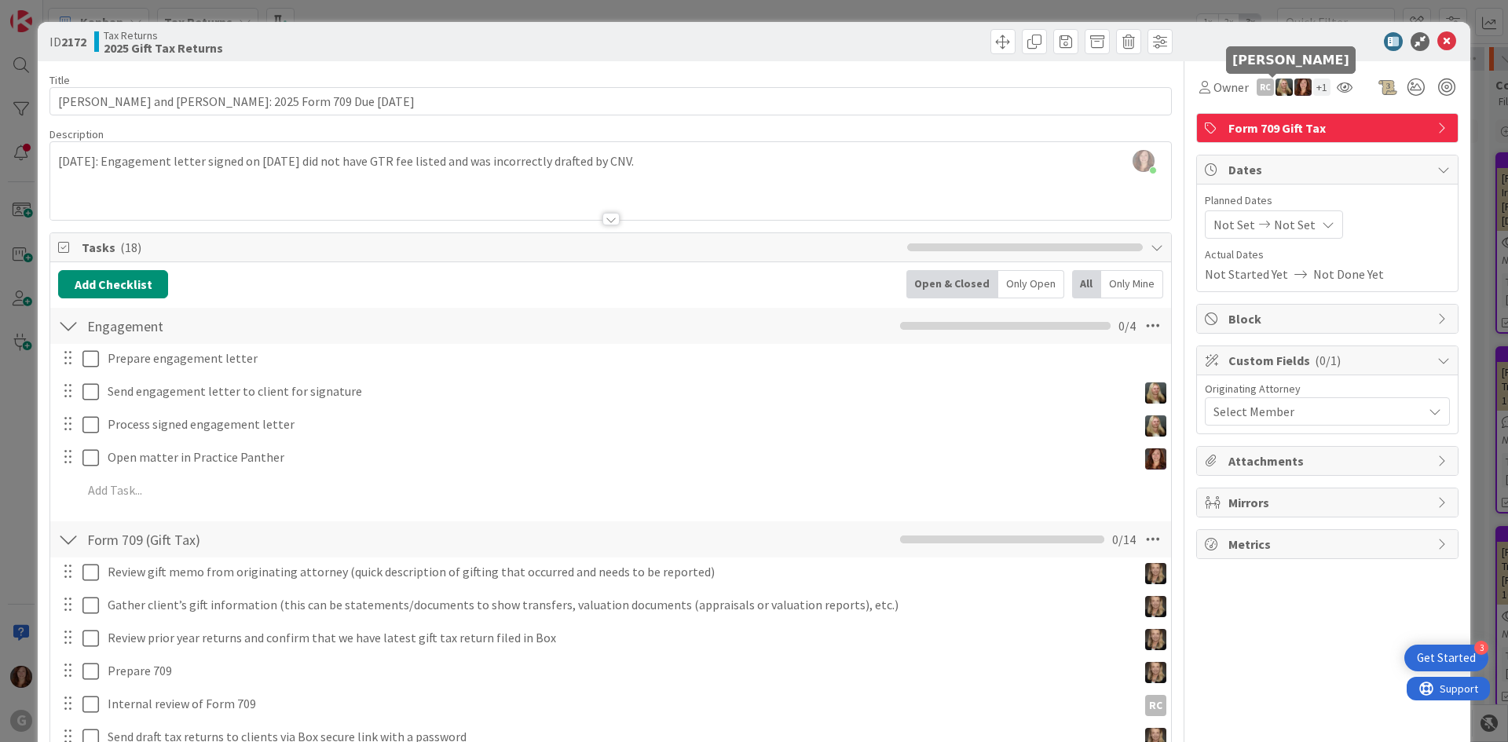
click at [1275, 93] on img at bounding box center [1283, 87] width 17 height 17
click at [1225, 125] on link "Remove" at bounding box center [1230, 116] width 124 height 25
click at [1275, 88] on img at bounding box center [1283, 87] width 17 height 17
click at [1244, 122] on link "Remove" at bounding box center [1230, 116] width 124 height 25
click at [768, 183] on div at bounding box center [610, 200] width 1121 height 40
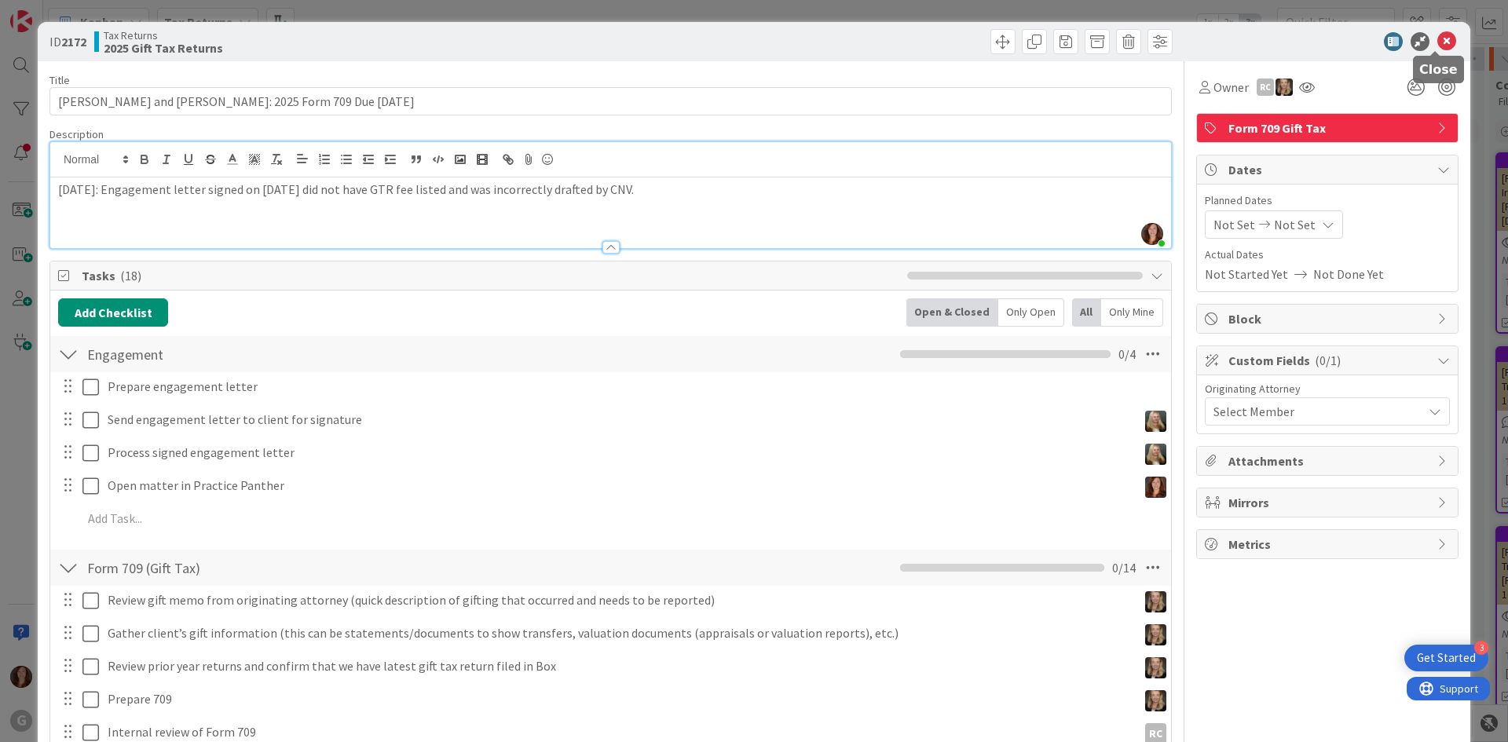
click at [1437, 40] on icon at bounding box center [1446, 41] width 19 height 19
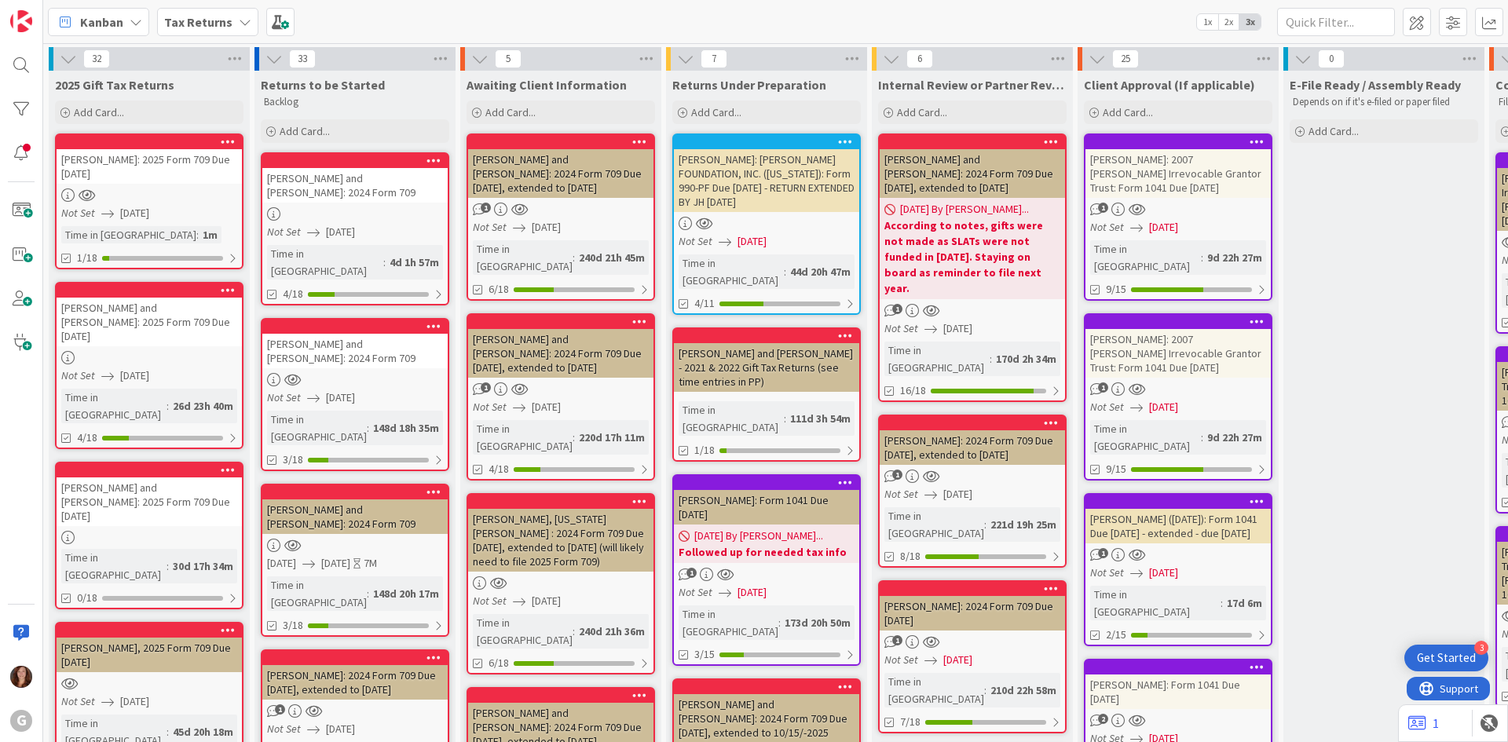
click at [161, 463] on div at bounding box center [149, 470] width 185 height 14
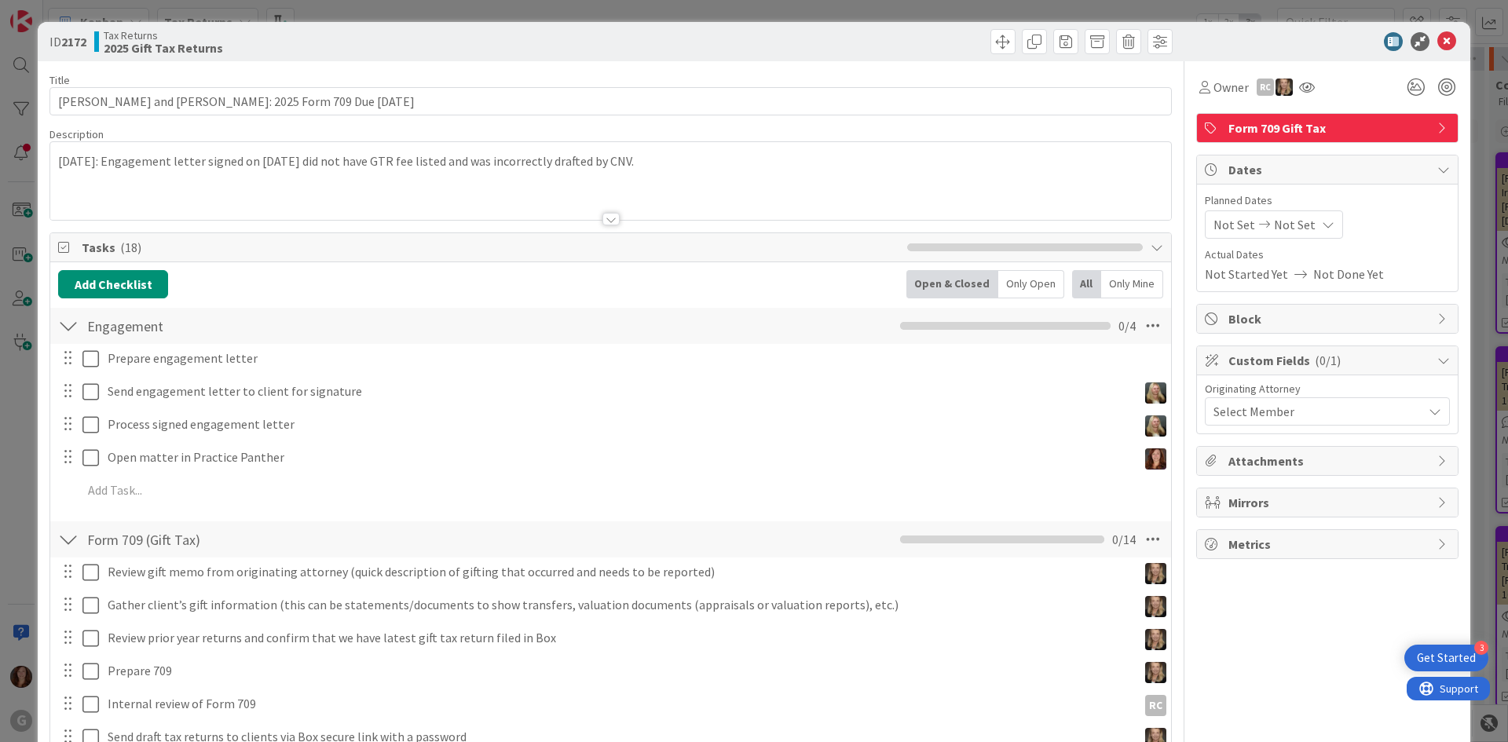
click at [1259, 236] on div "Not Set Not Set" at bounding box center [1274, 224] width 138 height 28
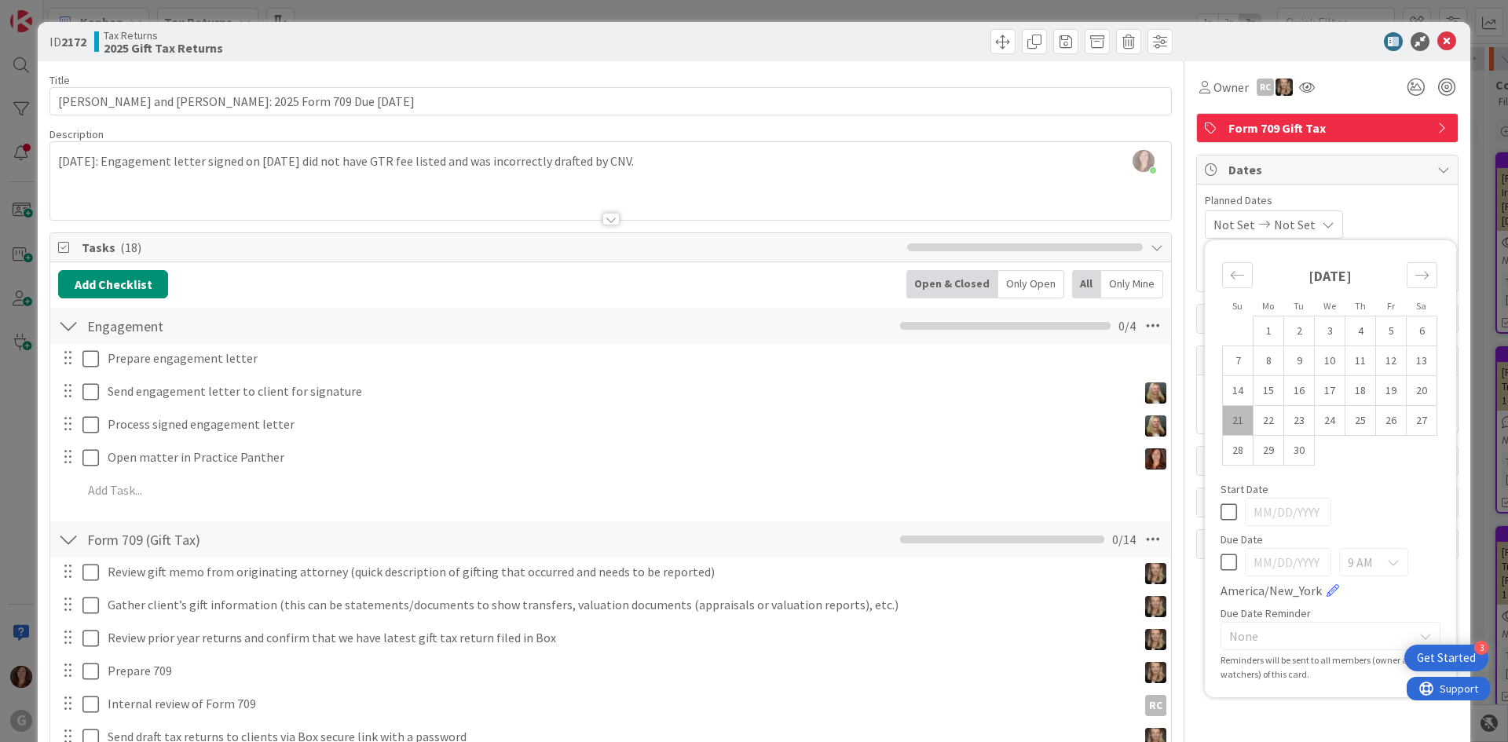
click at [1221, 568] on icon at bounding box center [1229, 562] width 16 height 19
drag, startPoint x: 1301, startPoint y: 561, endPoint x: 1193, endPoint y: 562, distance: 108.4
click at [1205, 562] on div "Su Mo Tu We Th Fr Sa [DATE] 1 2 3 4 5 6 7 8 9 10 11 12 13 14 15 16 17 18 19 20 …" at bounding box center [1330, 468] width 251 height 457
type input "[DATE]"
click at [1437, 43] on icon at bounding box center [1446, 41] width 19 height 19
